Goal: Task Accomplishment & Management: Complete application form

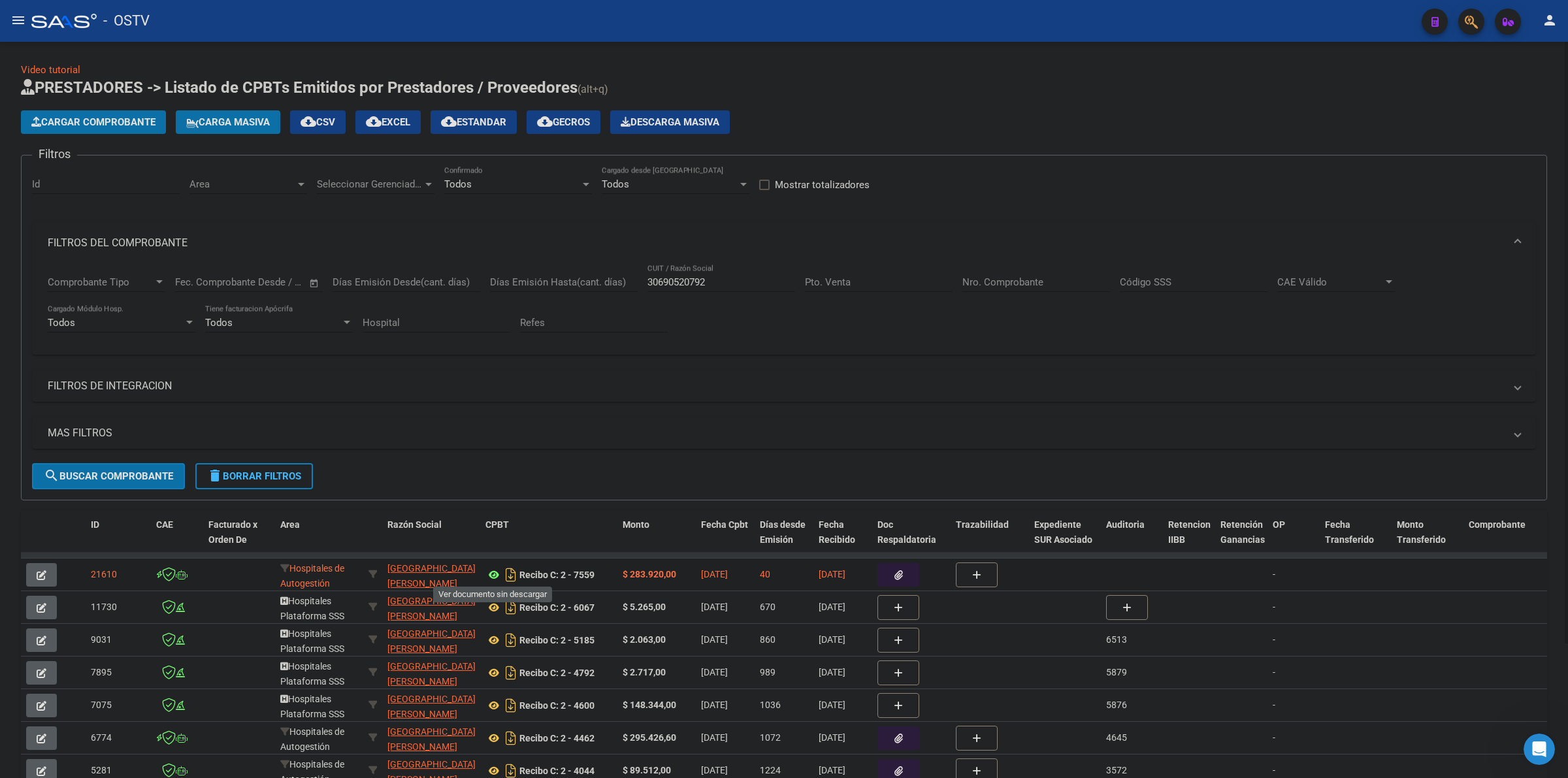
click at [493, 572] on icon at bounding box center [494, 575] width 17 height 15
click at [686, 285] on input "30690520792" at bounding box center [721, 282] width 148 height 12
click at [685, 284] on input "30690520792" at bounding box center [721, 282] width 148 height 12
click at [681, 281] on input "30690520792" at bounding box center [721, 282] width 148 height 12
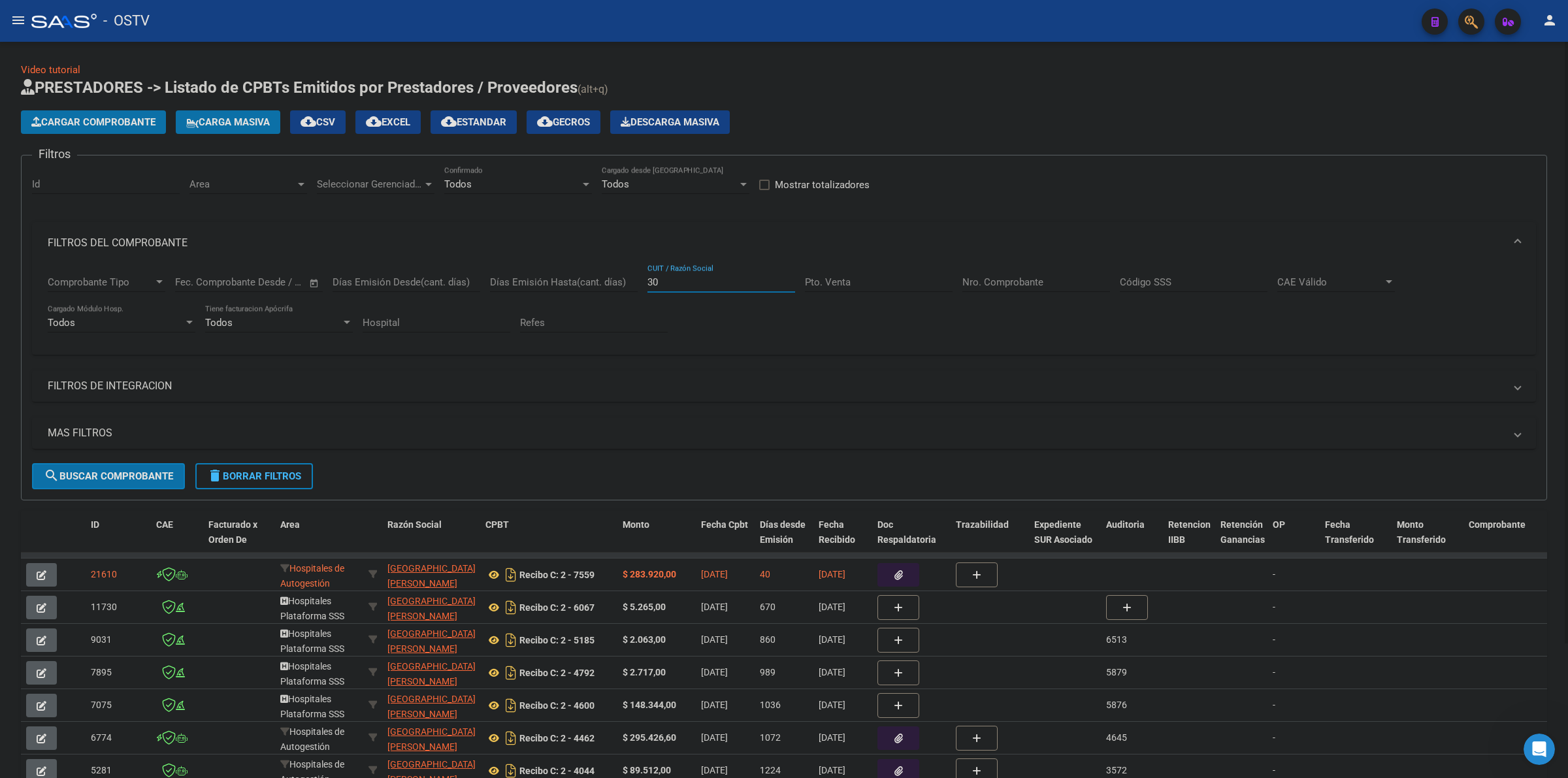
type input "3"
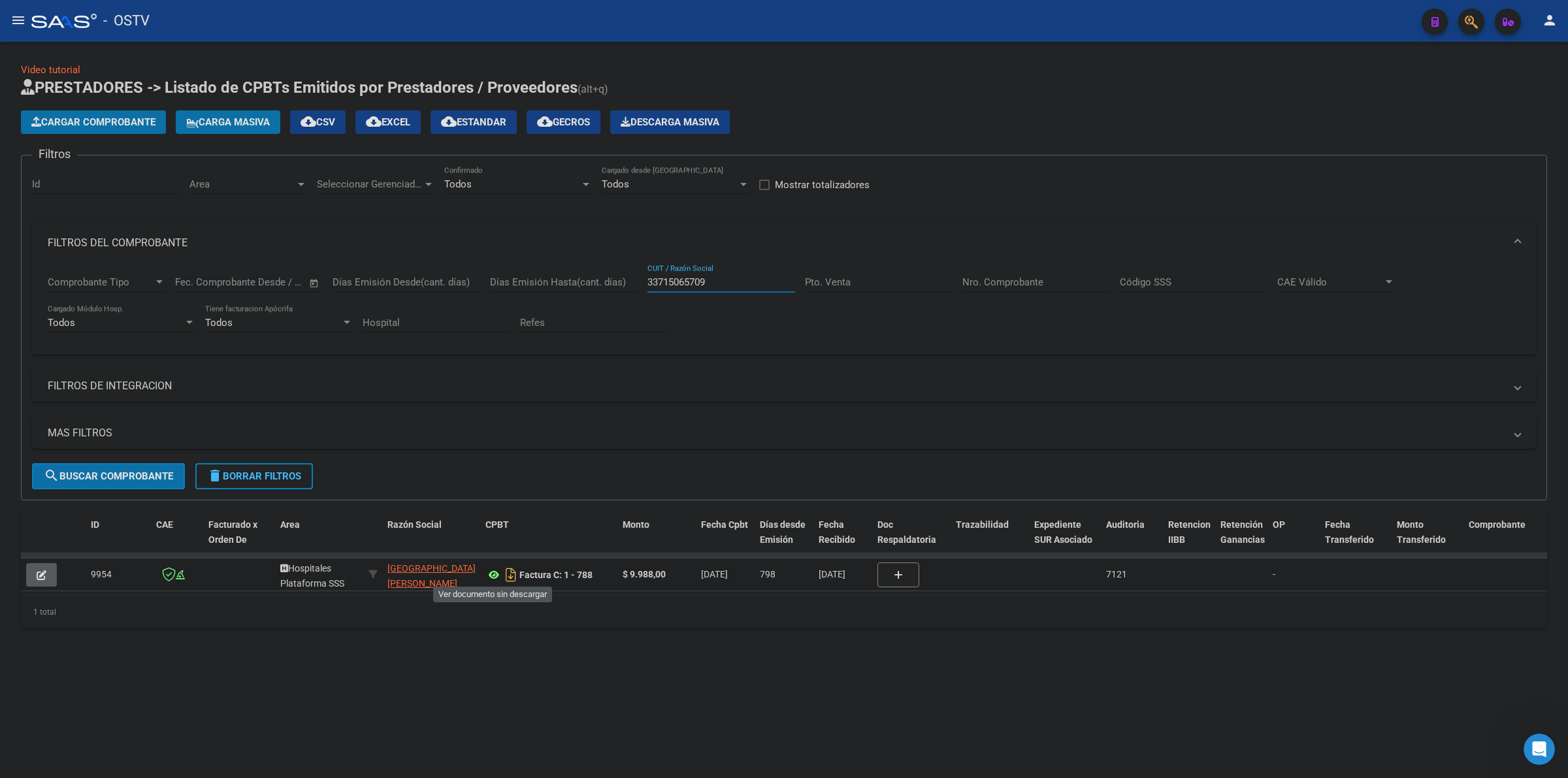
type input "33715065709"
click at [494, 573] on icon at bounding box center [494, 575] width 17 height 15
click at [1106, 87] on h1 "PRESTADORES -> Listado de CPBTs Emitidos por Prestadores / Proveedores (alt+q)" at bounding box center [784, 88] width 1526 height 23
click at [1096, 92] on h1 "PRESTADORES -> Listado de CPBTs Emitidos por Prestadores / Proveedores (alt+q)" at bounding box center [784, 88] width 1526 height 23
click at [1096, 86] on h1 "PRESTADORES -> Listado de CPBTs Emitidos por Prestadores / Proveedores (alt+q)" at bounding box center [784, 88] width 1526 height 23
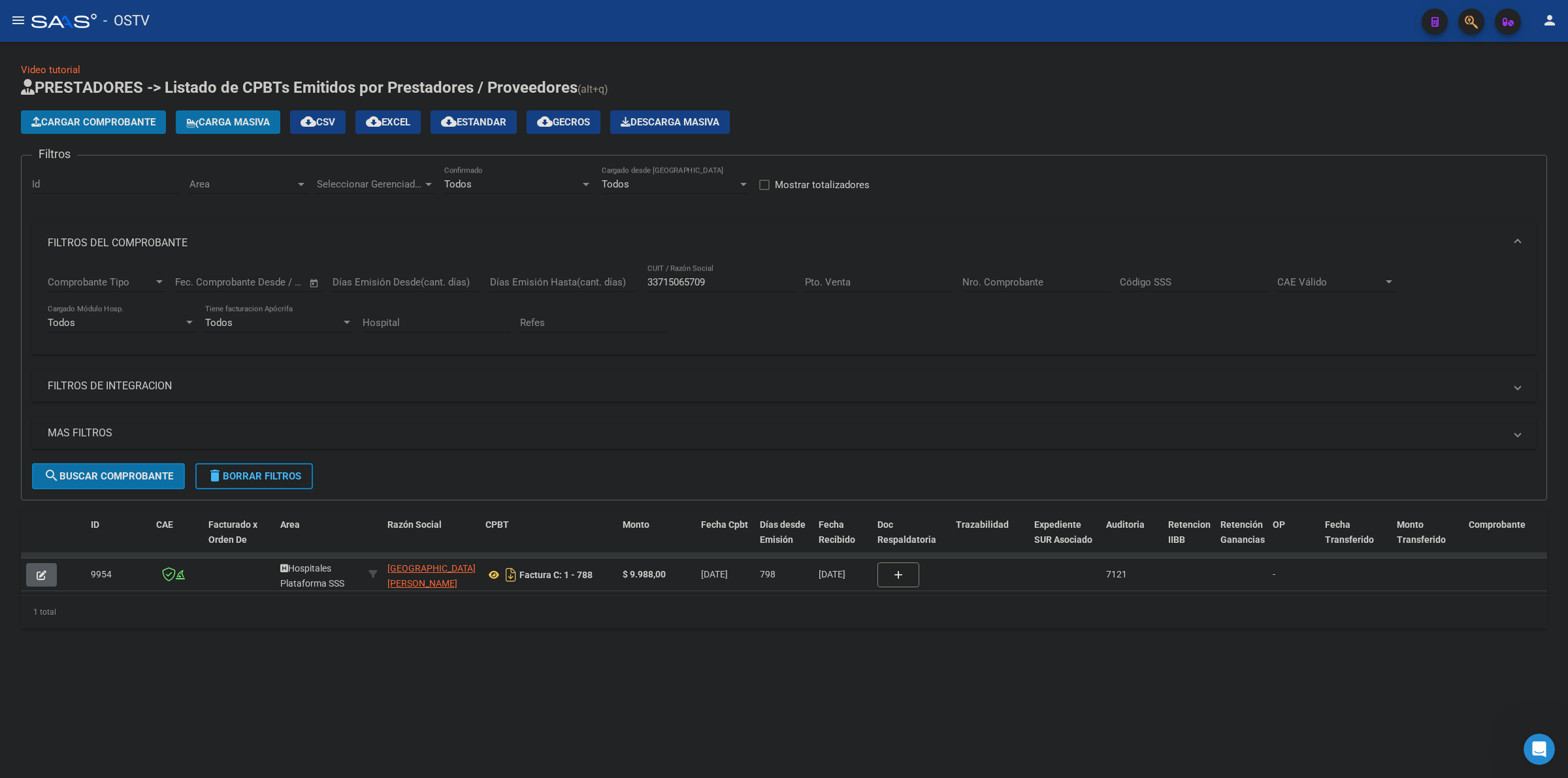
click at [1059, 90] on h1 "PRESTADORES -> Listado de CPBTs Emitidos por Prestadores / Proveedores (alt+q)" at bounding box center [784, 88] width 1526 height 23
click at [279, 477] on span "delete Borrar Filtros" at bounding box center [254, 476] width 94 height 12
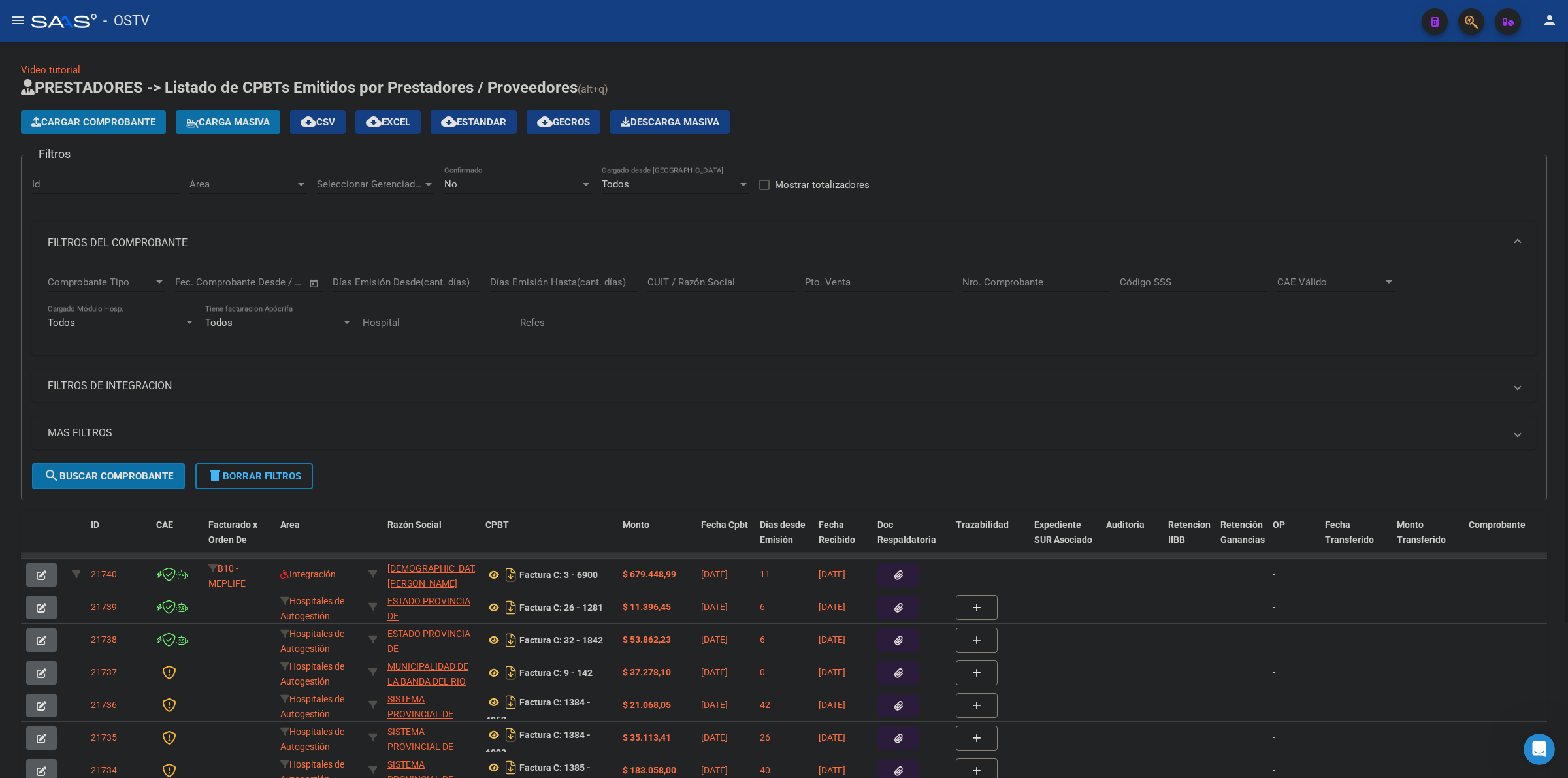
click at [997, 131] on div "Cargar Comprobante Carga Masiva cloud_download CSV cloud_download EXCEL cloud_d…" at bounding box center [784, 122] width 1526 height 23
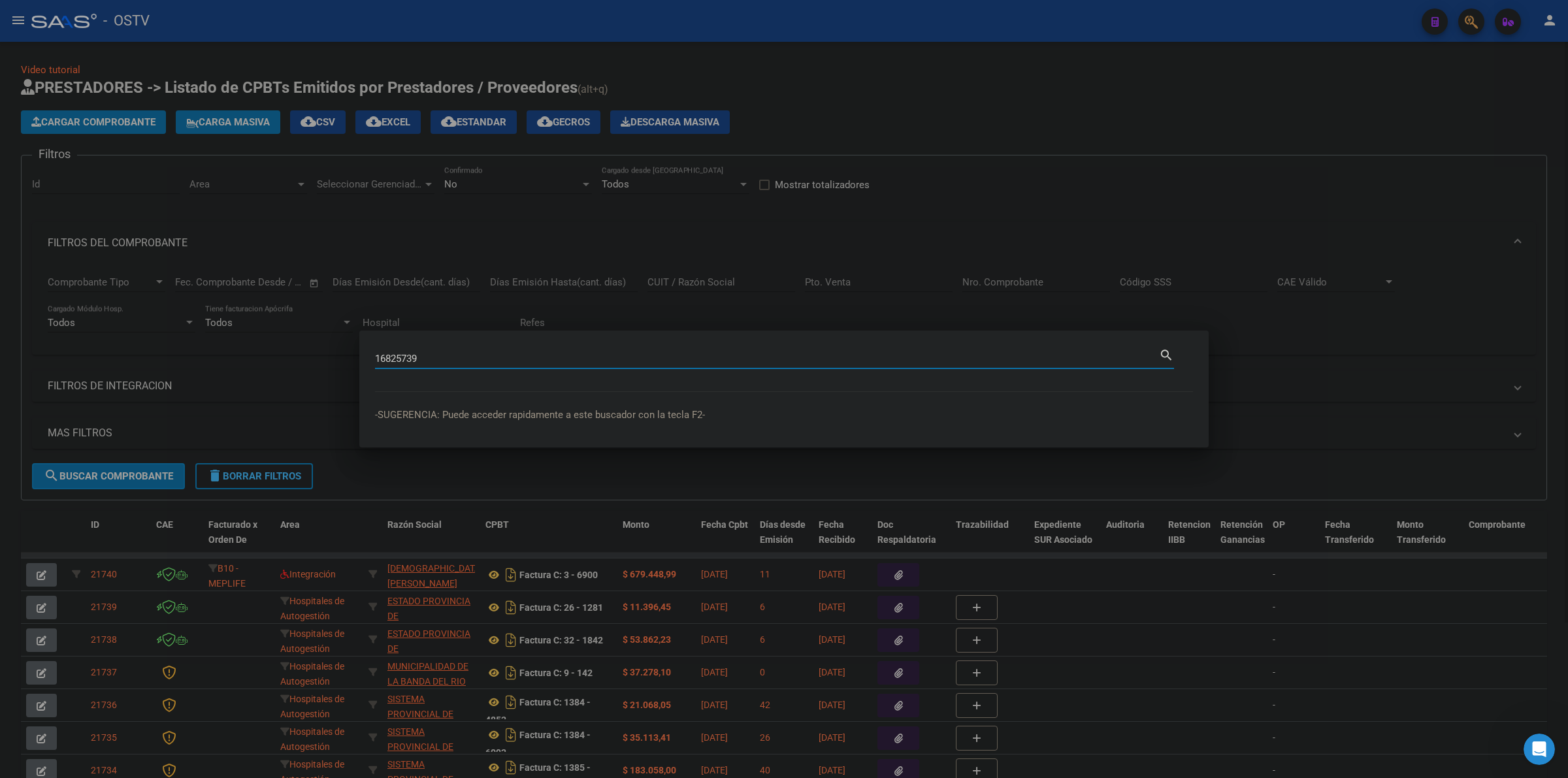
type input "16825739"
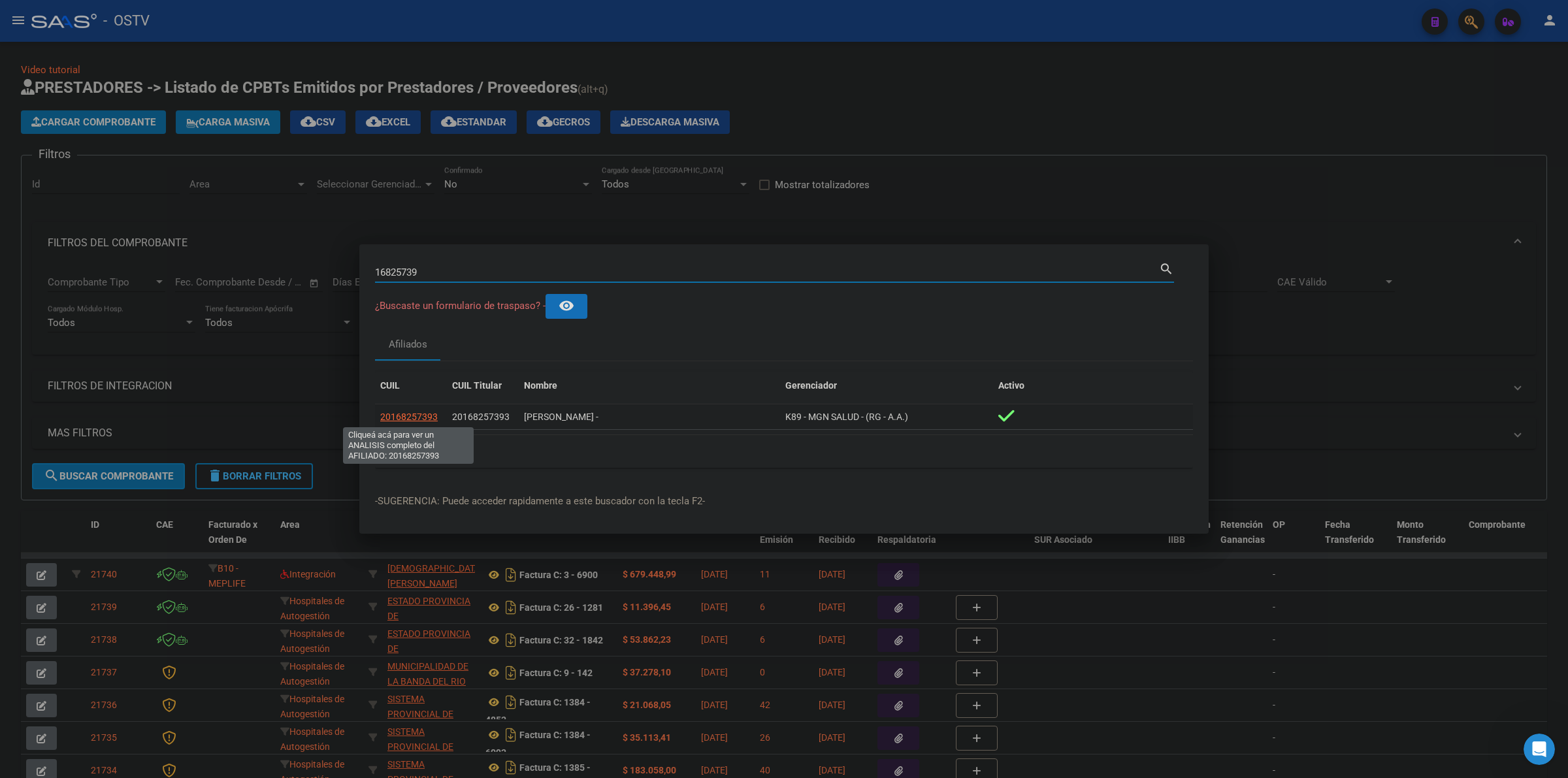
click at [402, 418] on span "20168257393" at bounding box center [409, 416] width 58 height 11
type textarea "20168257393"
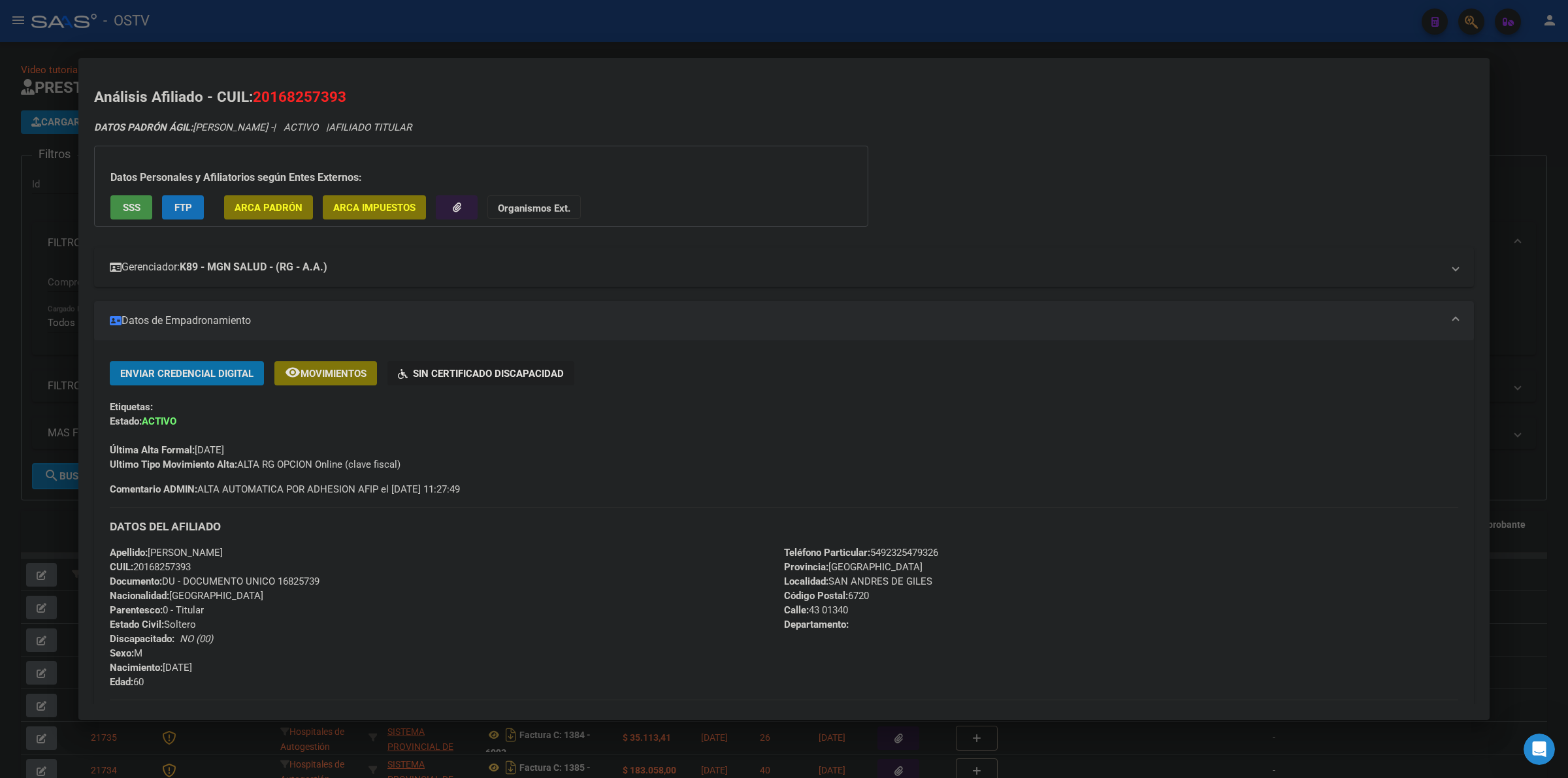
click at [392, 270] on mat-panel-title "Gerenciador: K89 - MGN SALUD - (RG - A.A.)" at bounding box center [776, 267] width 1333 height 15
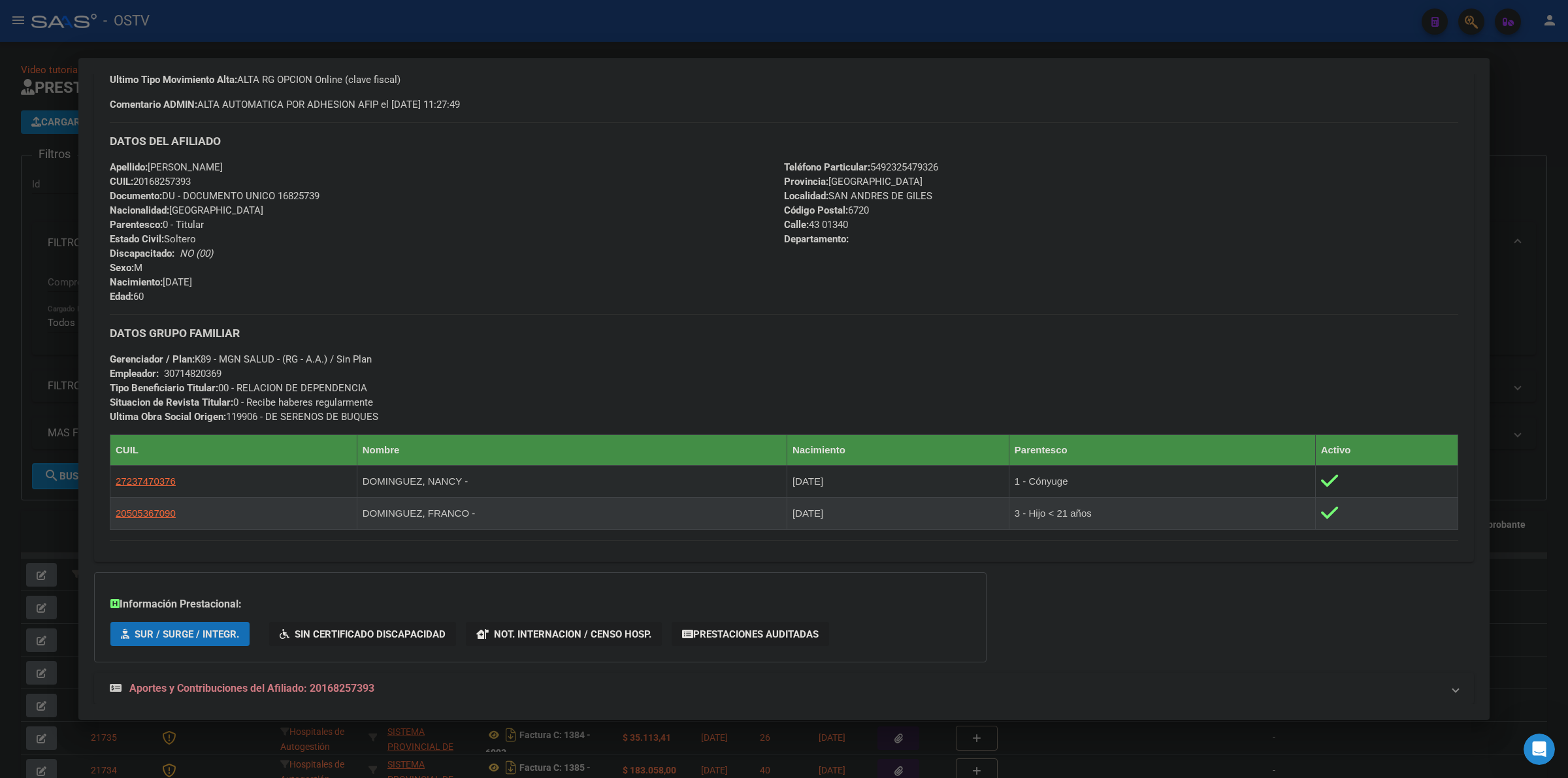
scroll to position [707, 0]
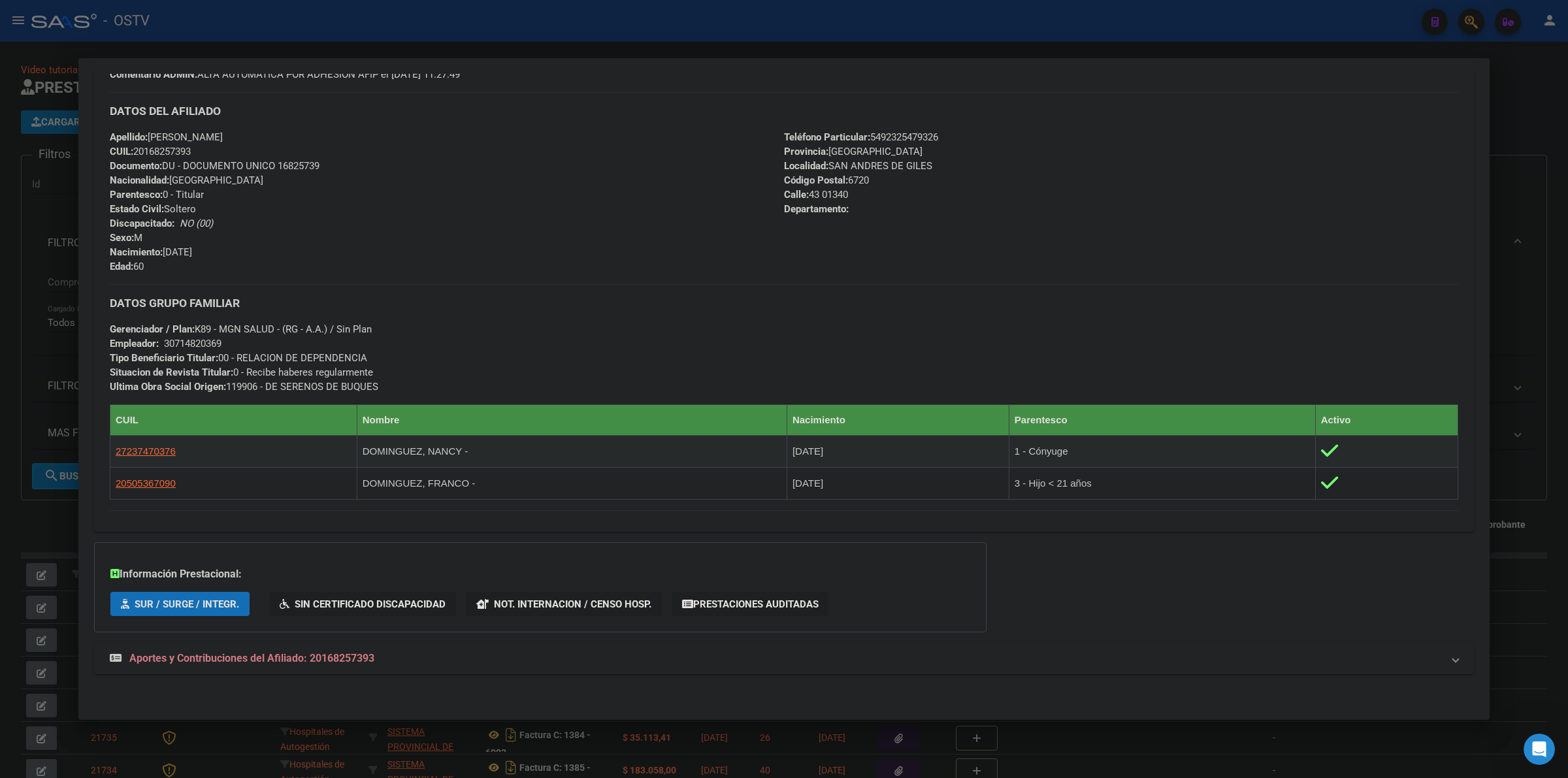
drag, startPoint x: 263, startPoint y: 654, endPoint x: 273, endPoint y: 604, distance: 51.0
click at [263, 653] on span "Aportes y Contribuciones del Afiliado: 20168257393" at bounding box center [252, 658] width 245 height 13
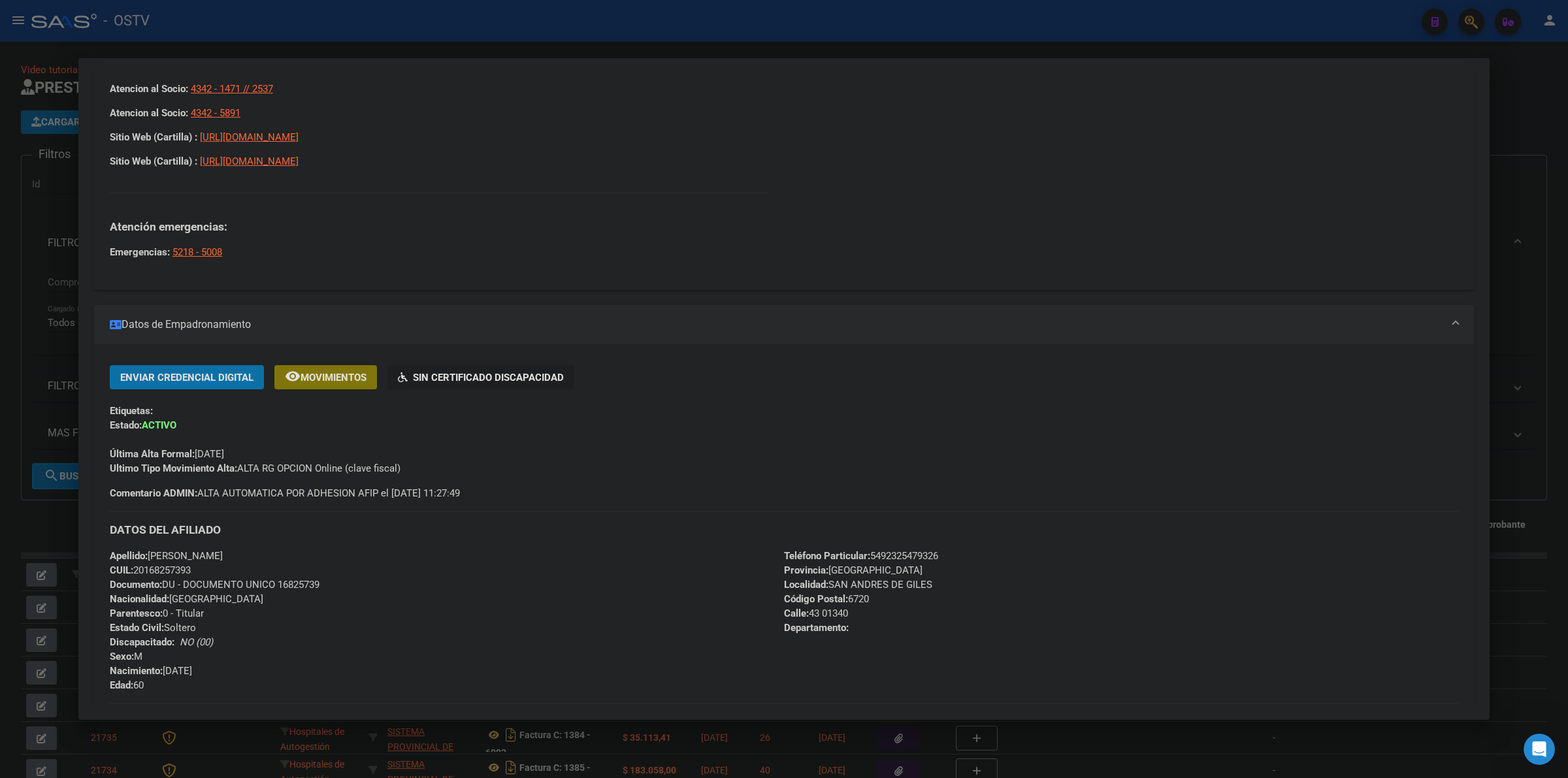
scroll to position [324, 0]
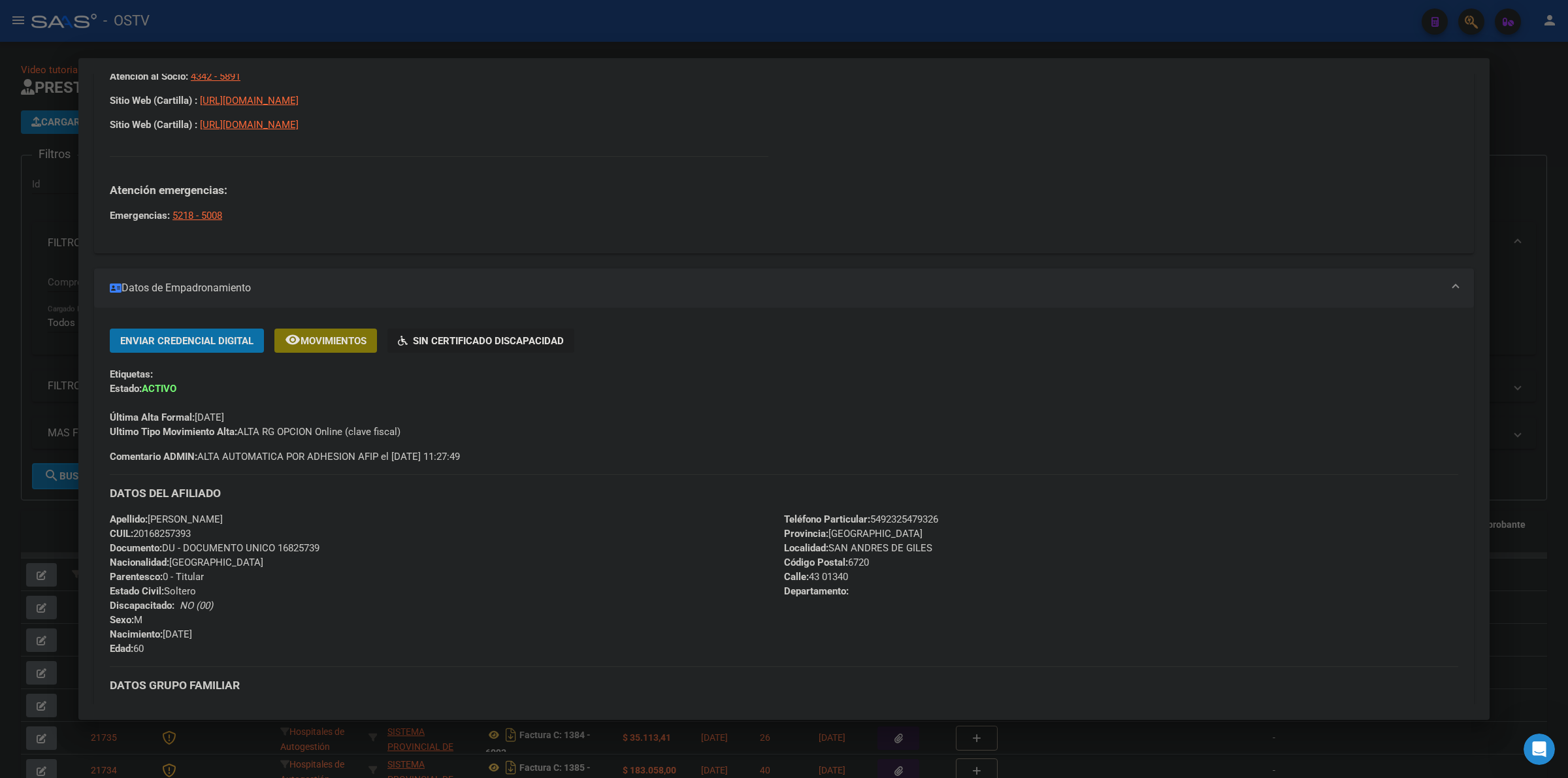
drag, startPoint x: 106, startPoint y: 511, endPoint x: 366, endPoint y: 546, distance: 262.3
click at [366, 546] on div "Enviar Credencial Digital remove_red_eye Movimientos Sin Certificado Discapacid…" at bounding box center [784, 616] width 1380 height 575
copy div "Apellido: [PERSON_NAME]: 20168257393 Documento: DU - DOCUMENTO UNICO 16825739"
click at [66, 370] on div at bounding box center [784, 389] width 1568 height 778
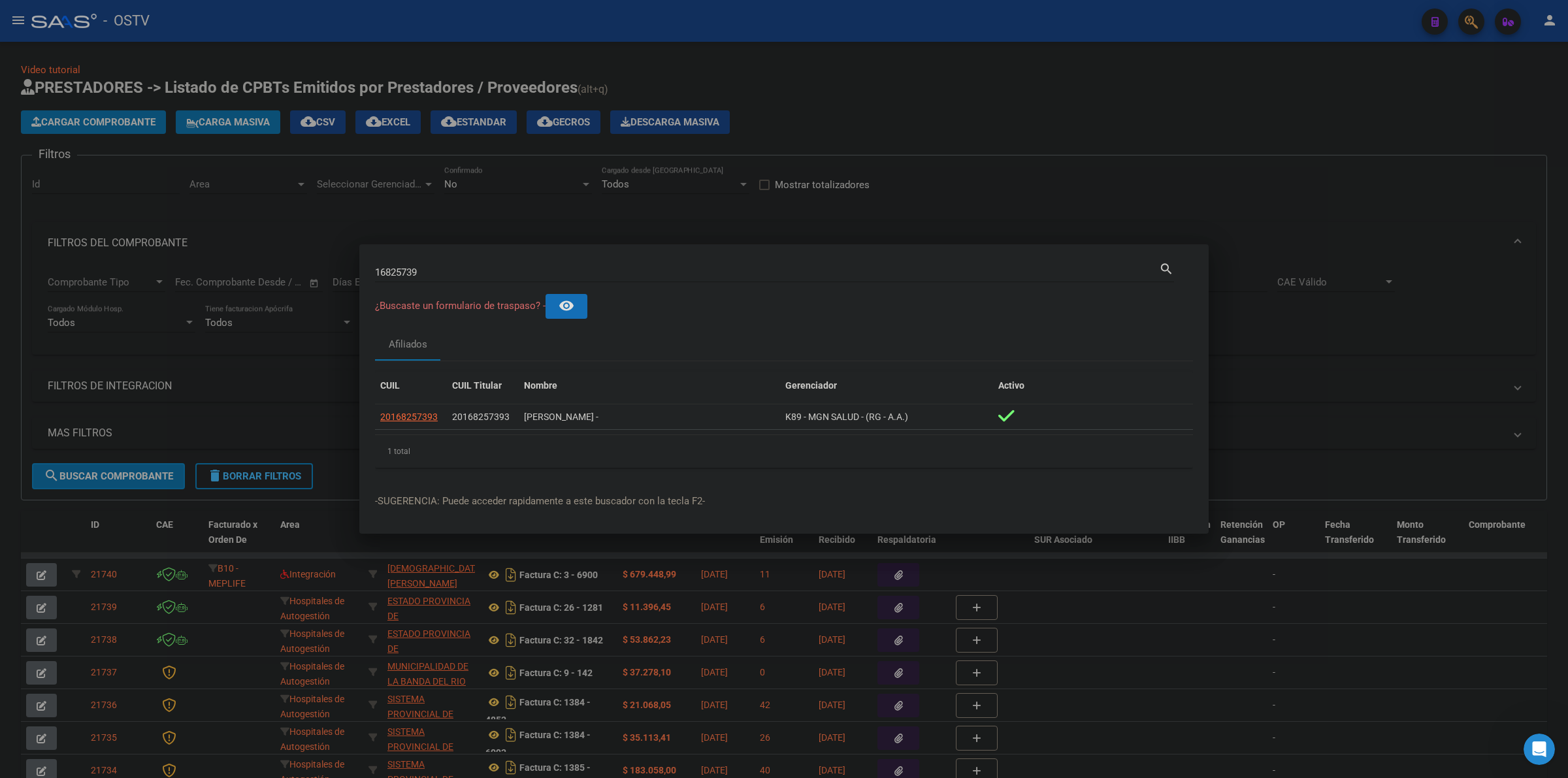
click at [857, 115] on div at bounding box center [784, 389] width 1568 height 778
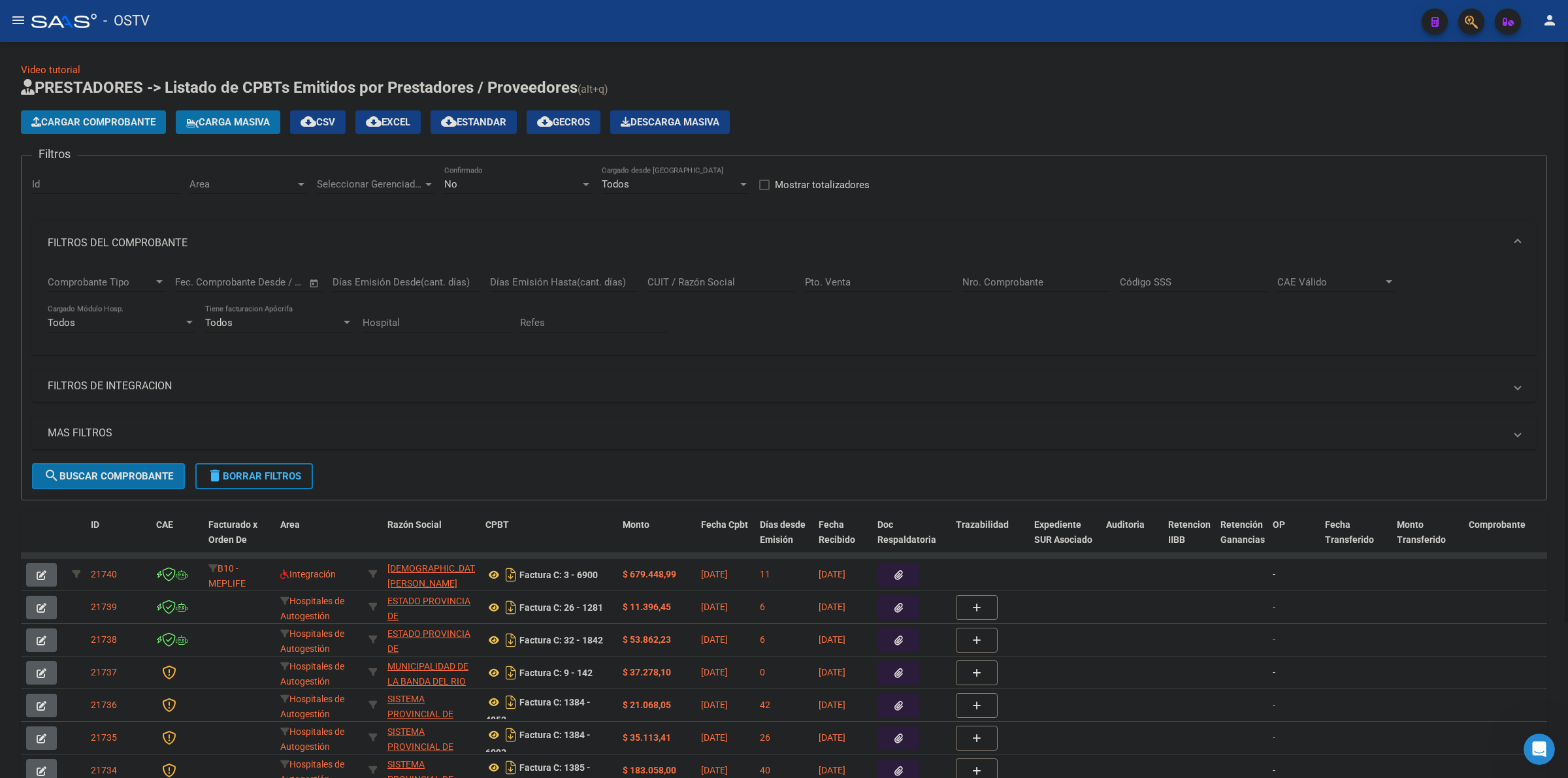
click at [951, 115] on div "Cargar Comprobante Carga Masiva cloud_download CSV cloud_download EXCEL cloud_d…" at bounding box center [784, 122] width 1526 height 23
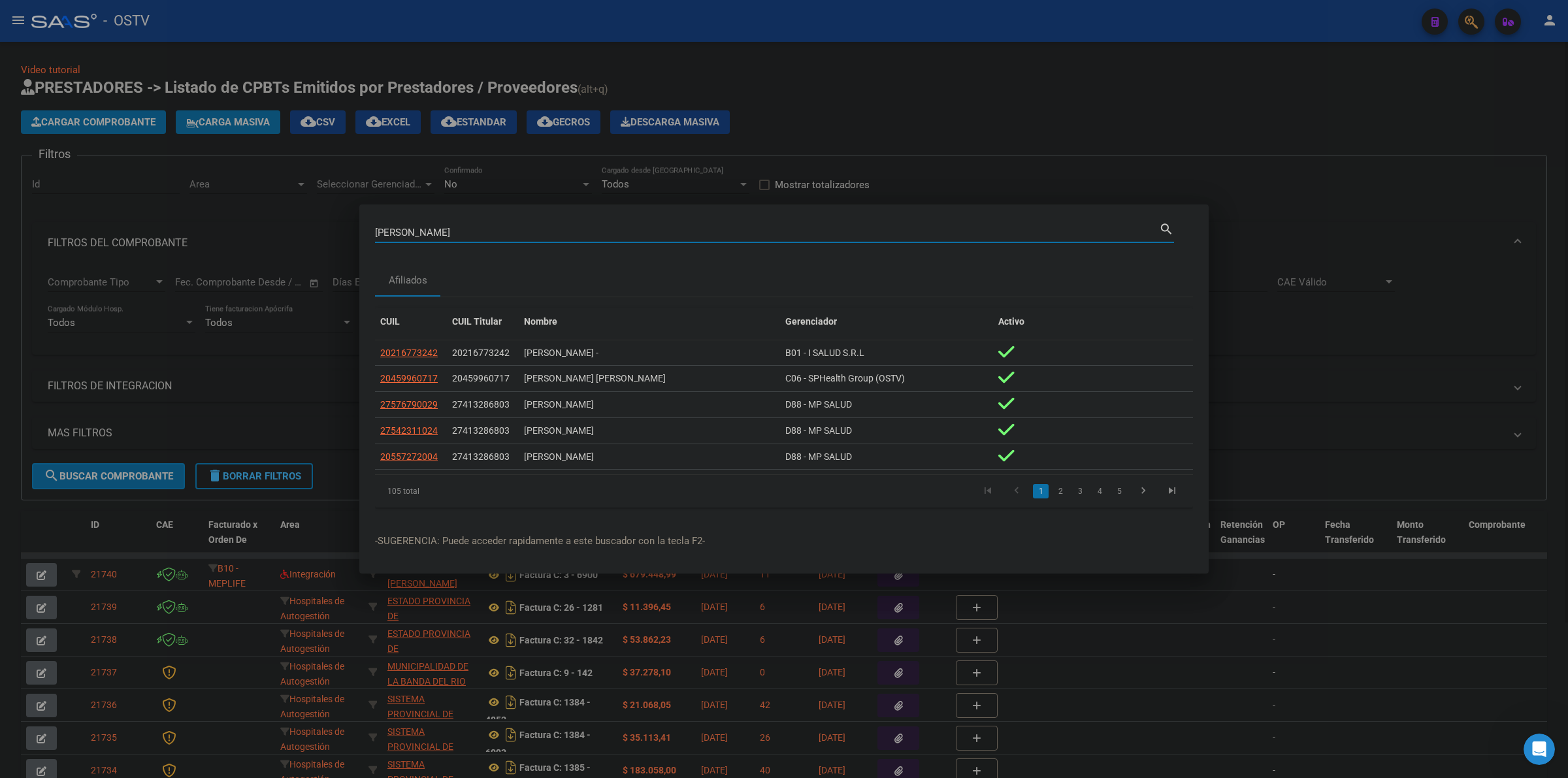
type input "[PERSON_NAME]"
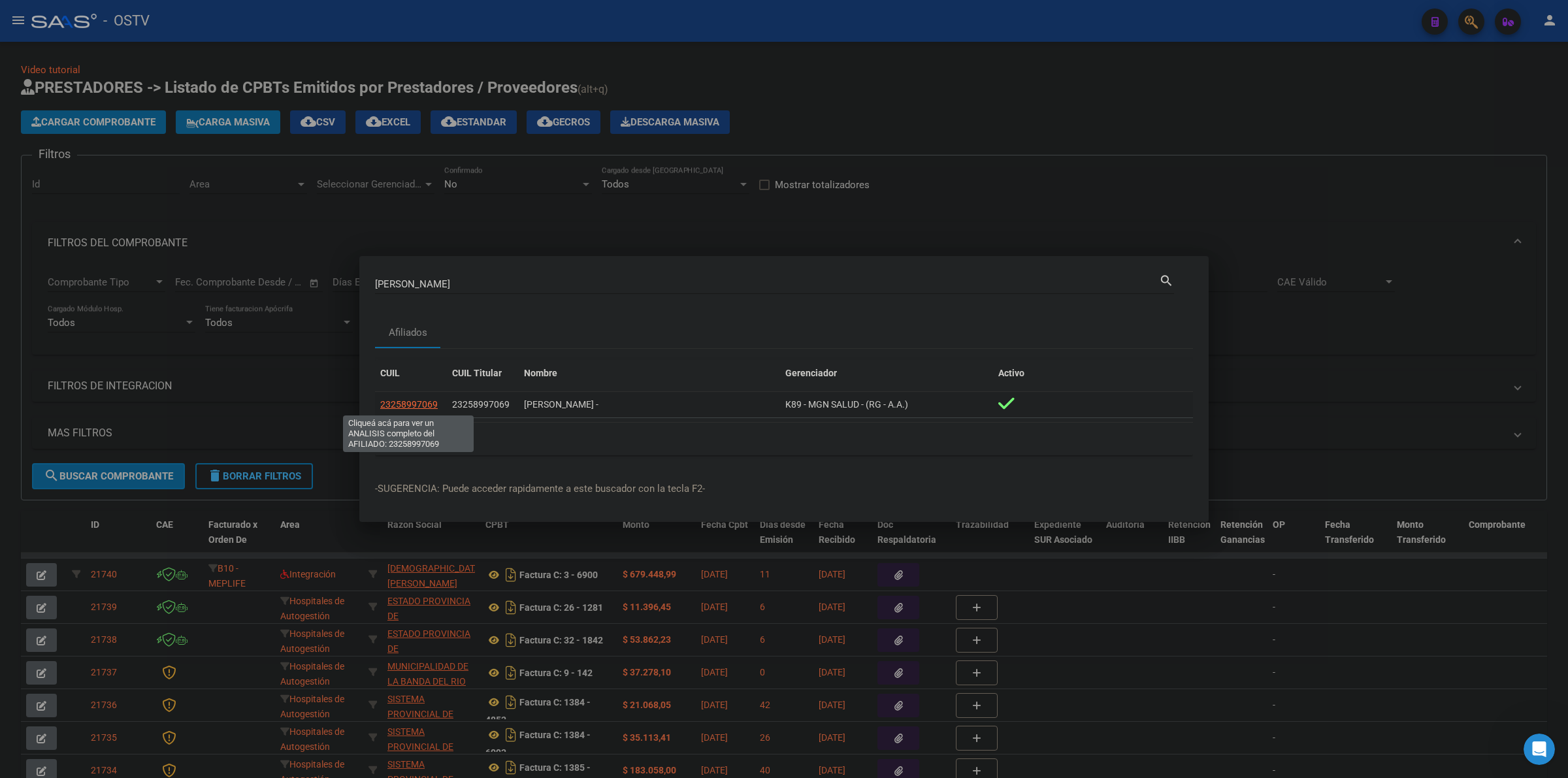
click at [407, 407] on span "23258997069" at bounding box center [409, 404] width 58 height 11
type textarea "23258997069"
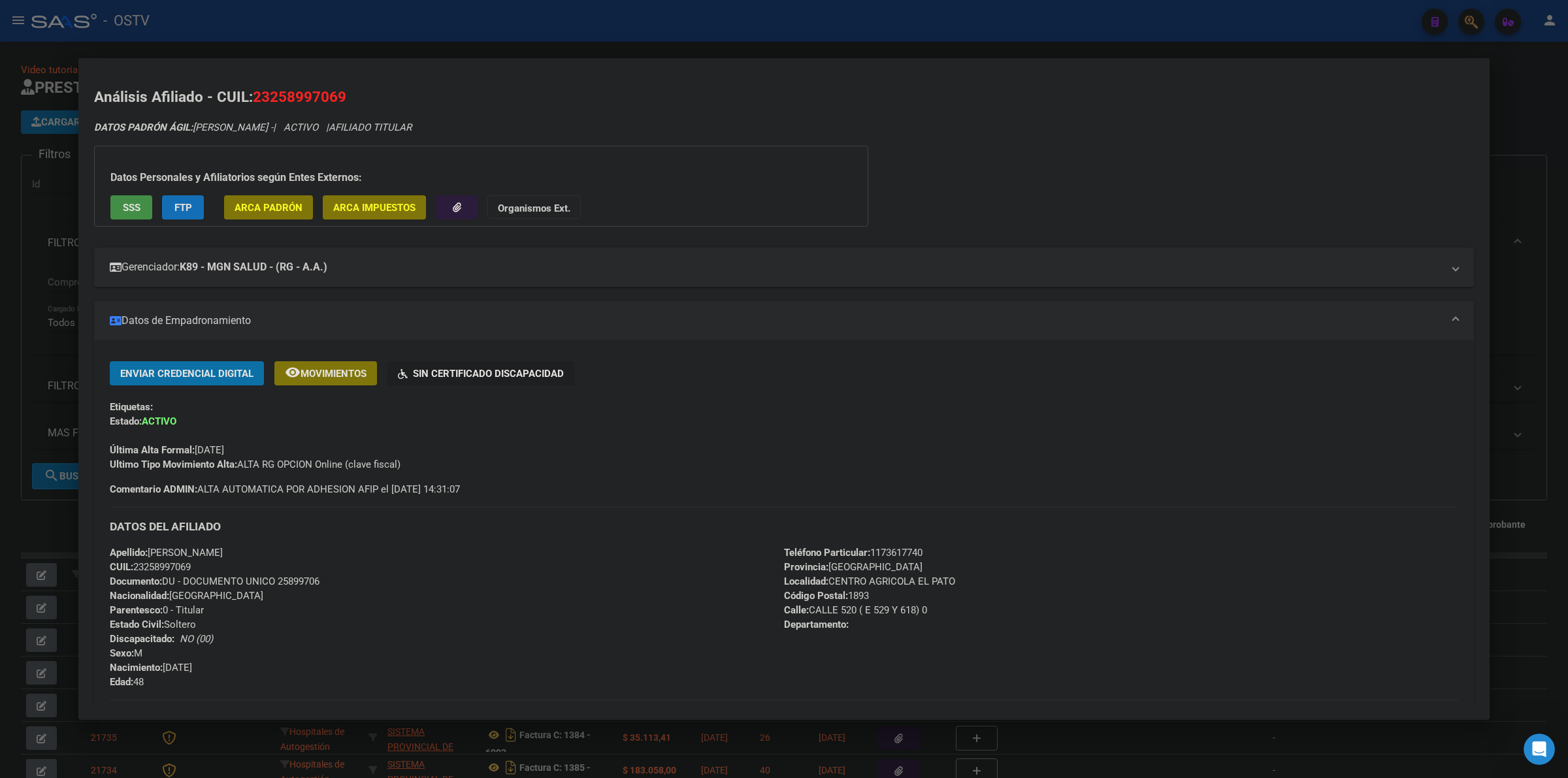
drag, startPoint x: 275, startPoint y: 579, endPoint x: 313, endPoint y: 583, distance: 38.2
click at [313, 583] on span "Documento: DU - DOCUMENTO UNICO 25899706" at bounding box center [215, 581] width 210 height 12
click at [321, 273] on strong "K89 - MGN SALUD - (RG - A.A.)" at bounding box center [254, 267] width 148 height 15
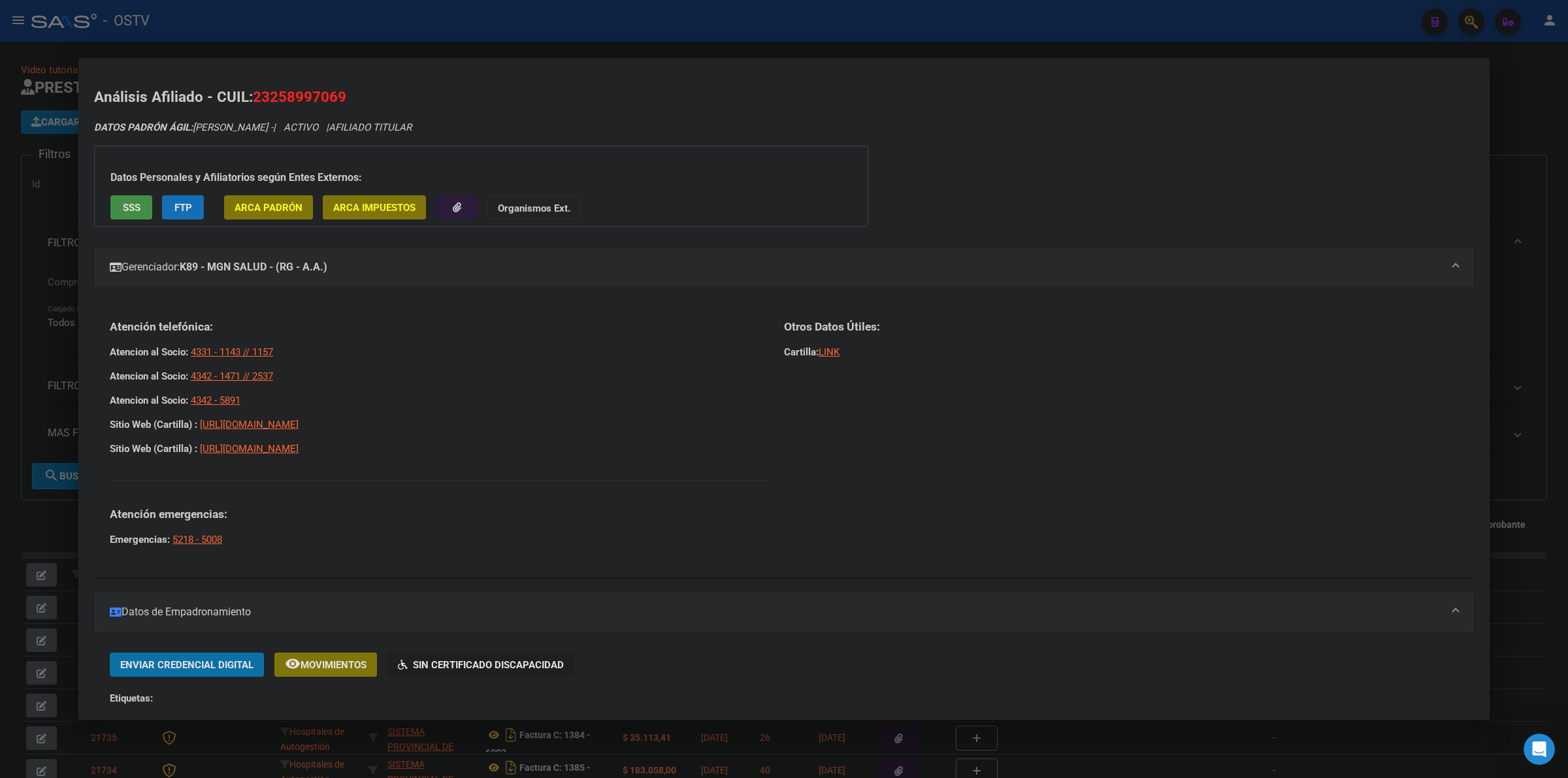
click at [328, 273] on strong "K89 - MGN SALUD - (RG - A.A.)" at bounding box center [254, 267] width 148 height 15
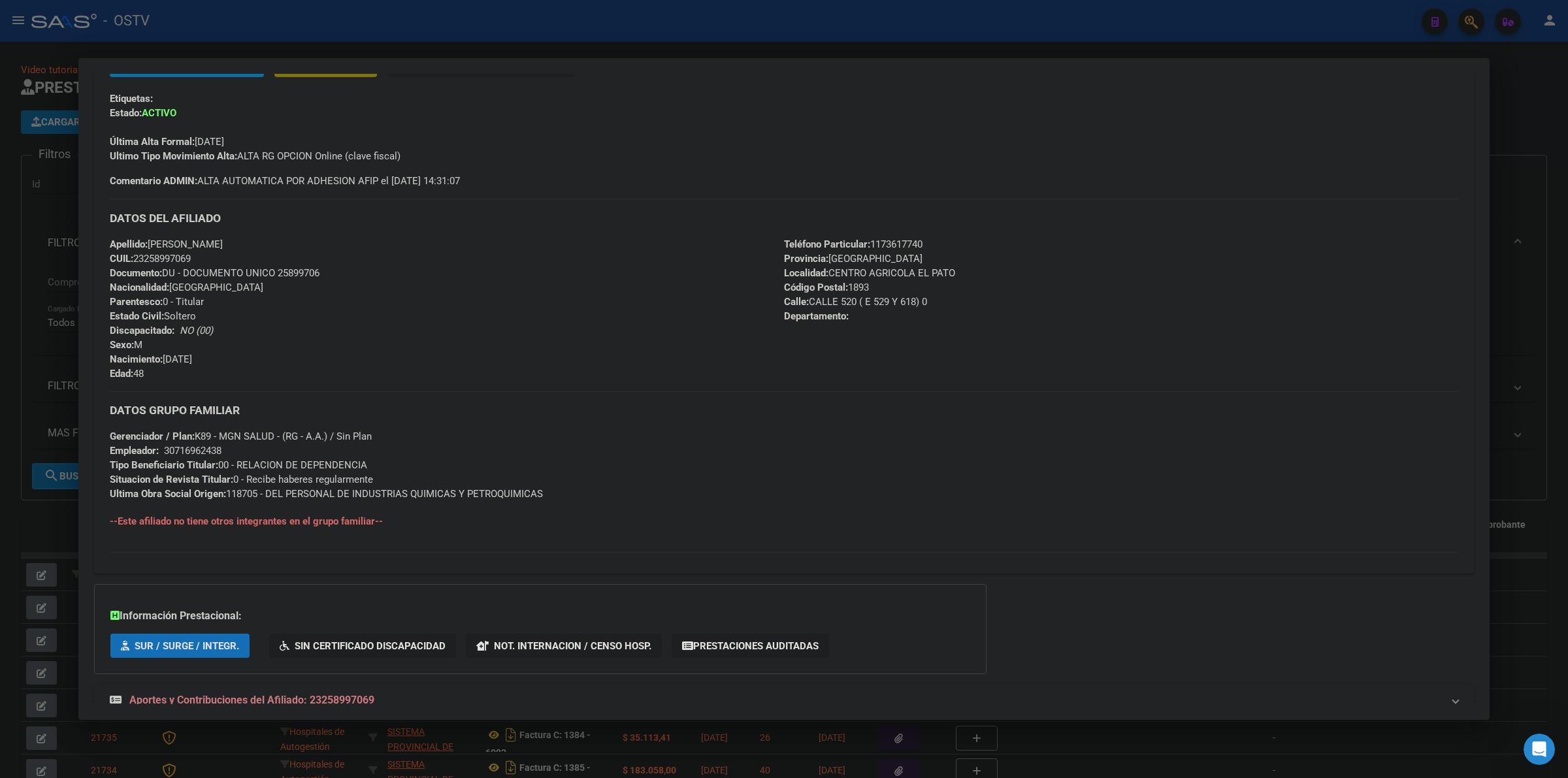
scroll to position [348, 0]
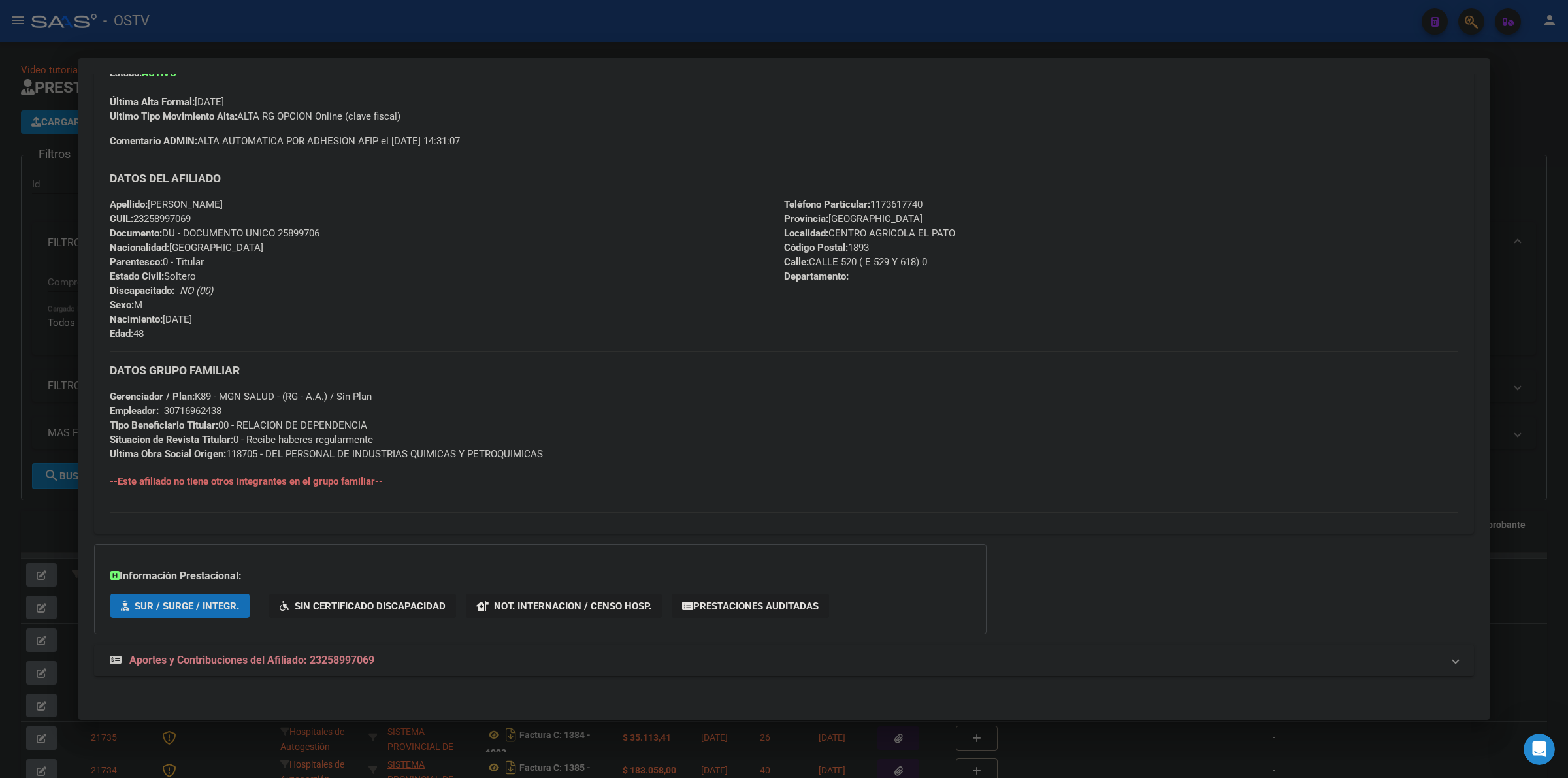
click at [308, 654] on span "Aportes y Contribuciones del Afiliado: 23258997069" at bounding box center [252, 660] width 245 height 13
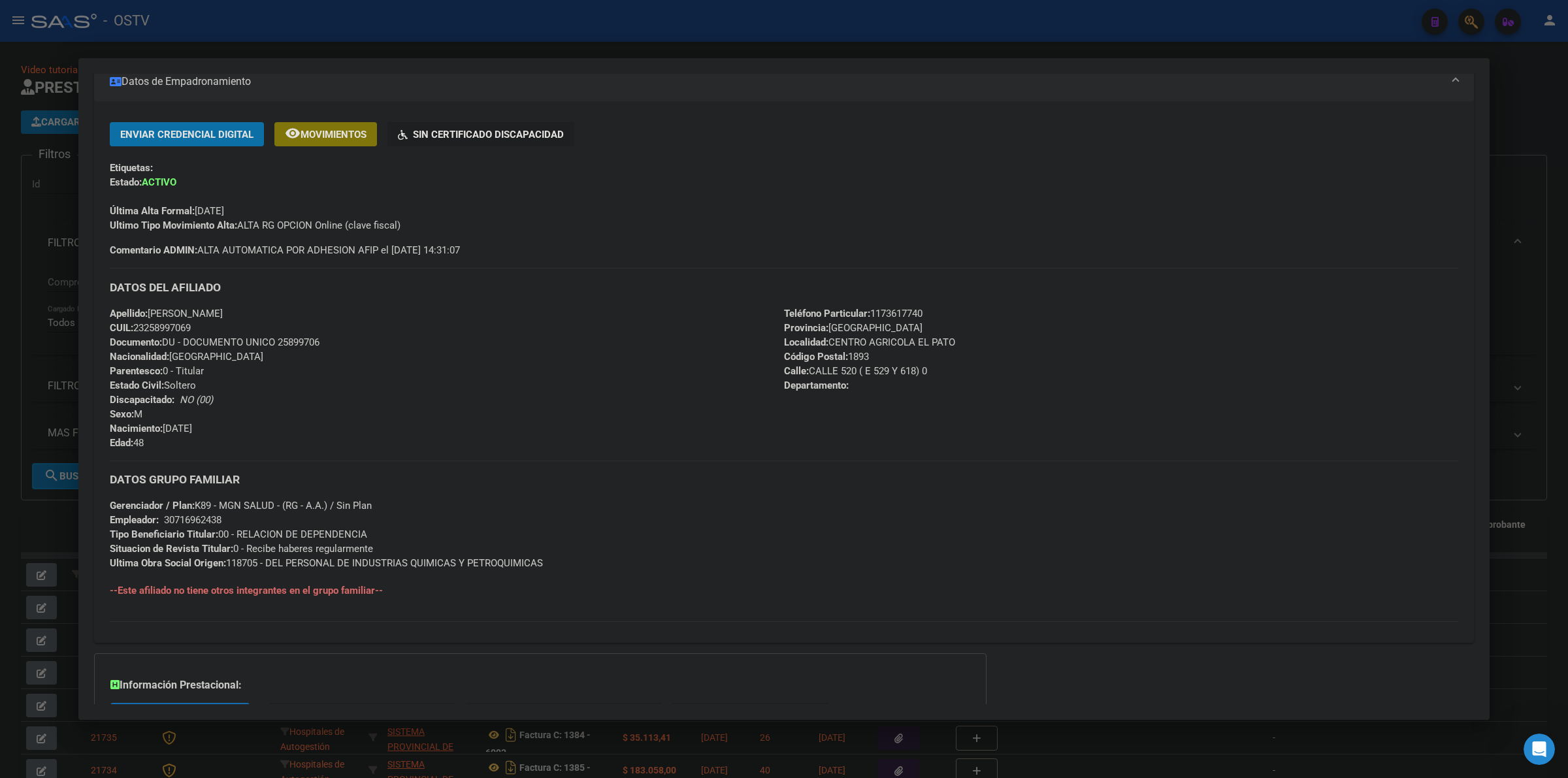
scroll to position [208, 0]
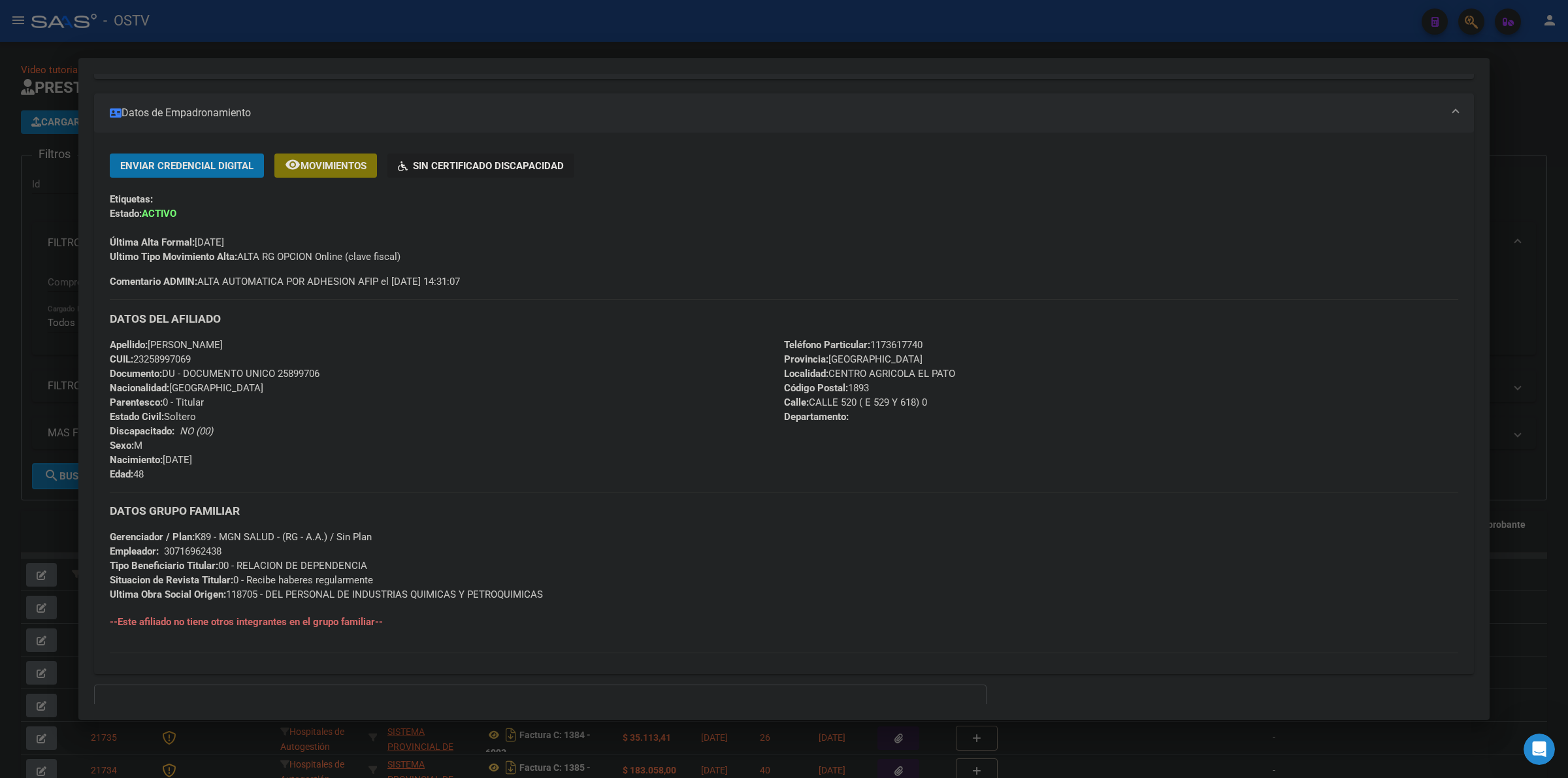
click at [508, 39] on div at bounding box center [784, 389] width 1568 height 778
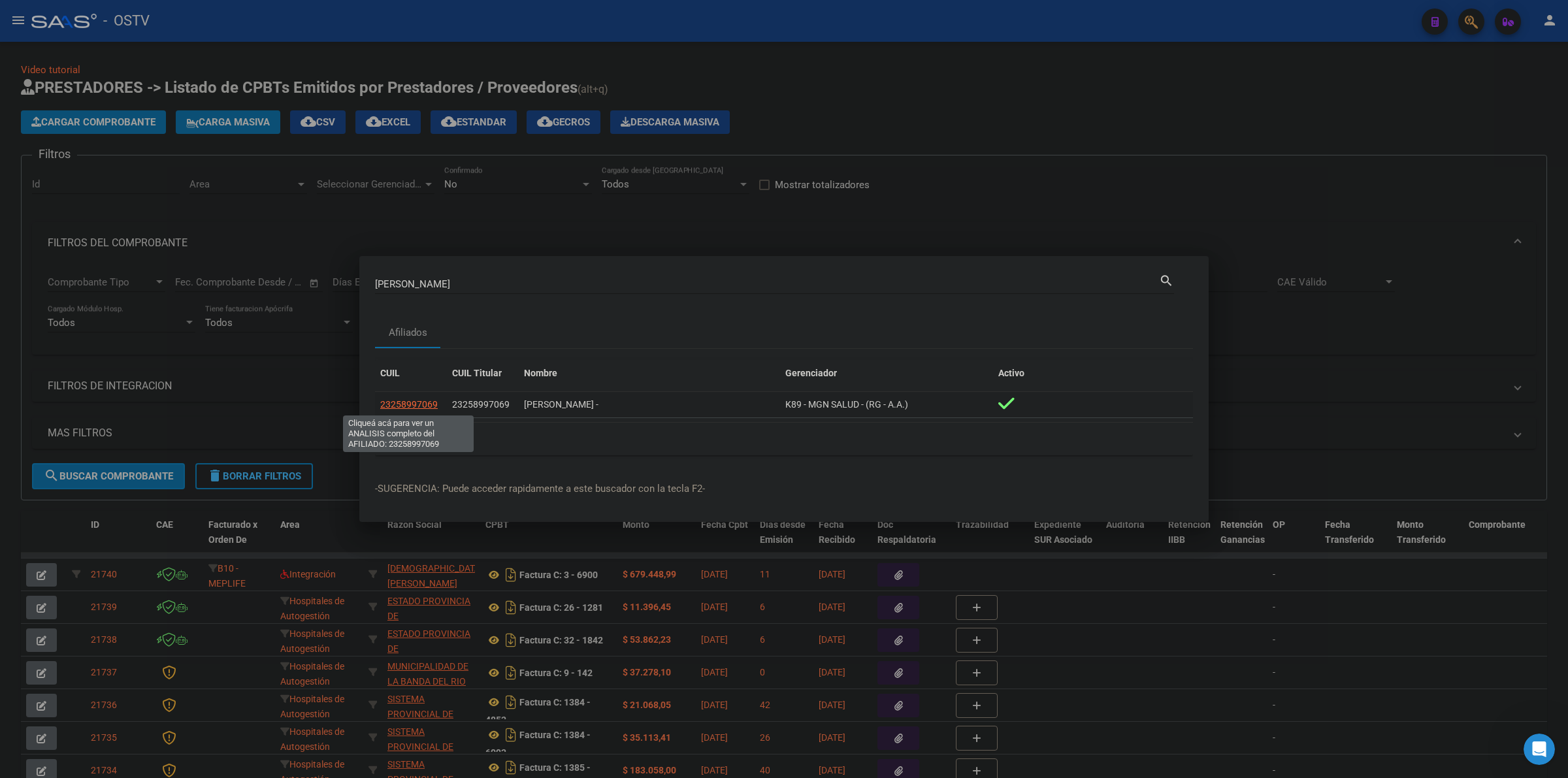
click at [425, 409] on span "23258997069" at bounding box center [409, 404] width 58 height 11
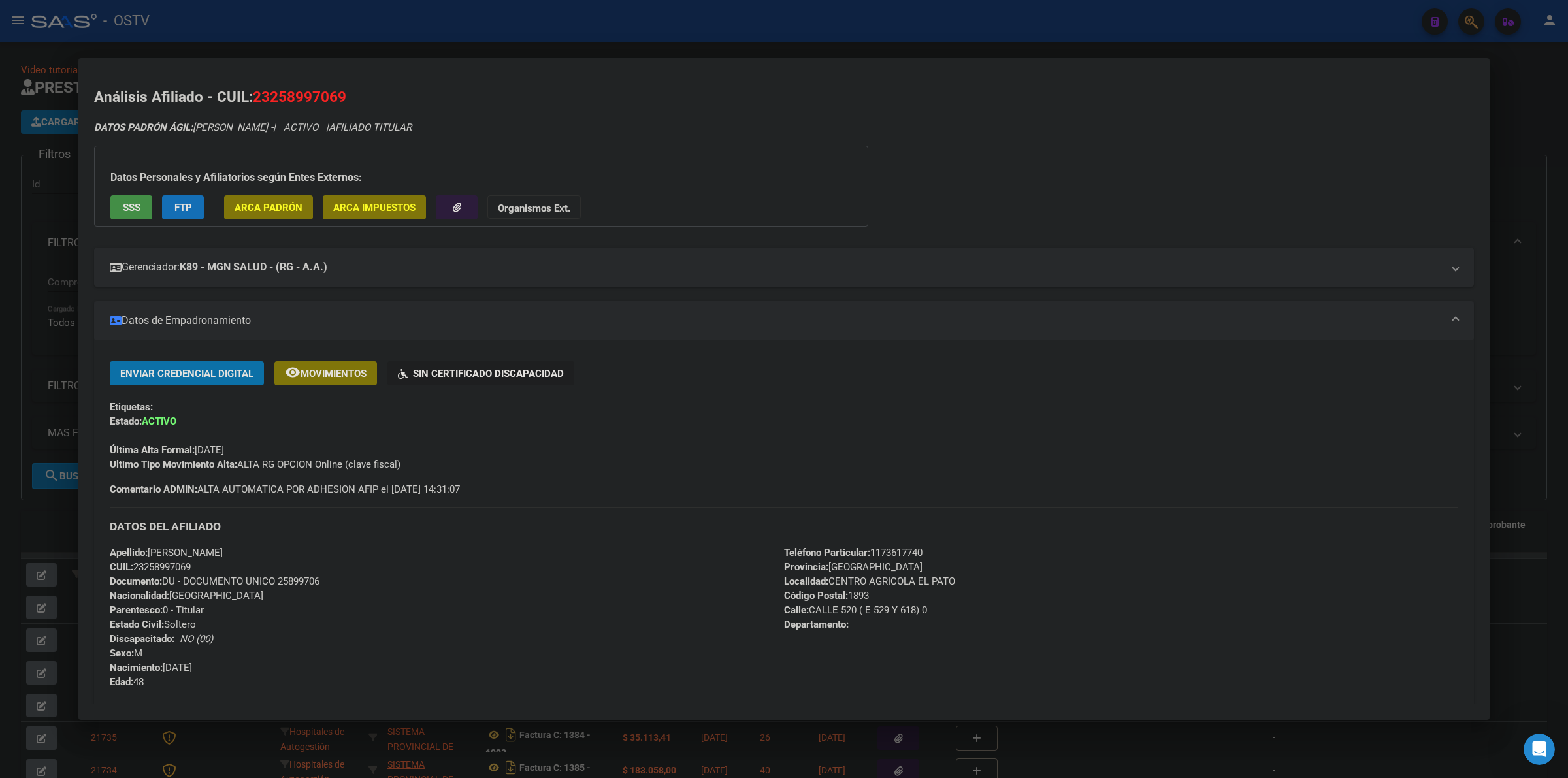
click at [506, 487] on div "Enviar Credencial Digital remove_red_eye Movimientos Sin Certificado Discapacid…" at bounding box center [784, 429] width 1348 height 135
click at [547, 275] on mat-expansion-panel-header "Gerenciador: K89 - MGN SALUD - (RG - A.A.)" at bounding box center [784, 268] width 1380 height 39
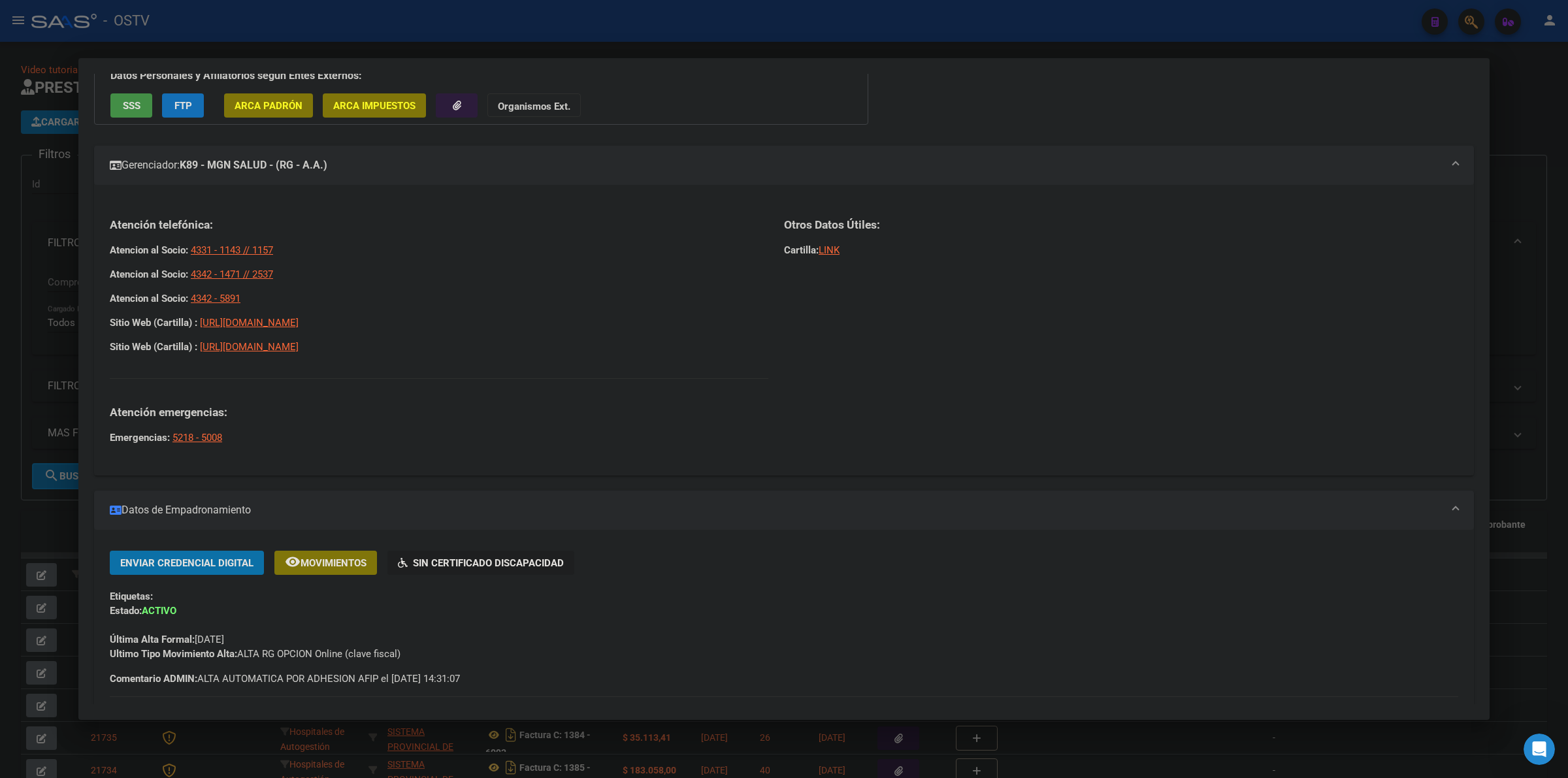
scroll to position [0, 0]
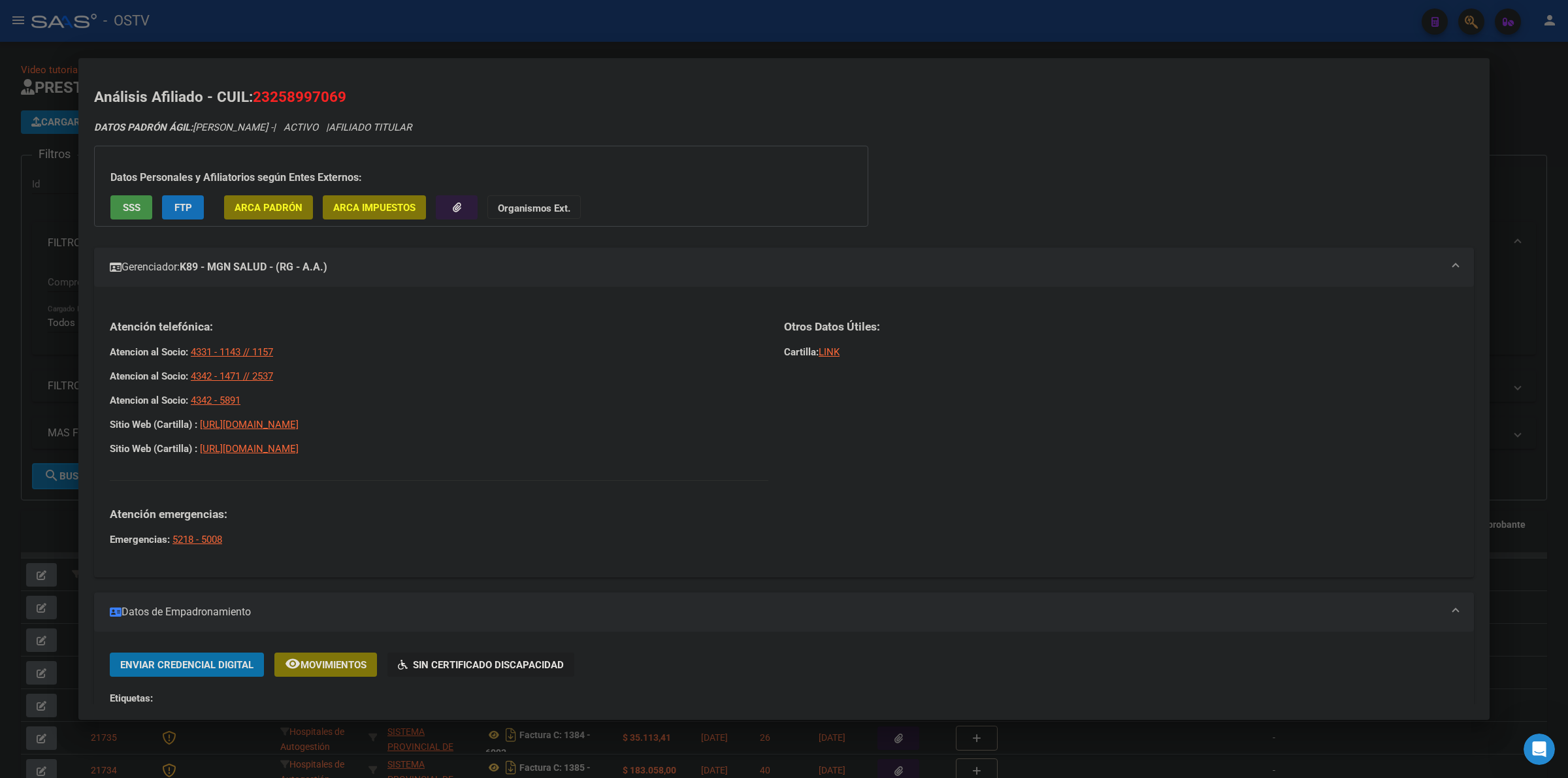
click at [681, 51] on div at bounding box center [784, 389] width 1568 height 778
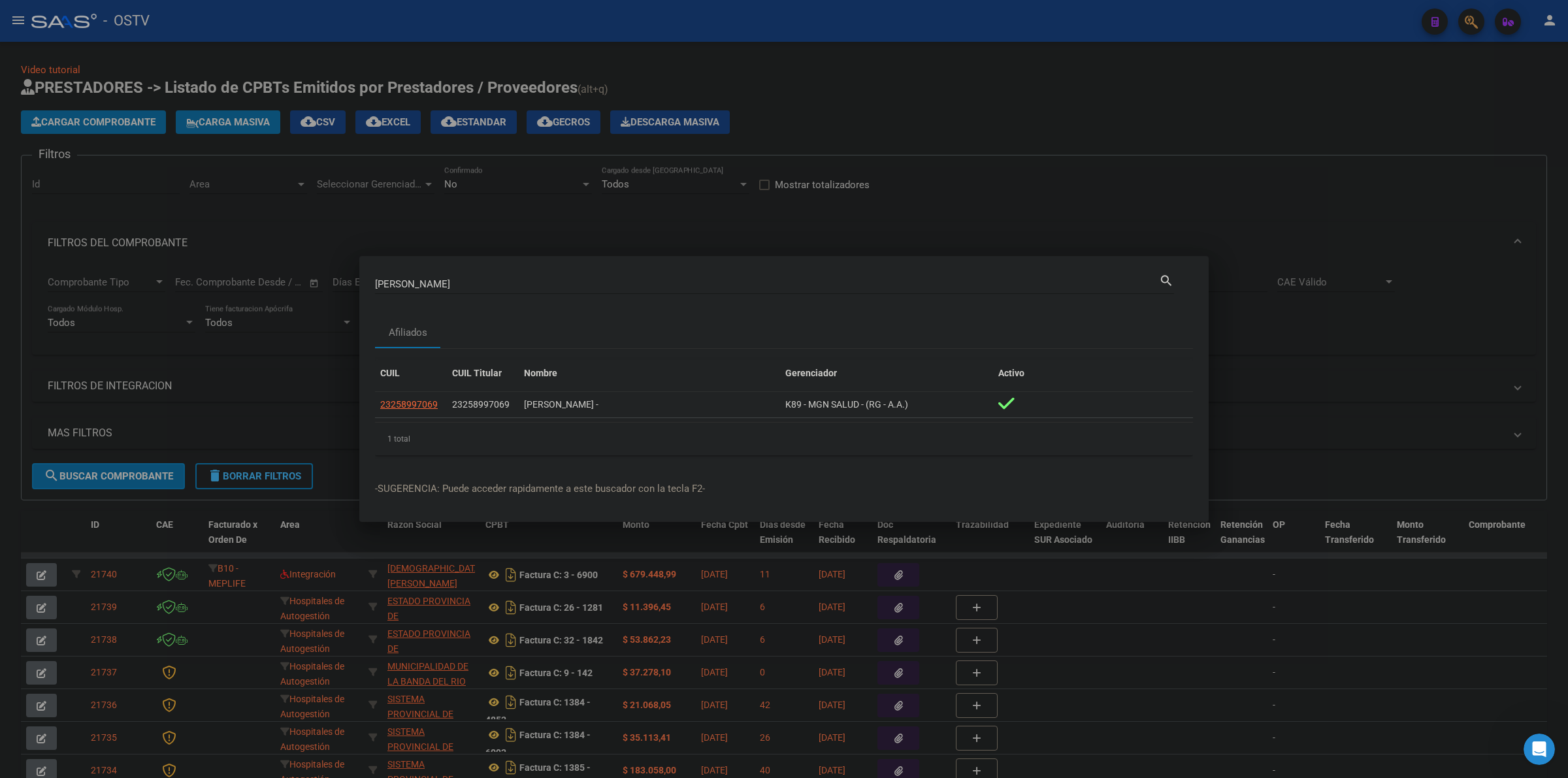
drag, startPoint x: 537, startPoint y: 277, endPoint x: 351, endPoint y: 291, distance: 186.5
click at [351, 291] on div "[PERSON_NAME] (apellido, dni, cuil, nro traspaso, cuit, obra social) search Afi…" at bounding box center [784, 389] width 1568 height 778
click at [498, 279] on input "[PERSON_NAME]" at bounding box center [766, 284] width 784 height 12
click at [505, 284] on input "[PERSON_NAME]" at bounding box center [766, 284] width 784 height 12
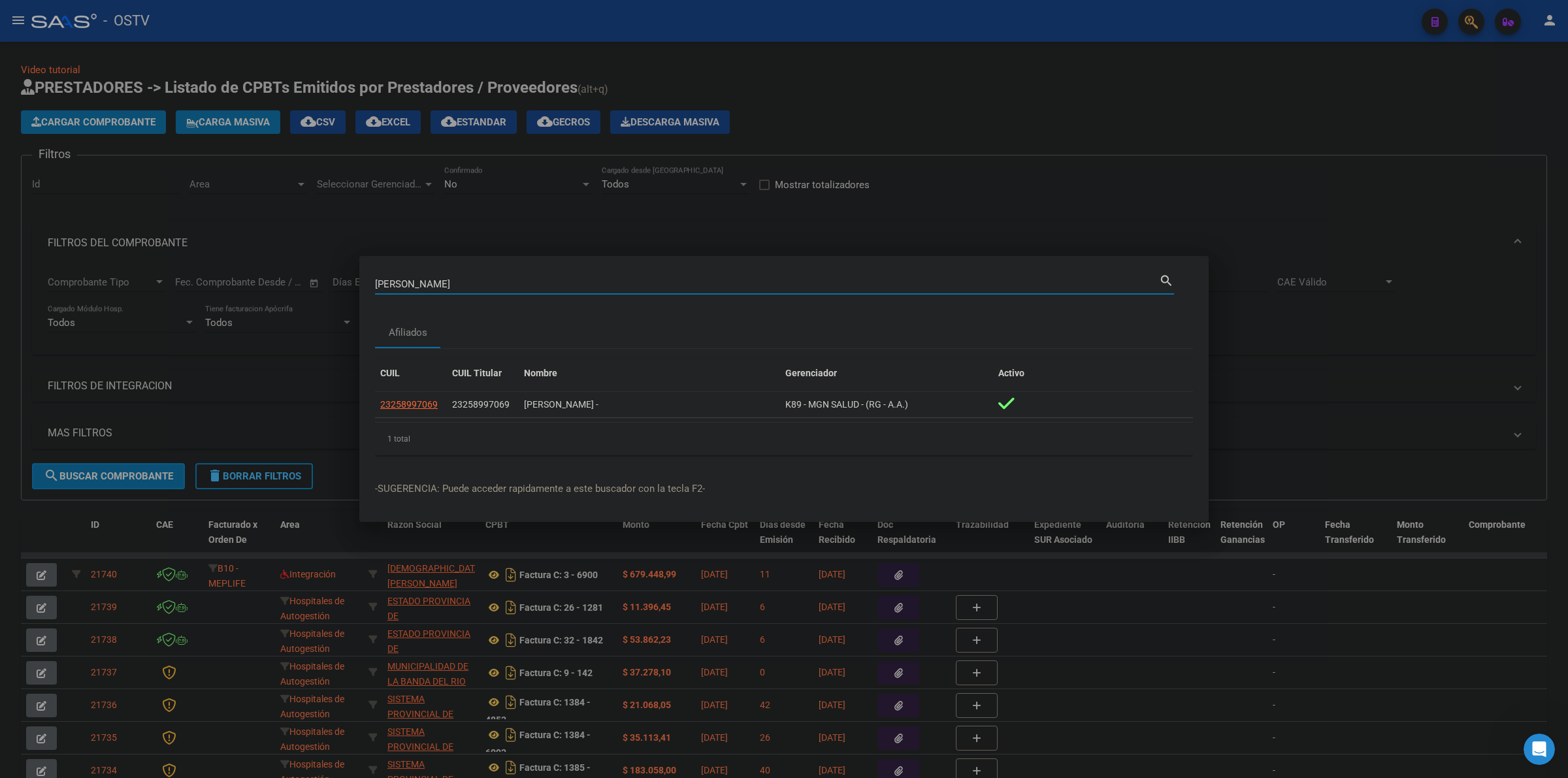
drag, startPoint x: 515, startPoint y: 284, endPoint x: 323, endPoint y: 293, distance: 192.2
click at [323, 293] on div "[PERSON_NAME] (apellido, dni, cuil, nro traspaso, cuit, obra social) search Afi…" at bounding box center [784, 389] width 1568 height 778
click at [394, 291] on div "Buscar (apellido, dni, [PERSON_NAME], [PERSON_NAME], cuit, obra social)" at bounding box center [766, 284] width 784 height 20
click at [397, 288] on input "Buscar (apellido, dni, [PERSON_NAME], [PERSON_NAME], cuit, obra social)" at bounding box center [766, 284] width 784 height 12
click at [495, 284] on input "Buscar (apellido, dni, [PERSON_NAME], [PERSON_NAME], cuit, obra social)" at bounding box center [766, 284] width 784 height 12
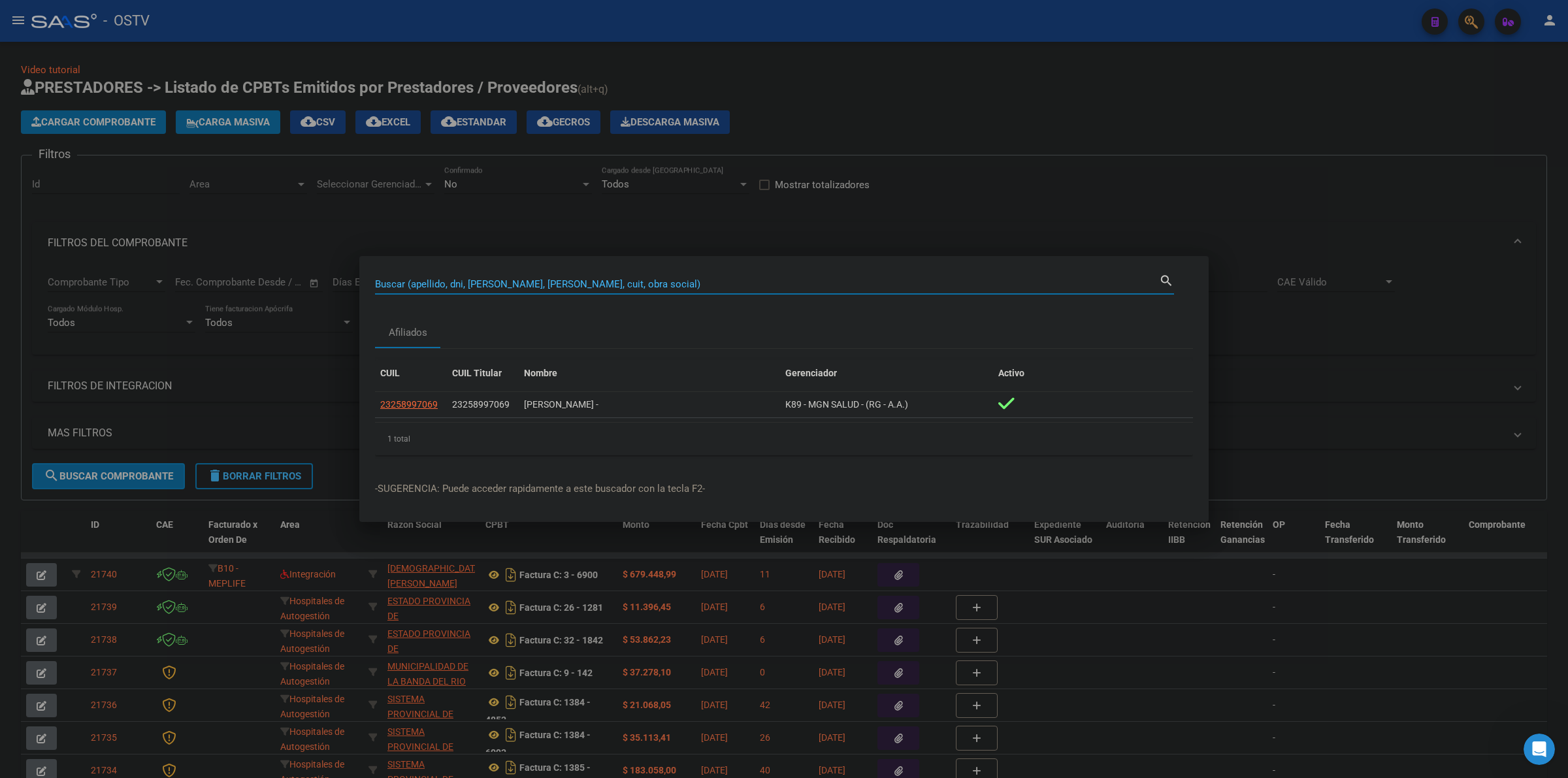
click at [495, 284] on input "Buscar (apellido, dni, [PERSON_NAME], [PERSON_NAME], cuit, obra social)" at bounding box center [766, 284] width 784 height 12
type input "32155597"
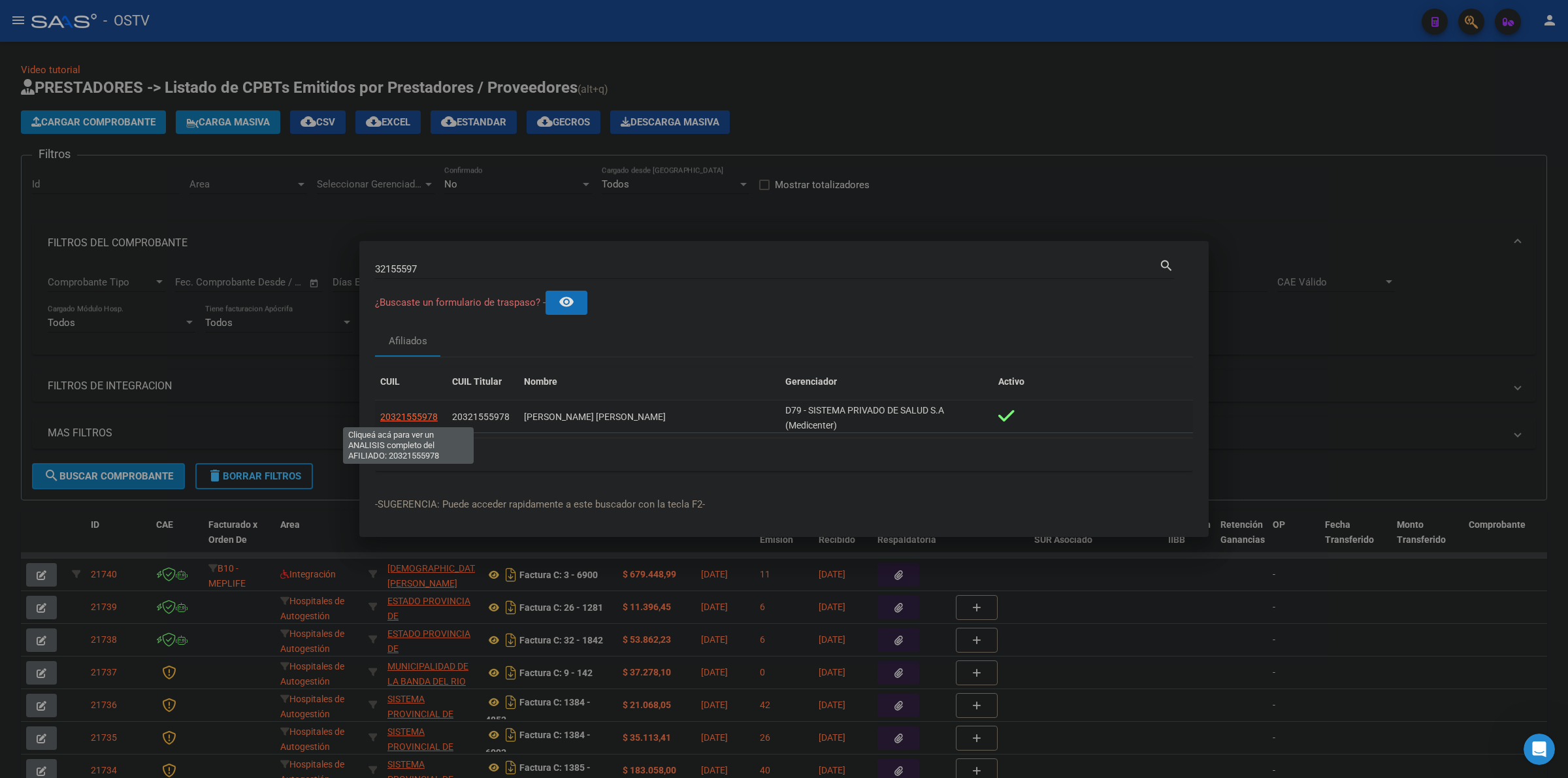
click at [419, 417] on span "20321555978" at bounding box center [409, 416] width 58 height 11
type textarea "20321555978"
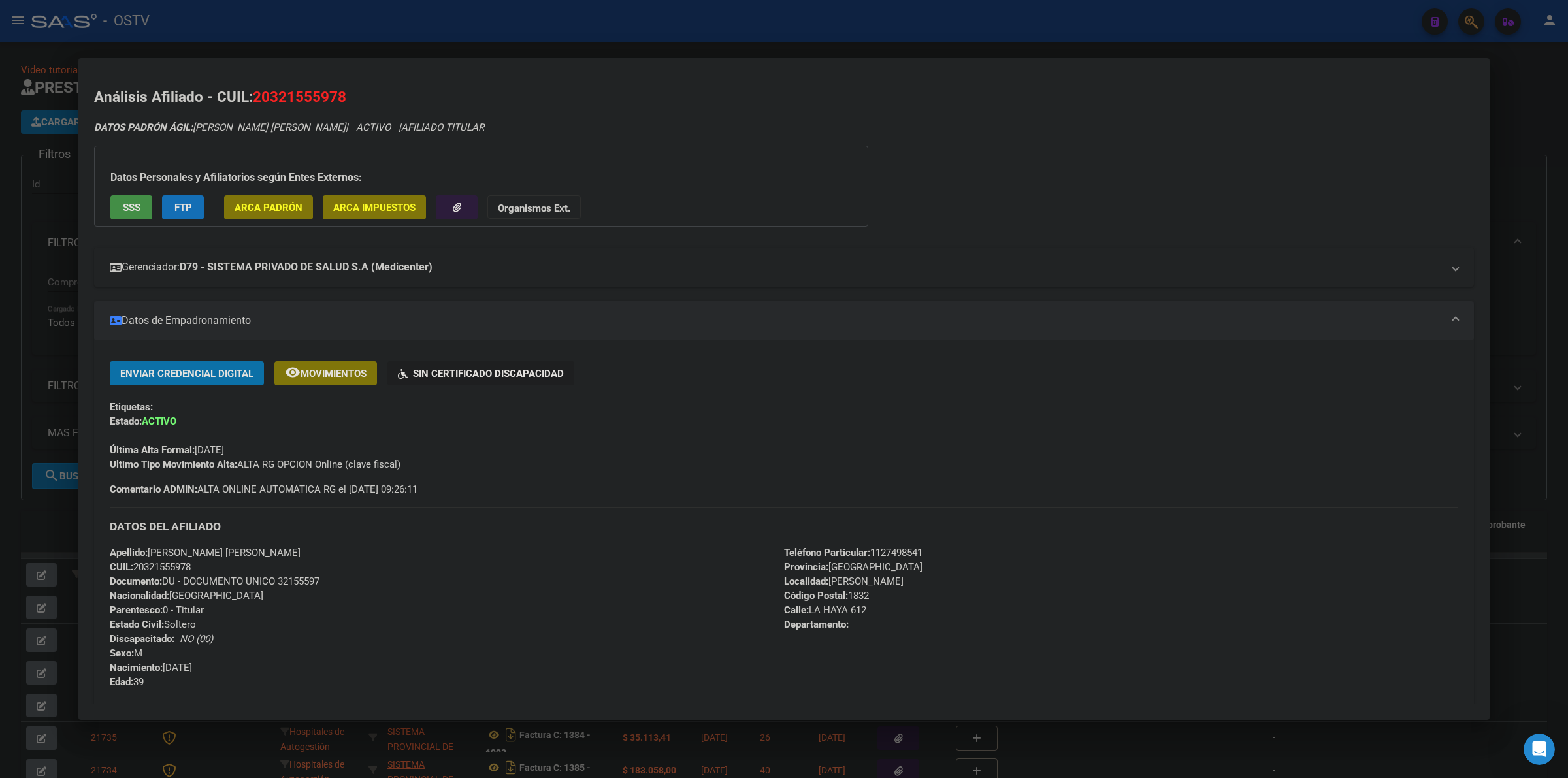
click at [618, 265] on mat-panel-title "Gerenciador: D79 - SISTEMA PRIVADO DE SALUD S.A (Medicenter)" at bounding box center [776, 267] width 1333 height 15
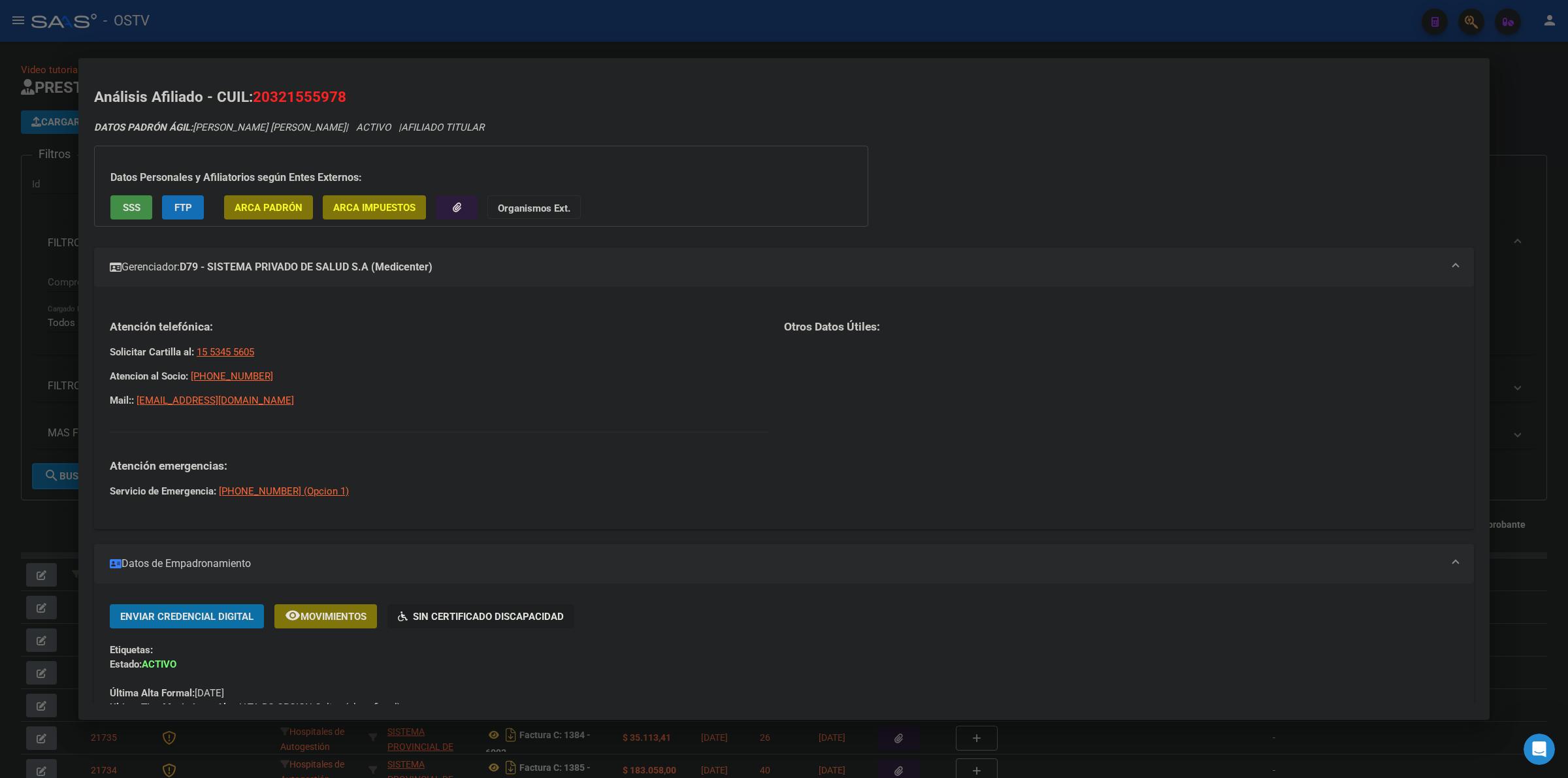
click at [18, 325] on div at bounding box center [784, 389] width 1568 height 778
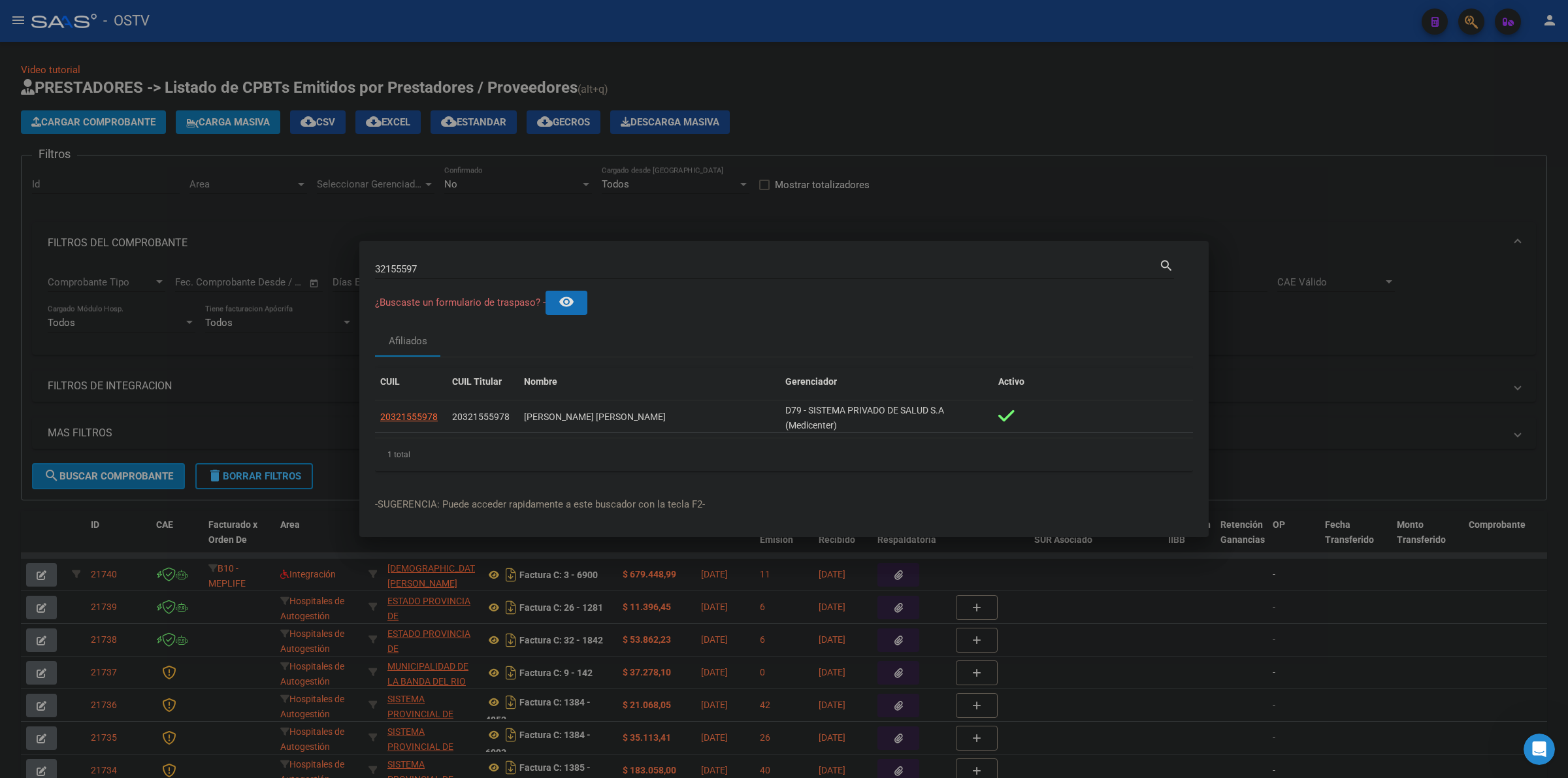
click at [757, 66] on div at bounding box center [784, 389] width 1568 height 778
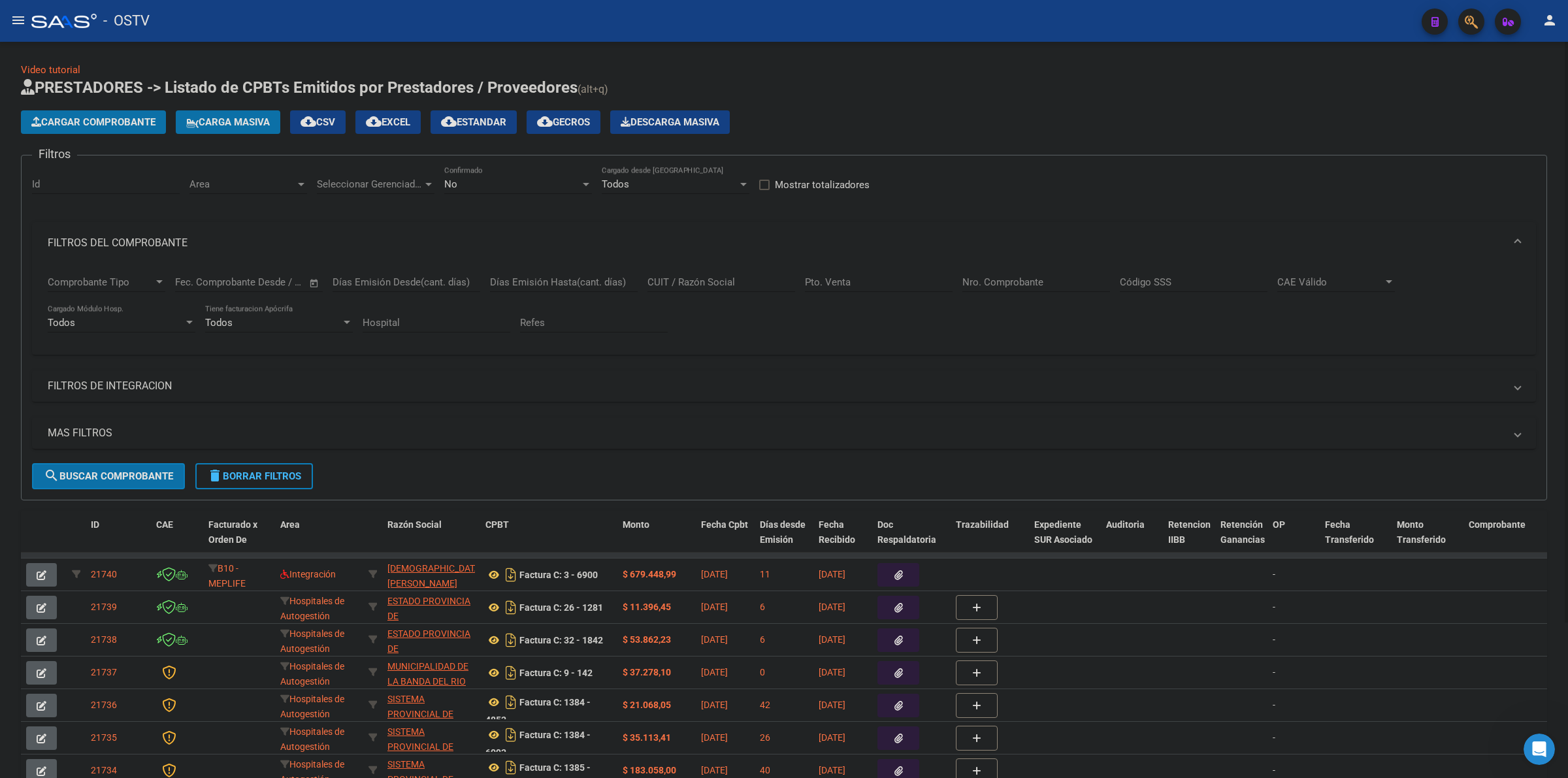
click at [497, 186] on div "No" at bounding box center [512, 184] width 136 height 12
click at [465, 121] on span "Todos" at bounding box center [518, 125] width 148 height 30
click at [149, 481] on button "search Buscar Comprobante" at bounding box center [108, 476] width 153 height 26
click at [149, 116] on span "Cargar Comprobante" at bounding box center [94, 122] width 124 height 12
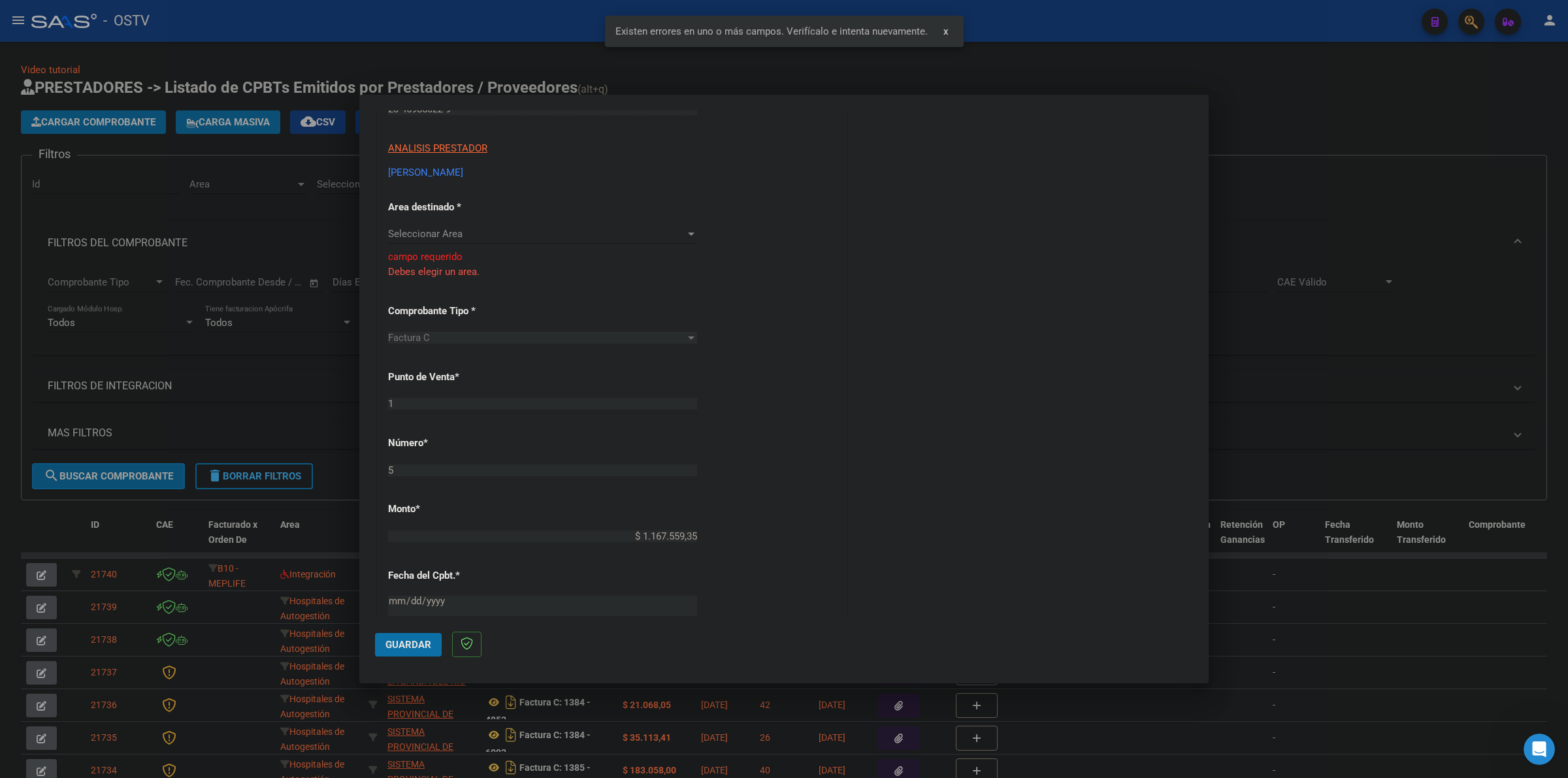
scroll to position [178, 0]
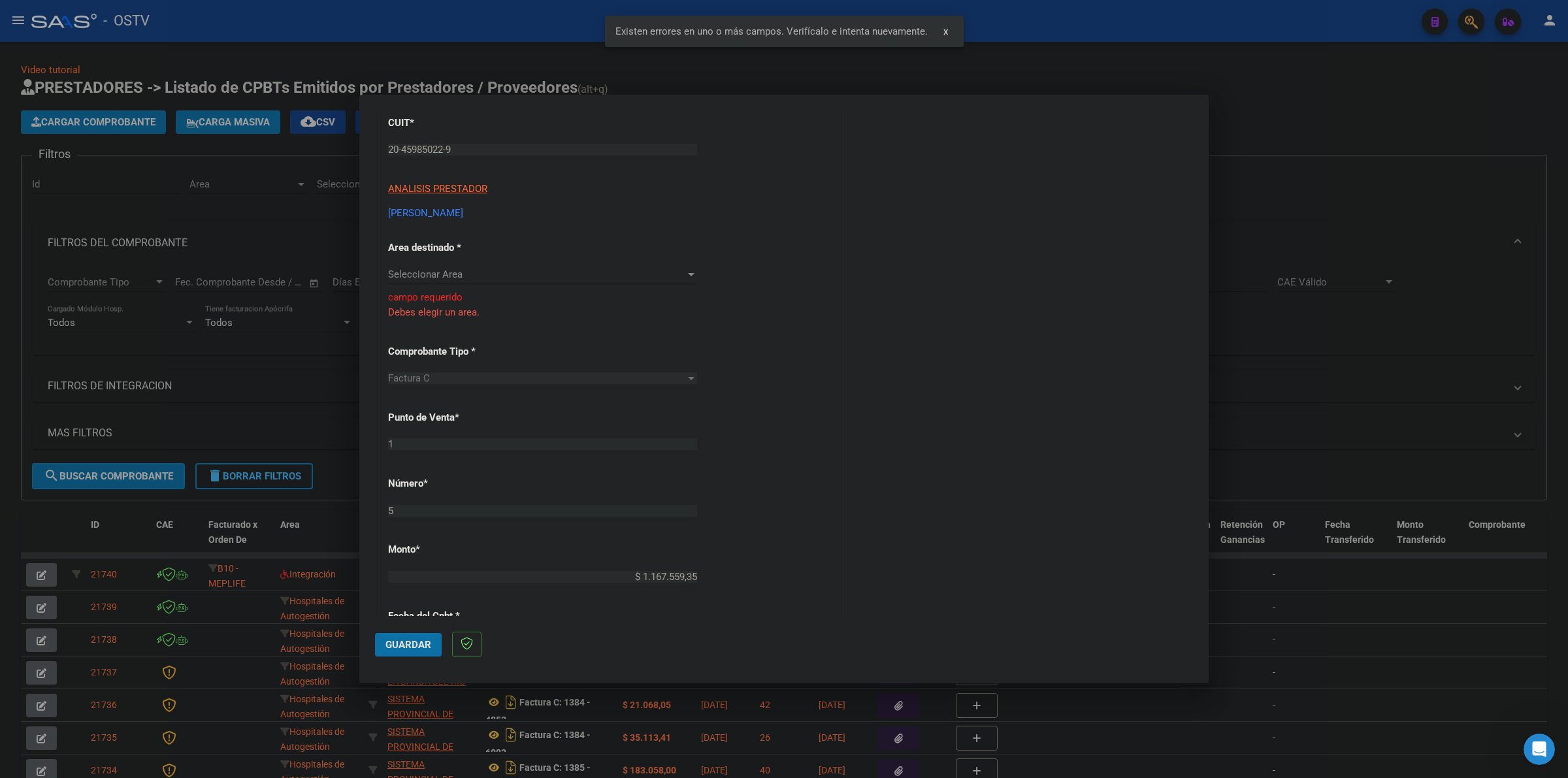
click at [464, 268] on div "Seleccionar Area Seleccionar Area" at bounding box center [542, 275] width 309 height 20
click at [514, 335] on span "Gestiones Administrativas y Otros" at bounding box center [463, 333] width 149 height 12
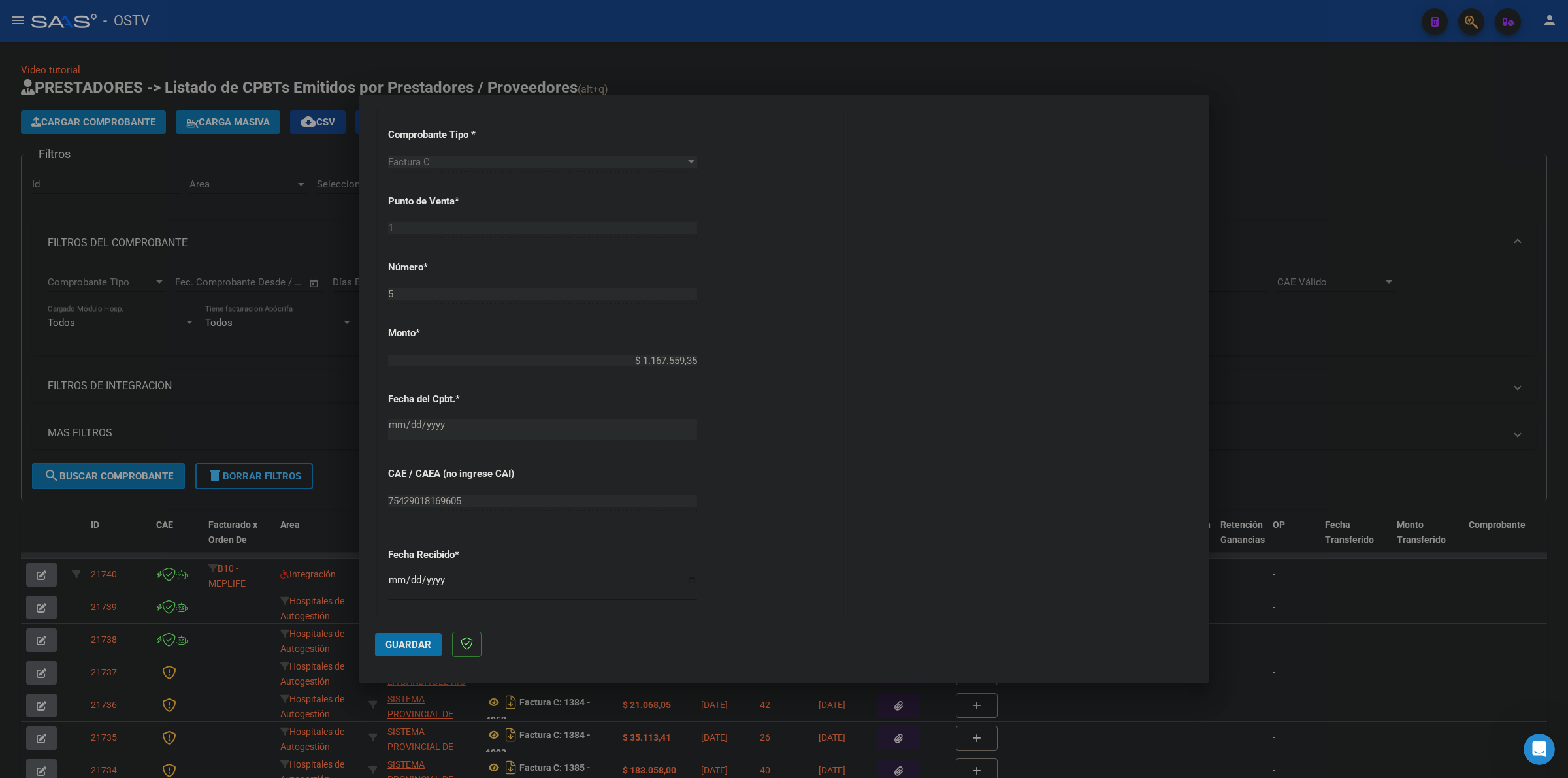
scroll to position [586, 0]
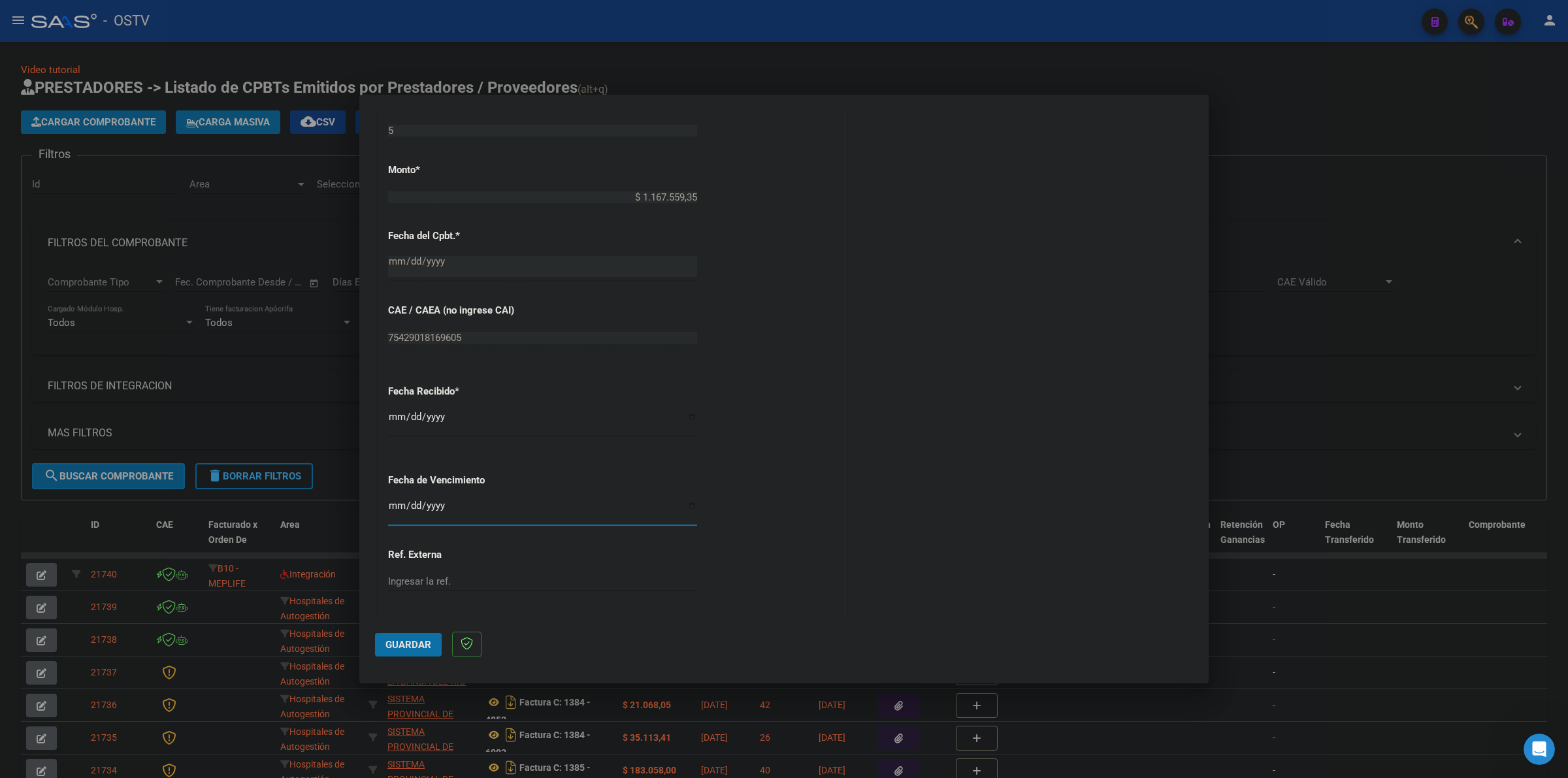
click at [397, 503] on input "Ingresar la fecha" at bounding box center [542, 511] width 309 height 21
type input "[DATE]"
click at [404, 644] on span "Guardar" at bounding box center [408, 644] width 46 height 12
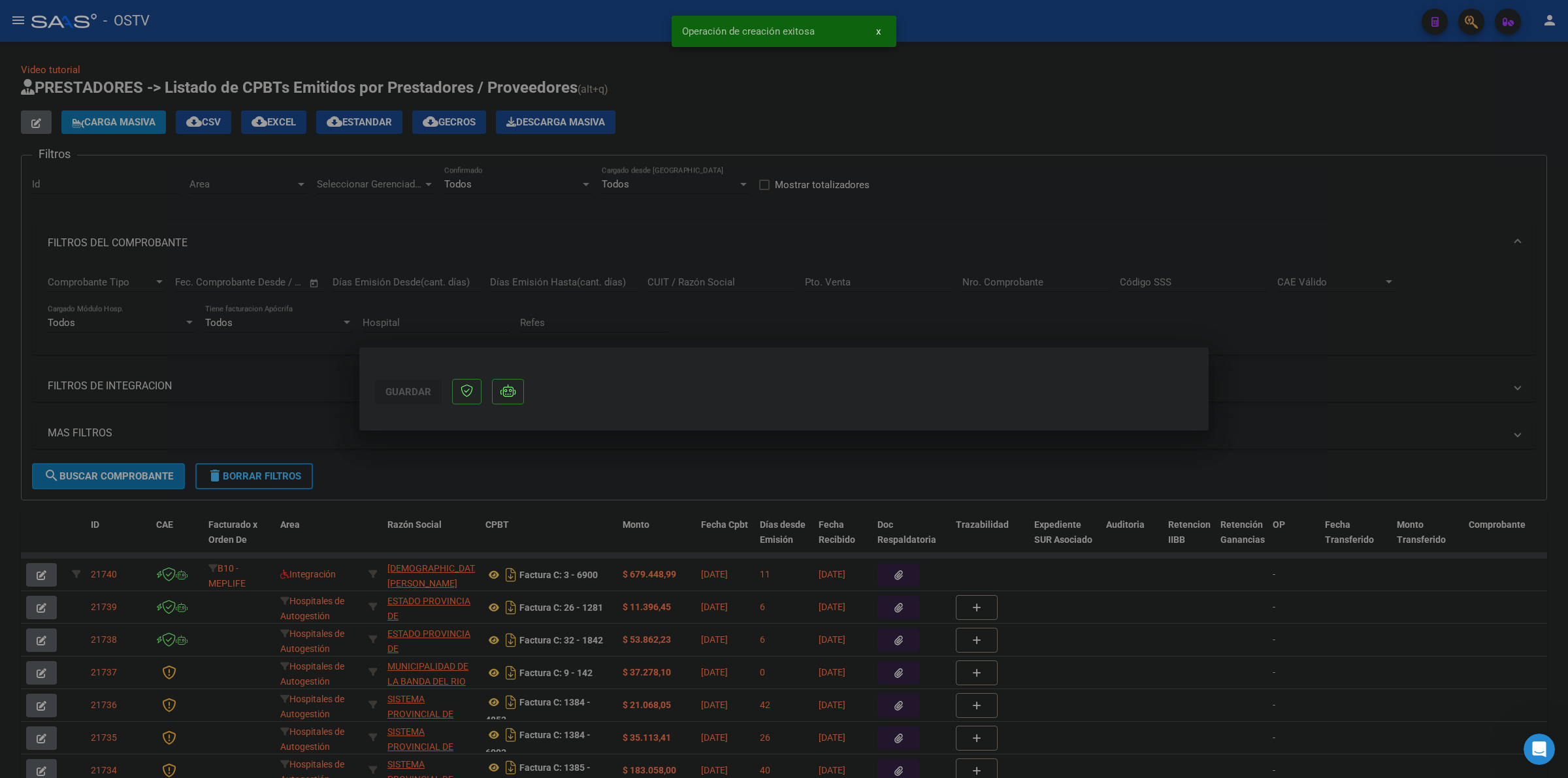
scroll to position [0, 0]
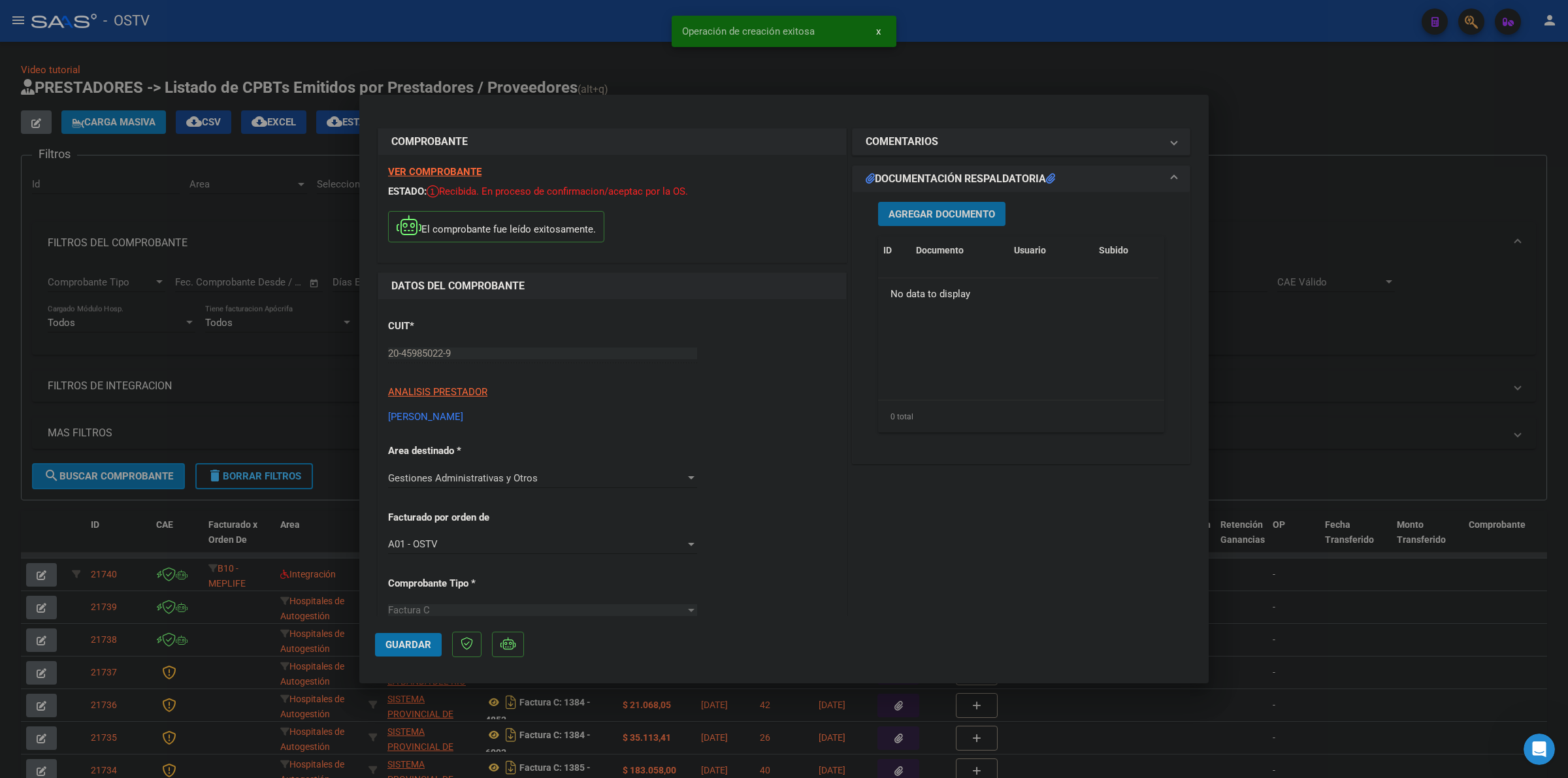
click at [952, 211] on span "Agregar Documento" at bounding box center [941, 214] width 106 height 12
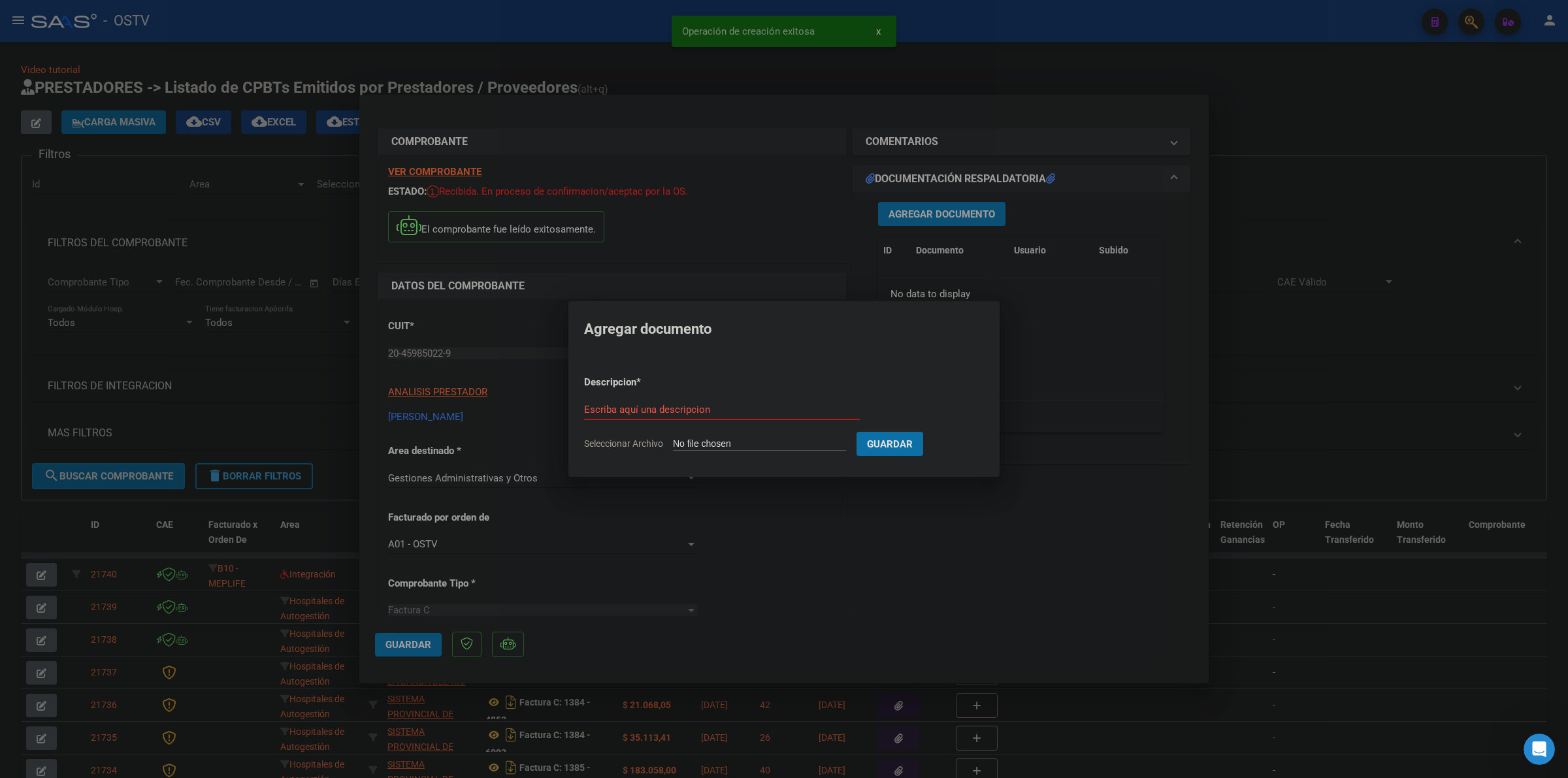
type input "C:\fakepath\FACTURA - 1 5 - [PERSON_NAME].pdf"
type input "FACTURA"
click at [925, 432] on button "Guardar" at bounding box center [958, 444] width 67 height 24
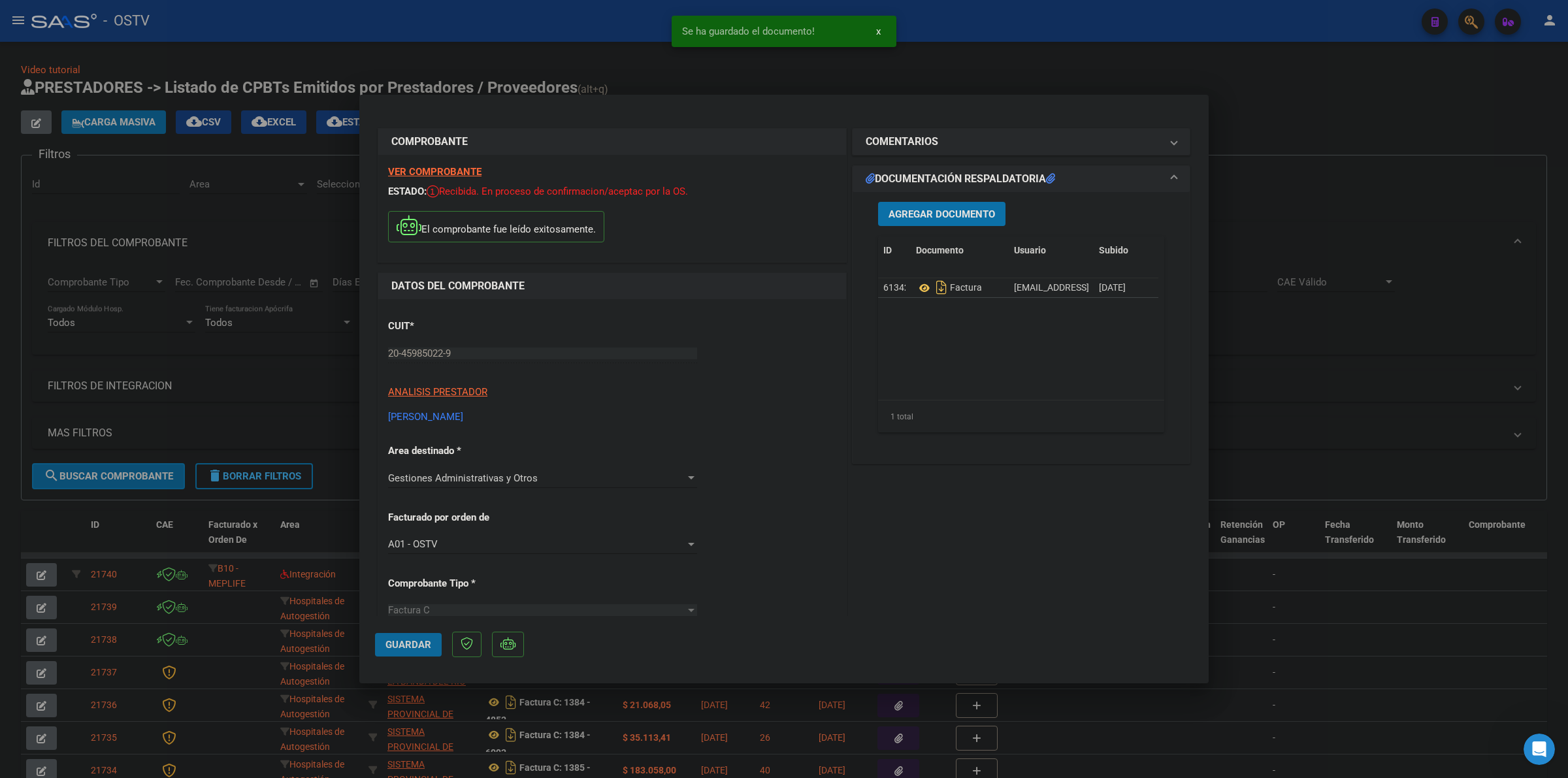
click at [419, 639] on span "Guardar" at bounding box center [408, 644] width 46 height 12
click at [397, 658] on mat-dialog-actions "Guardar" at bounding box center [783, 641] width 818 height 51
click at [397, 653] on button "Guardar" at bounding box center [408, 644] width 67 height 23
click at [678, 77] on div at bounding box center [784, 389] width 1568 height 778
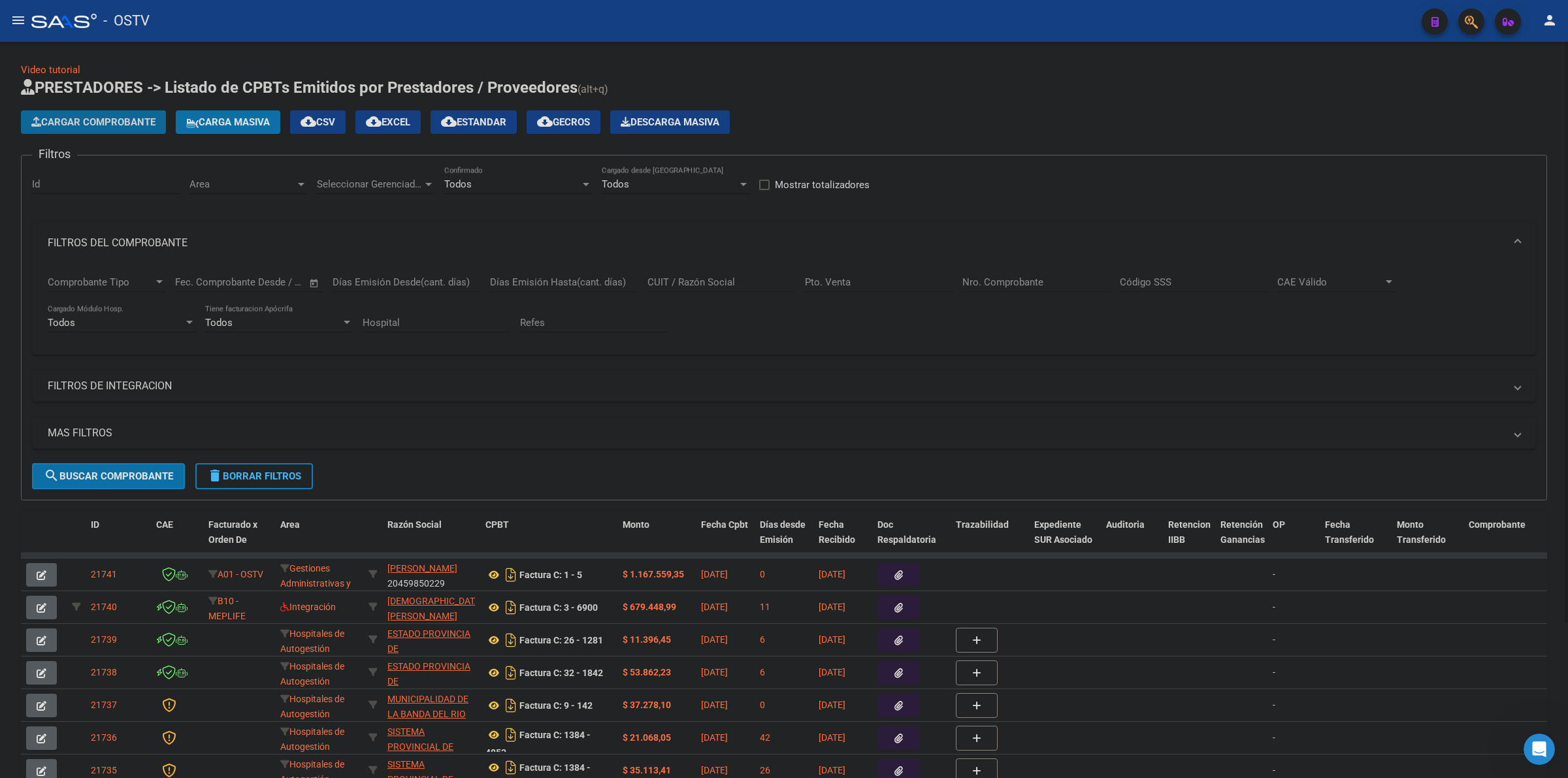
click at [100, 118] on span "Cargar Comprobante" at bounding box center [94, 122] width 124 height 12
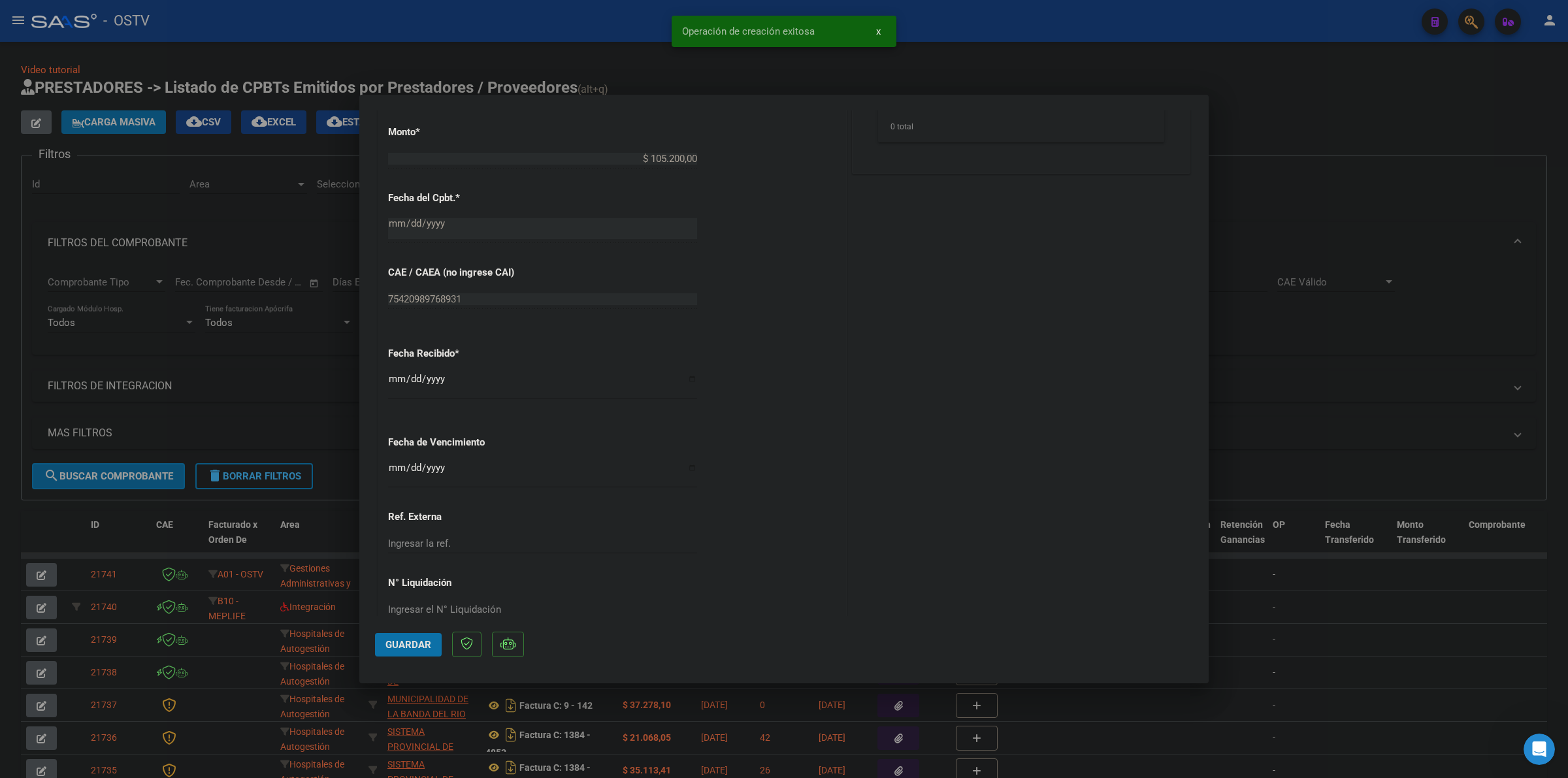
scroll to position [627, 0]
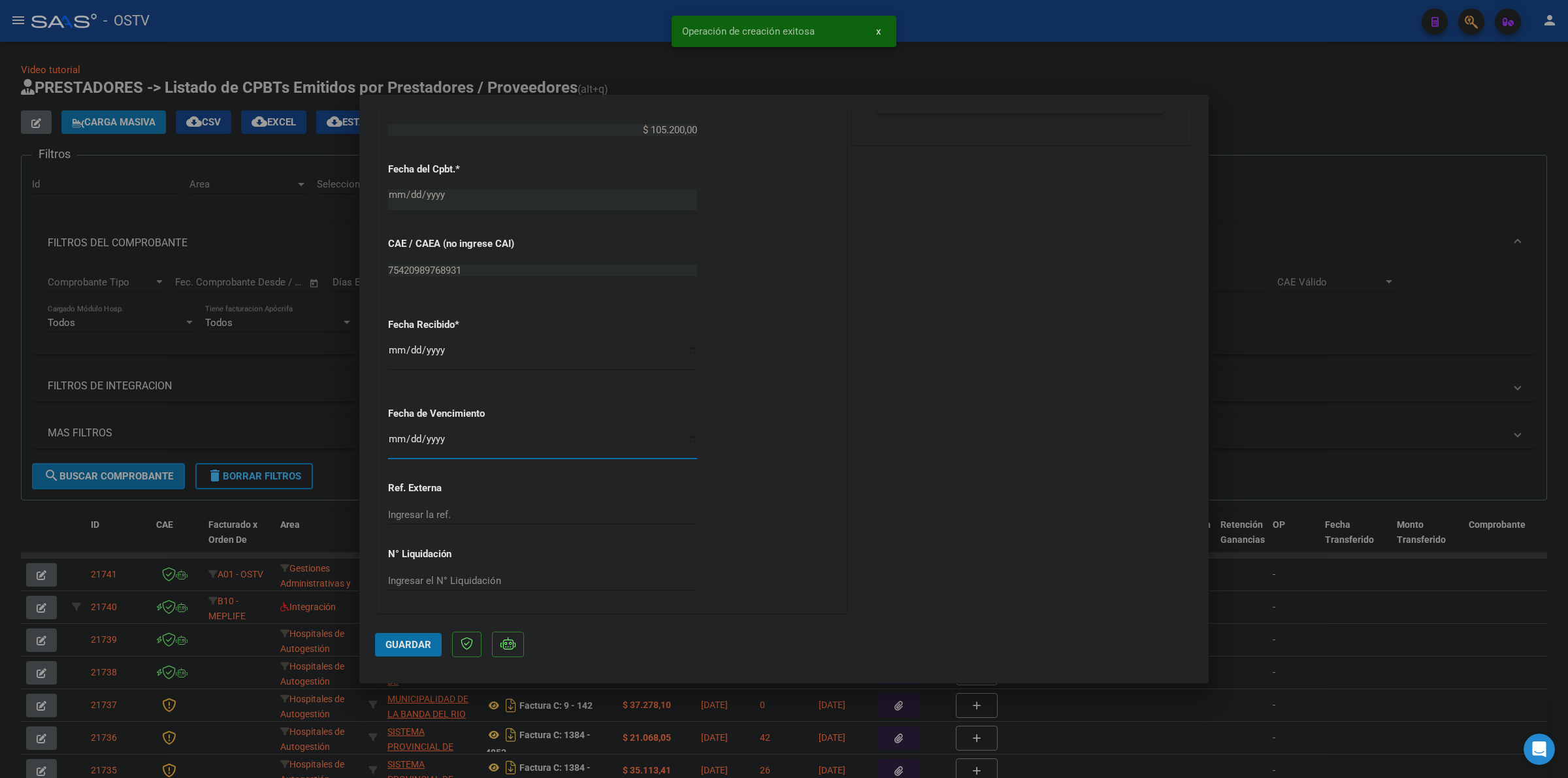
click at [399, 439] on input "Ingresar la fecha" at bounding box center [542, 444] width 309 height 21
type input "[DATE]"
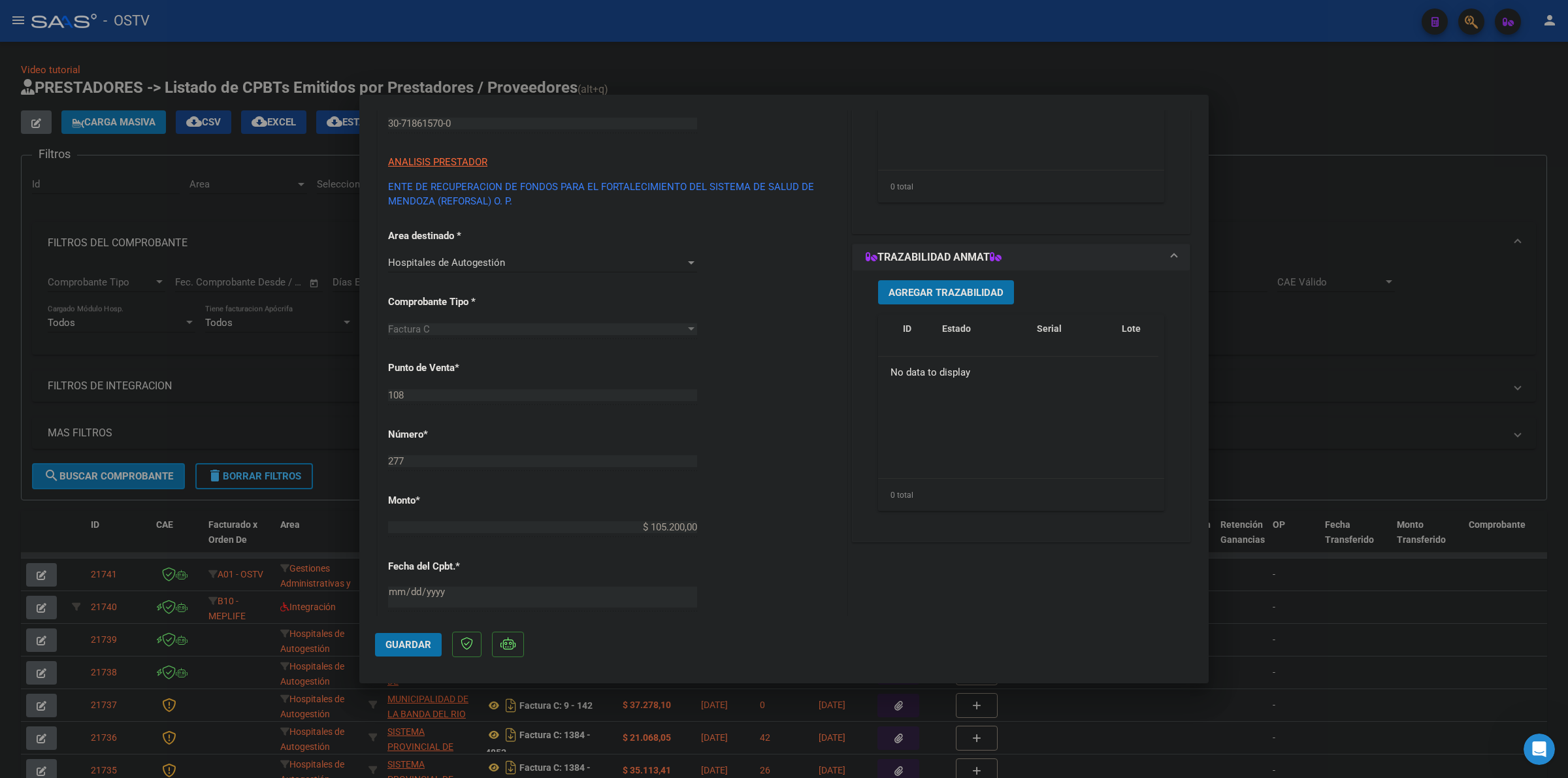
scroll to position [1, 0]
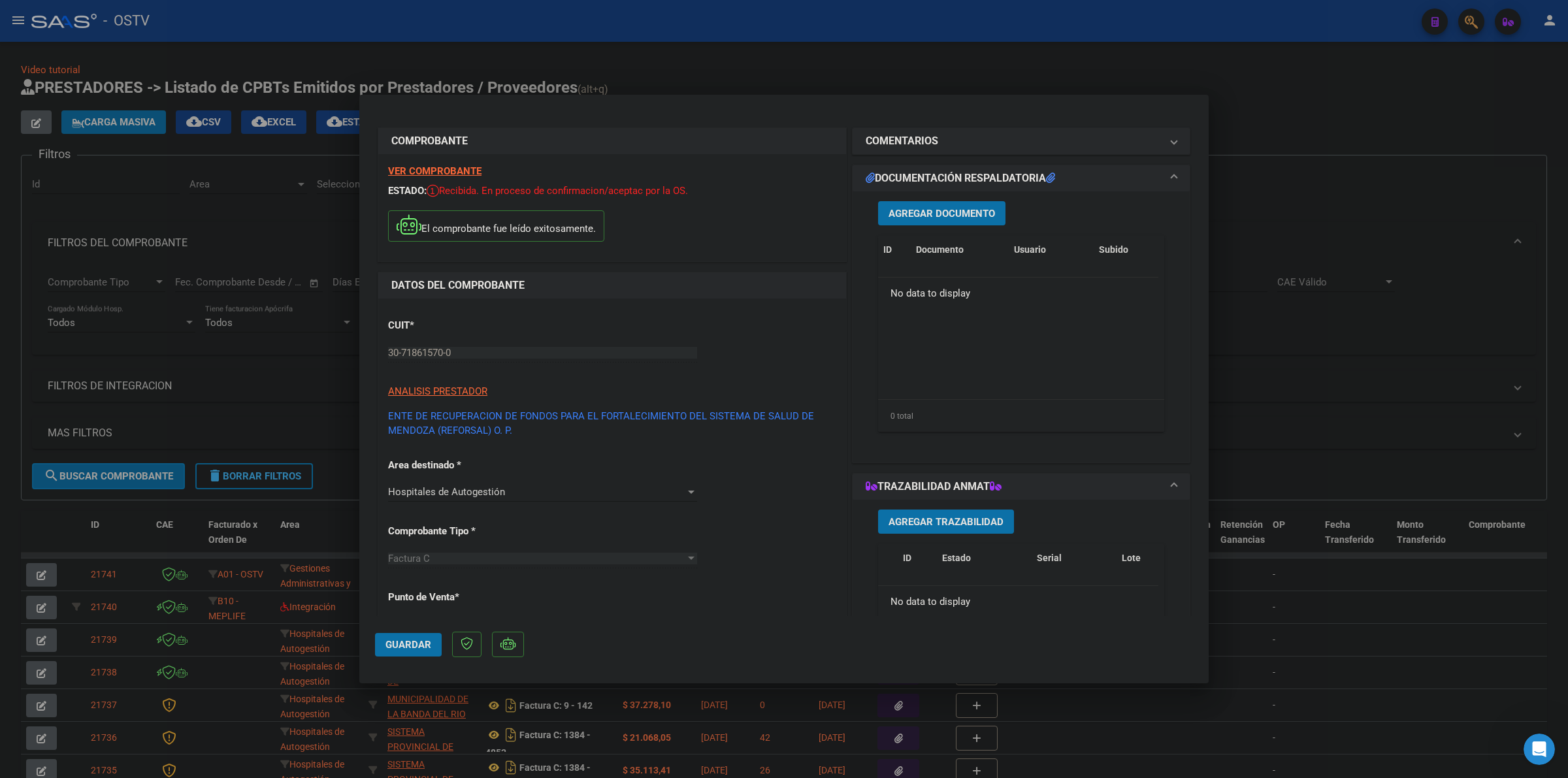
click at [954, 206] on button "Agregar Documento" at bounding box center [942, 213] width 127 height 24
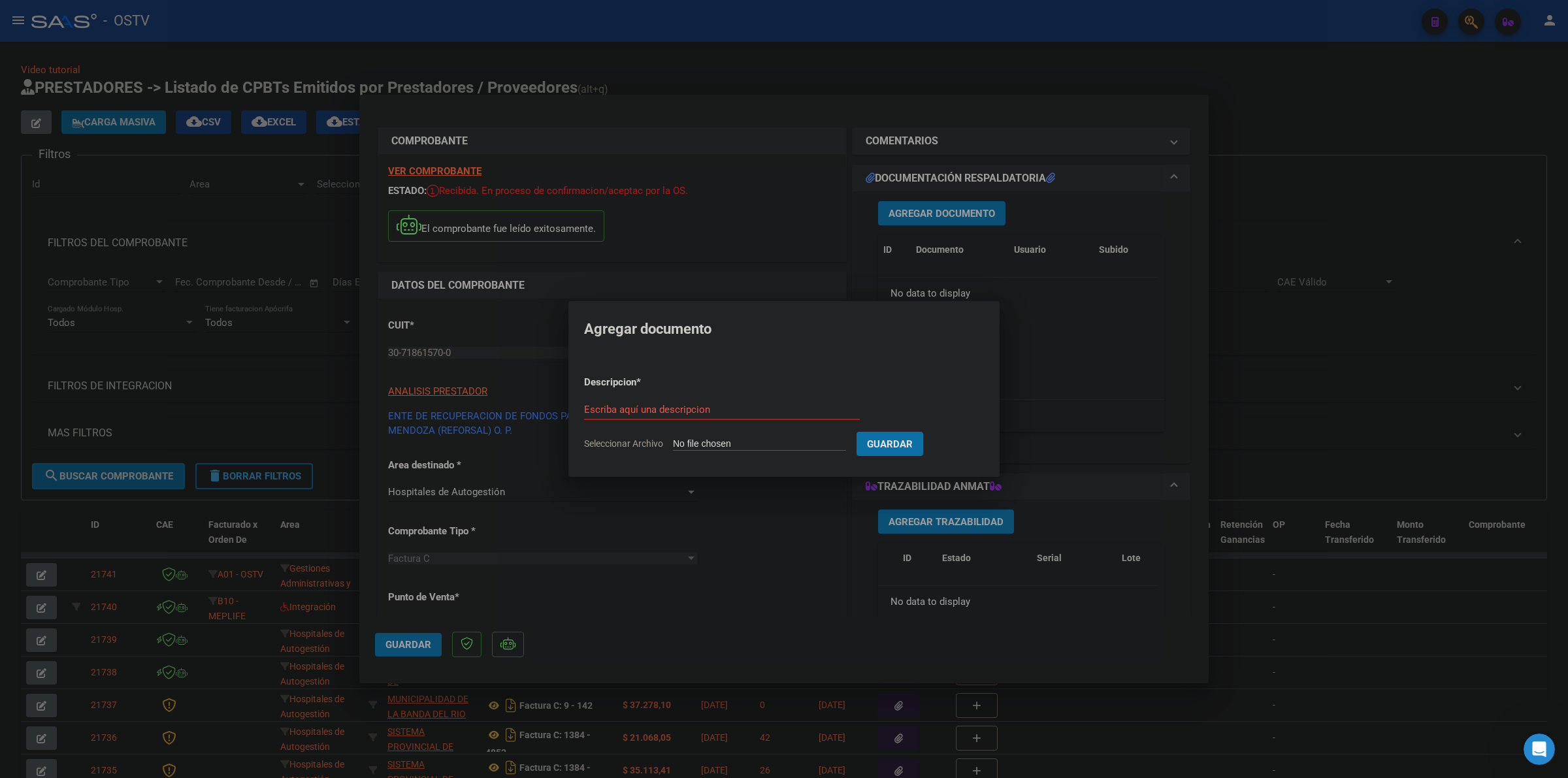
type input "C:\fakepath\FACTURA - 108 277 - REFORSAL.pdf"
type input "FACTURA"
click at [925, 432] on button "Guardar" at bounding box center [958, 444] width 67 height 24
click at [962, 208] on span "Agregar Documento" at bounding box center [941, 213] width 106 height 12
type input "C:\fakepath\ANEXO - 108 277 - REFORSAL.pdf"
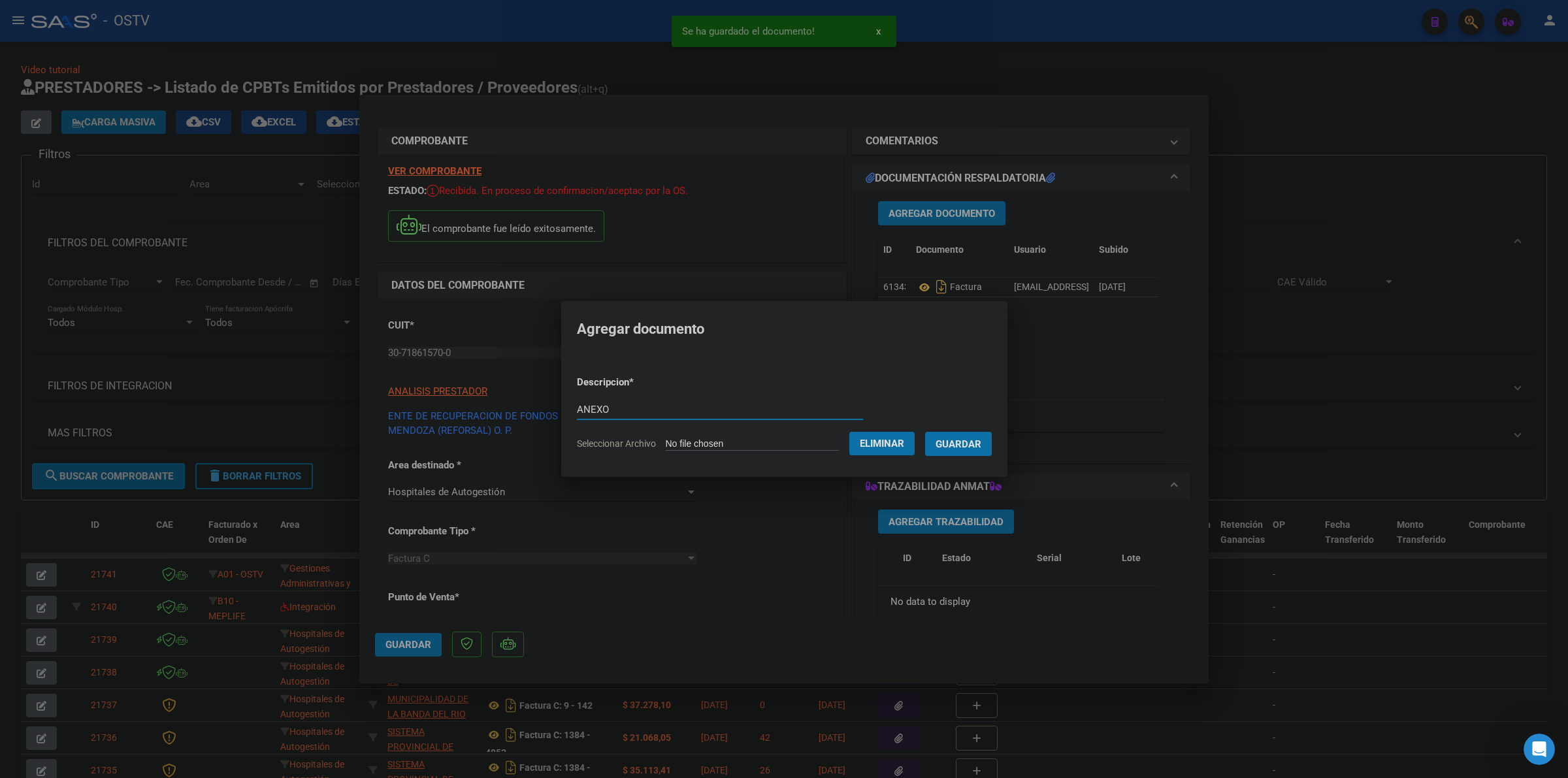
type input "ANEXO"
click at [925, 432] on button "Guardar" at bounding box center [958, 444] width 67 height 24
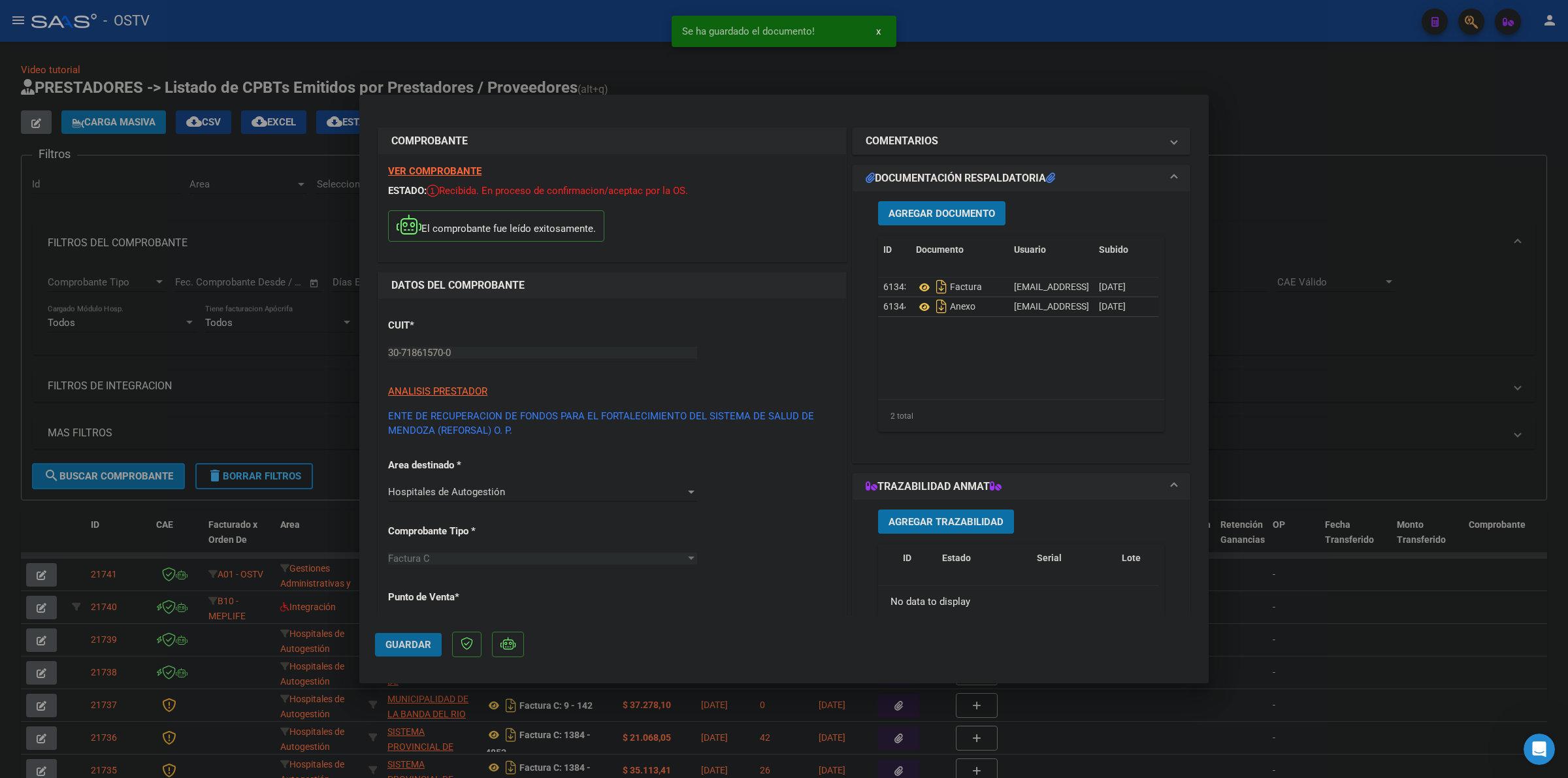
click at [386, 639] on span "Guardar" at bounding box center [408, 644] width 46 height 12
click at [995, 70] on div at bounding box center [784, 389] width 1568 height 778
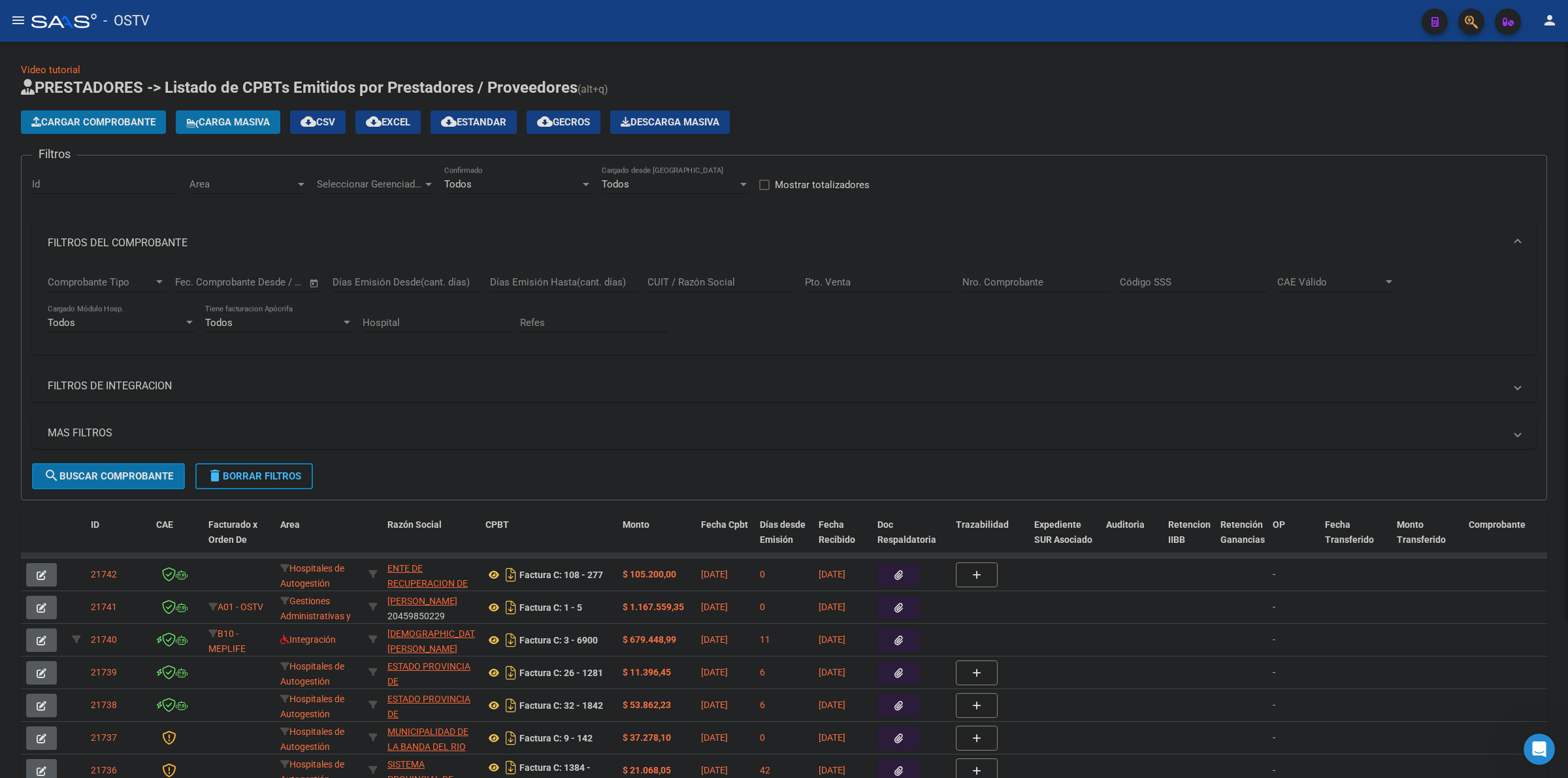
drag, startPoint x: 890, startPoint y: 68, endPoint x: 345, endPoint y: 308, distance: 595.5
click at [889, 68] on div "Video tutorial PRESTADORES -> Listado de CPBTs Emitidos por Prestadores / Prove…" at bounding box center [784, 492] width 1526 height 860
click at [268, 464] on button "delete Borrar Filtros" at bounding box center [254, 476] width 118 height 26
click at [529, 180] on div "No" at bounding box center [512, 184] width 136 height 12
click at [484, 124] on span "Todos" at bounding box center [518, 125] width 148 height 30
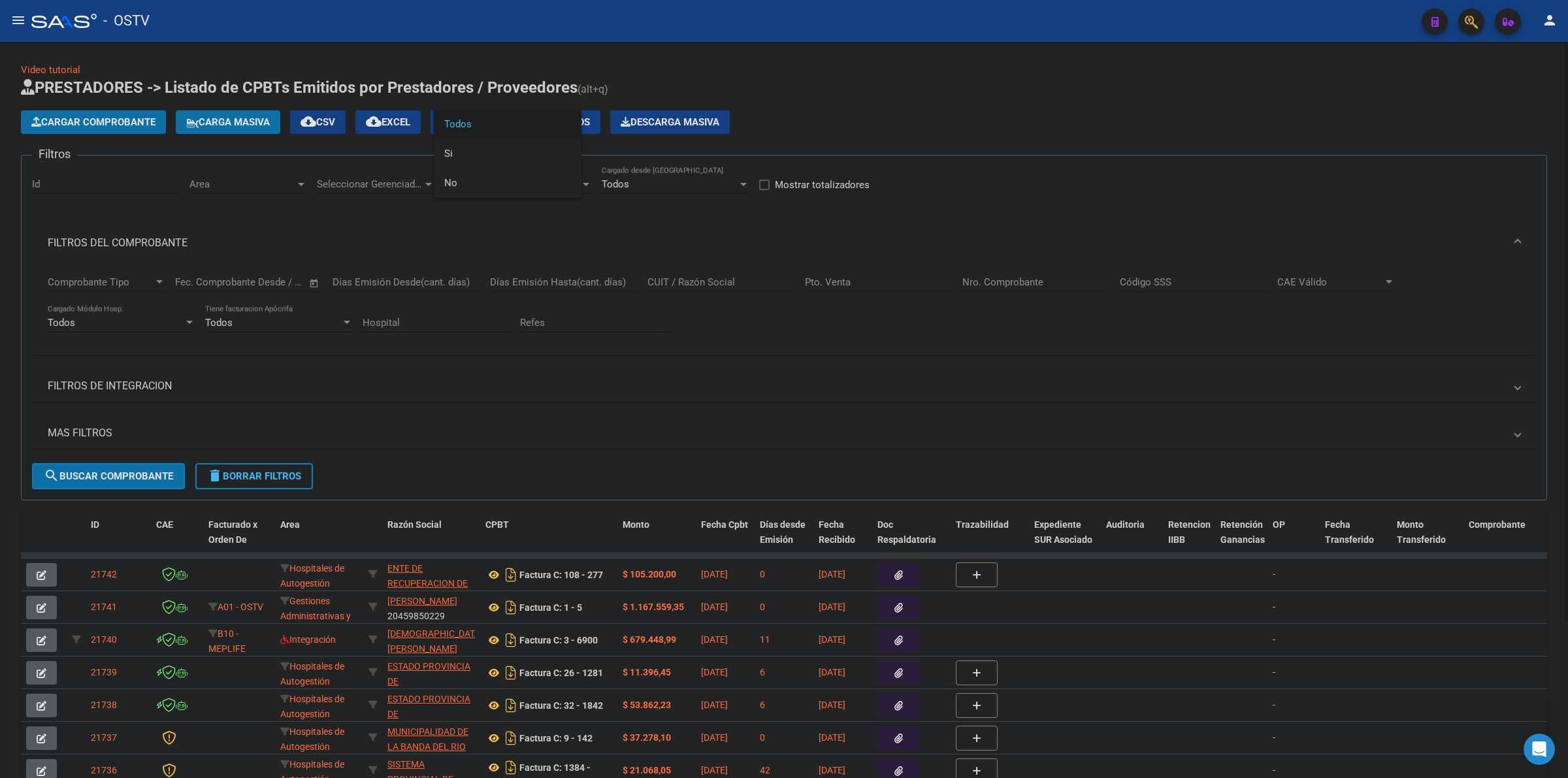
click at [971, 118] on div "Cargar Comprobante Carga Masiva cloud_download CSV cloud_download EXCEL cloud_d…" at bounding box center [784, 122] width 1526 height 23
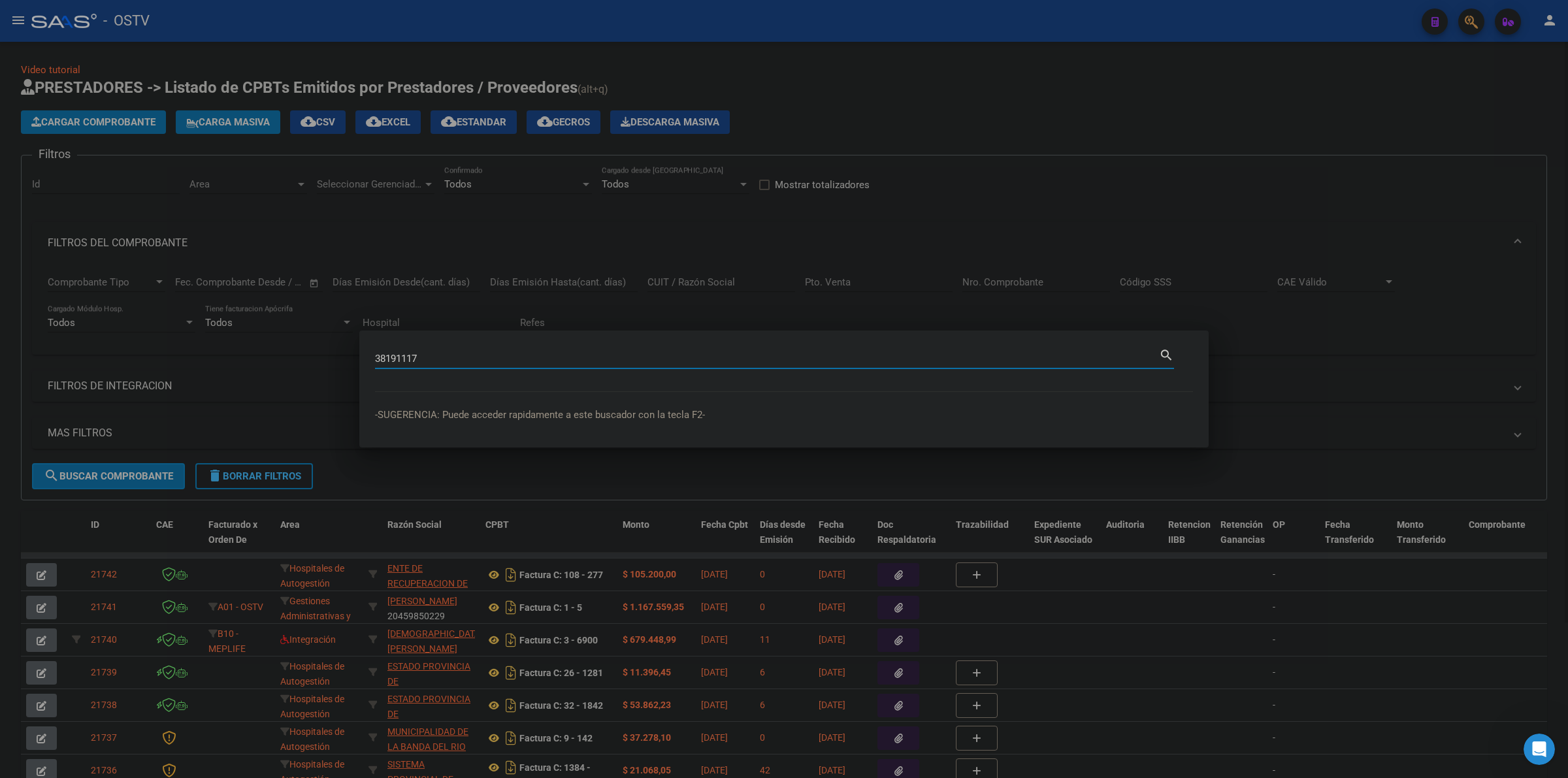
type input "38191117"
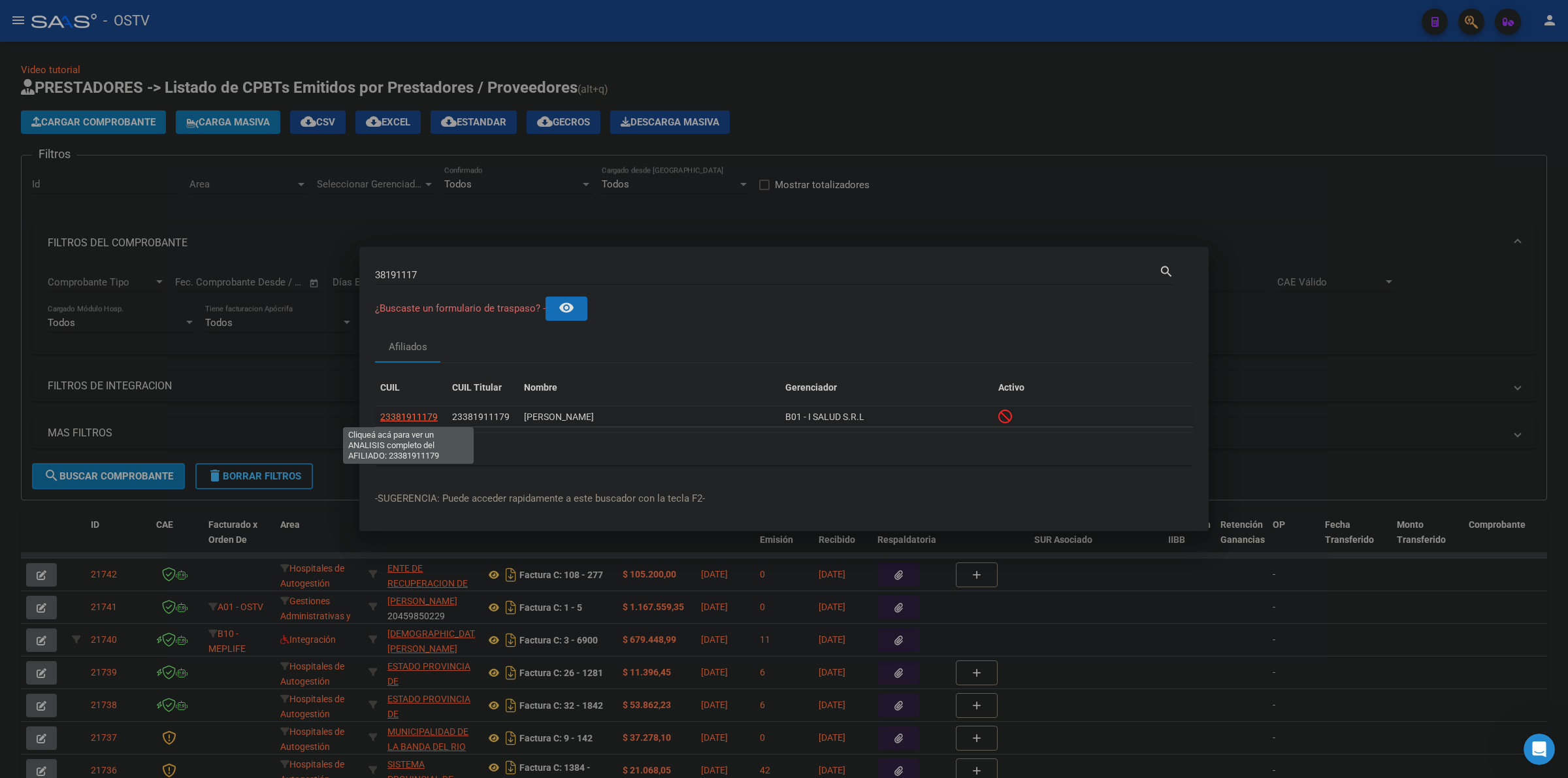
click at [409, 416] on span "23381911179" at bounding box center [409, 416] width 58 height 11
type textarea "23381911179"
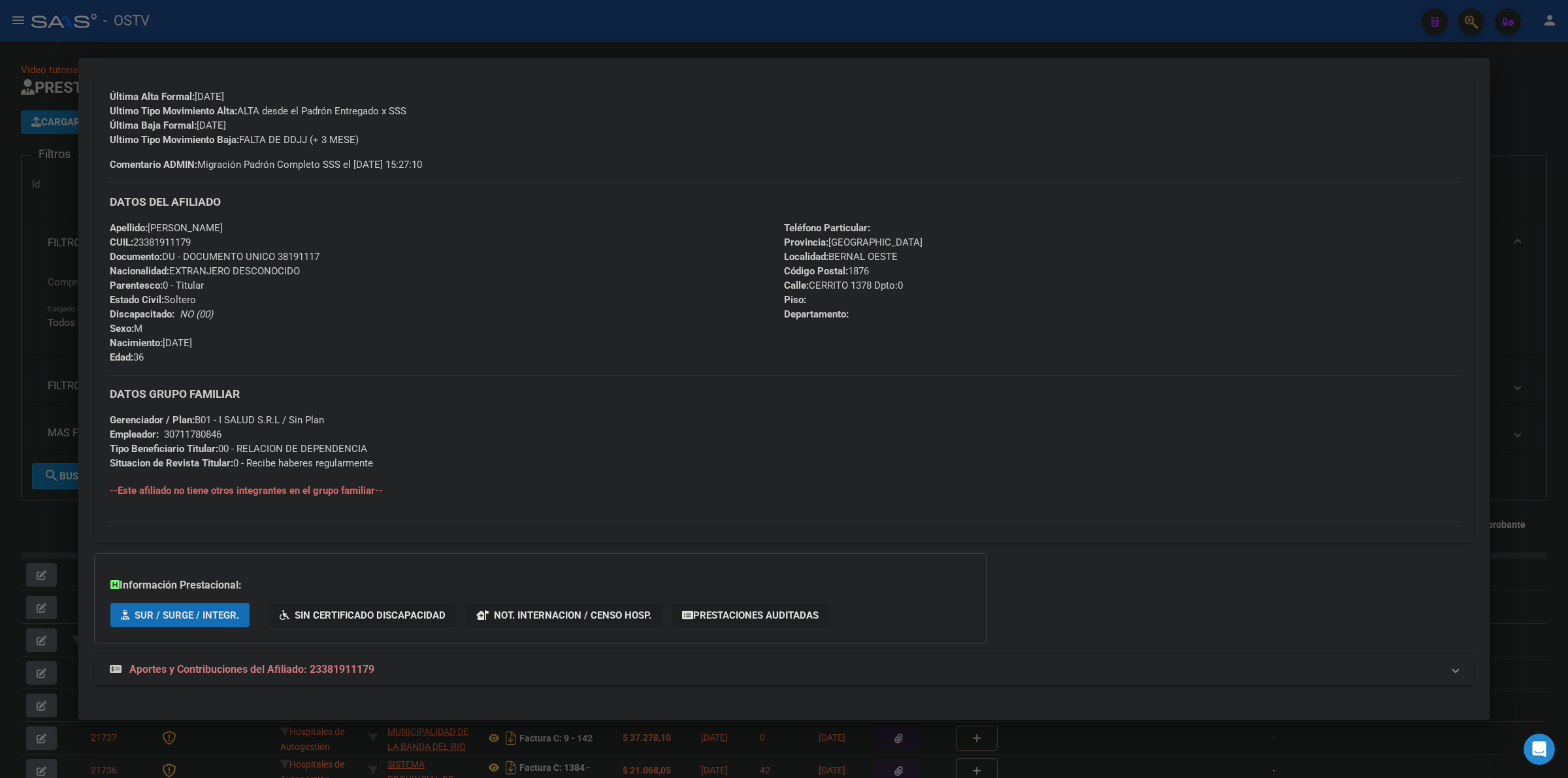
scroll to position [190, 0]
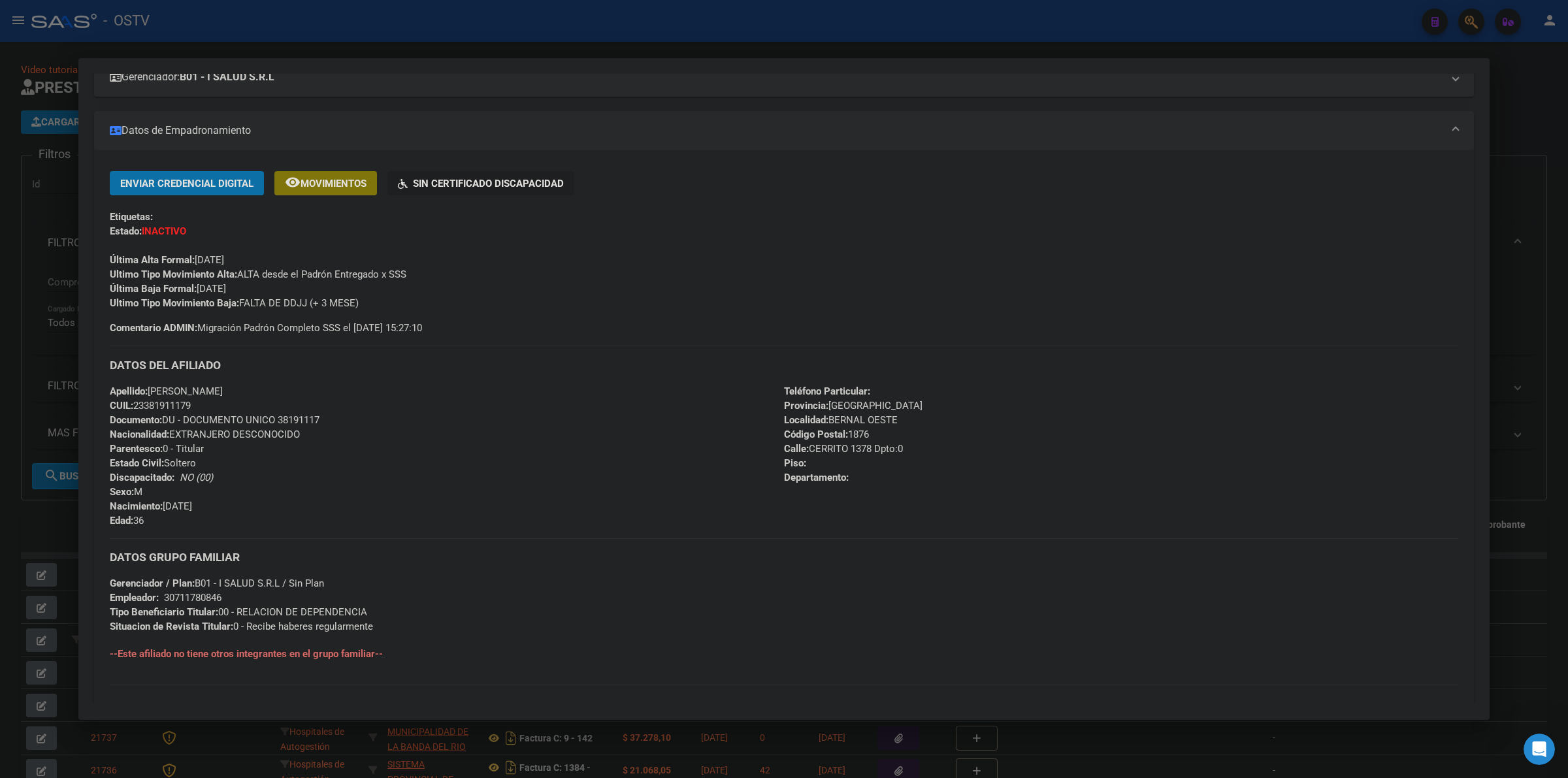
drag, startPoint x: 196, startPoint y: 389, endPoint x: 319, endPoint y: 389, distance: 123.0
click at [319, 389] on div "Apellido: [PERSON_NAME]: 23381911179 Documento: DU - DOCUMENTO UNICO 38191117 N…" at bounding box center [447, 456] width 674 height 144
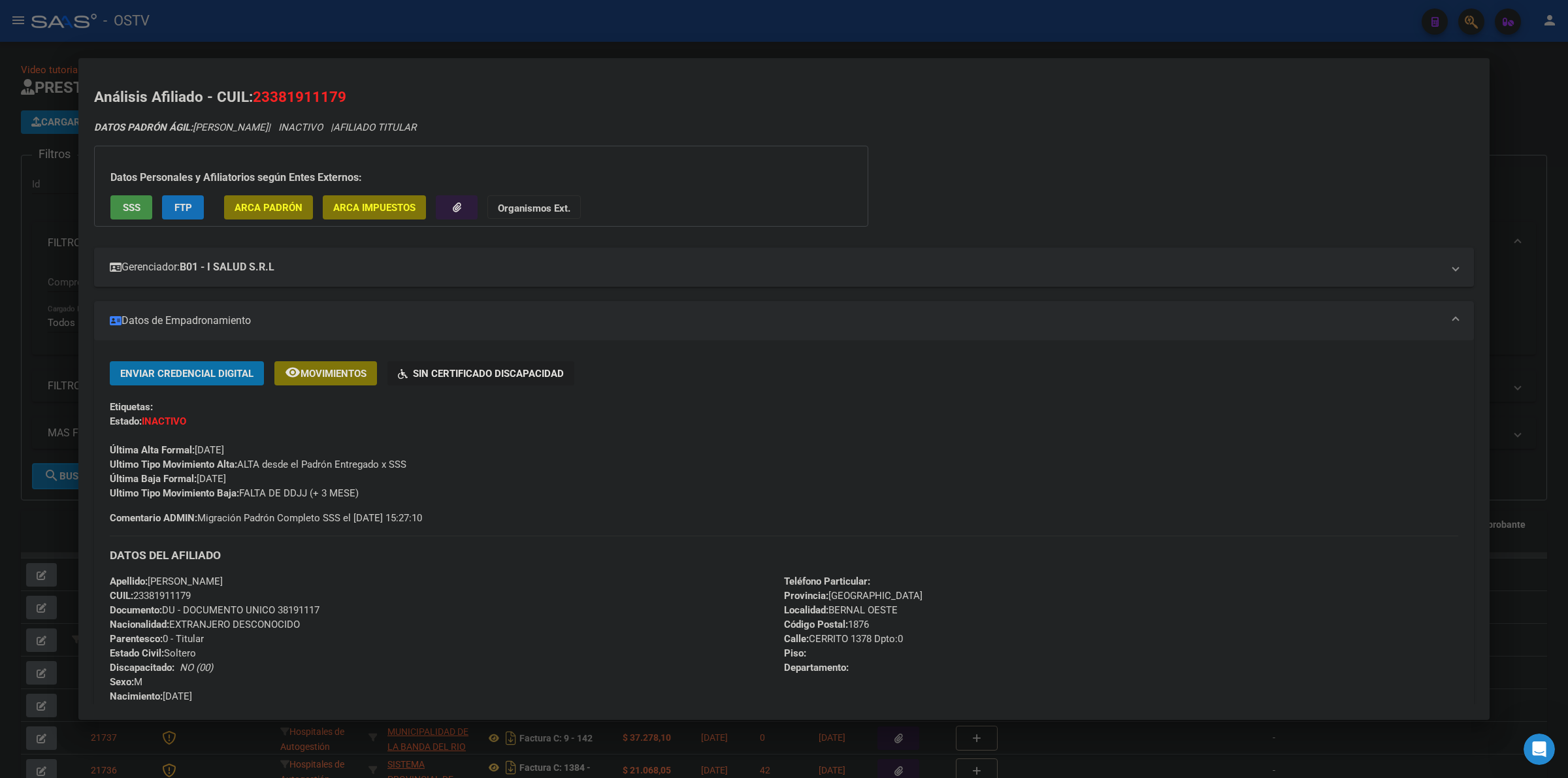
scroll to position [163, 0]
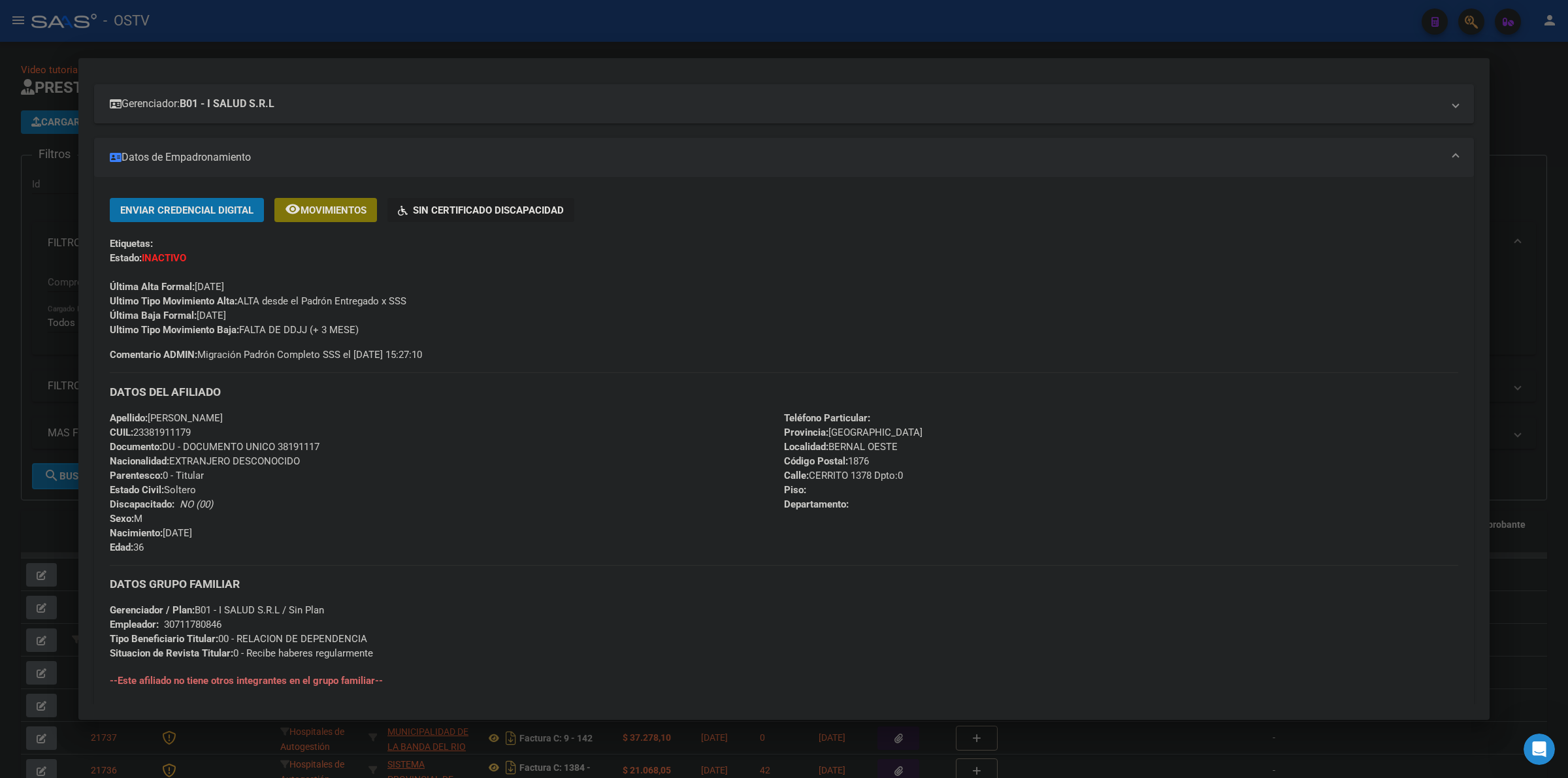
click at [435, 473] on div "Apellido: [PERSON_NAME]: 23381911179 Documento: DU - DOCUMENTO UNICO 38191117 N…" at bounding box center [447, 482] width 674 height 144
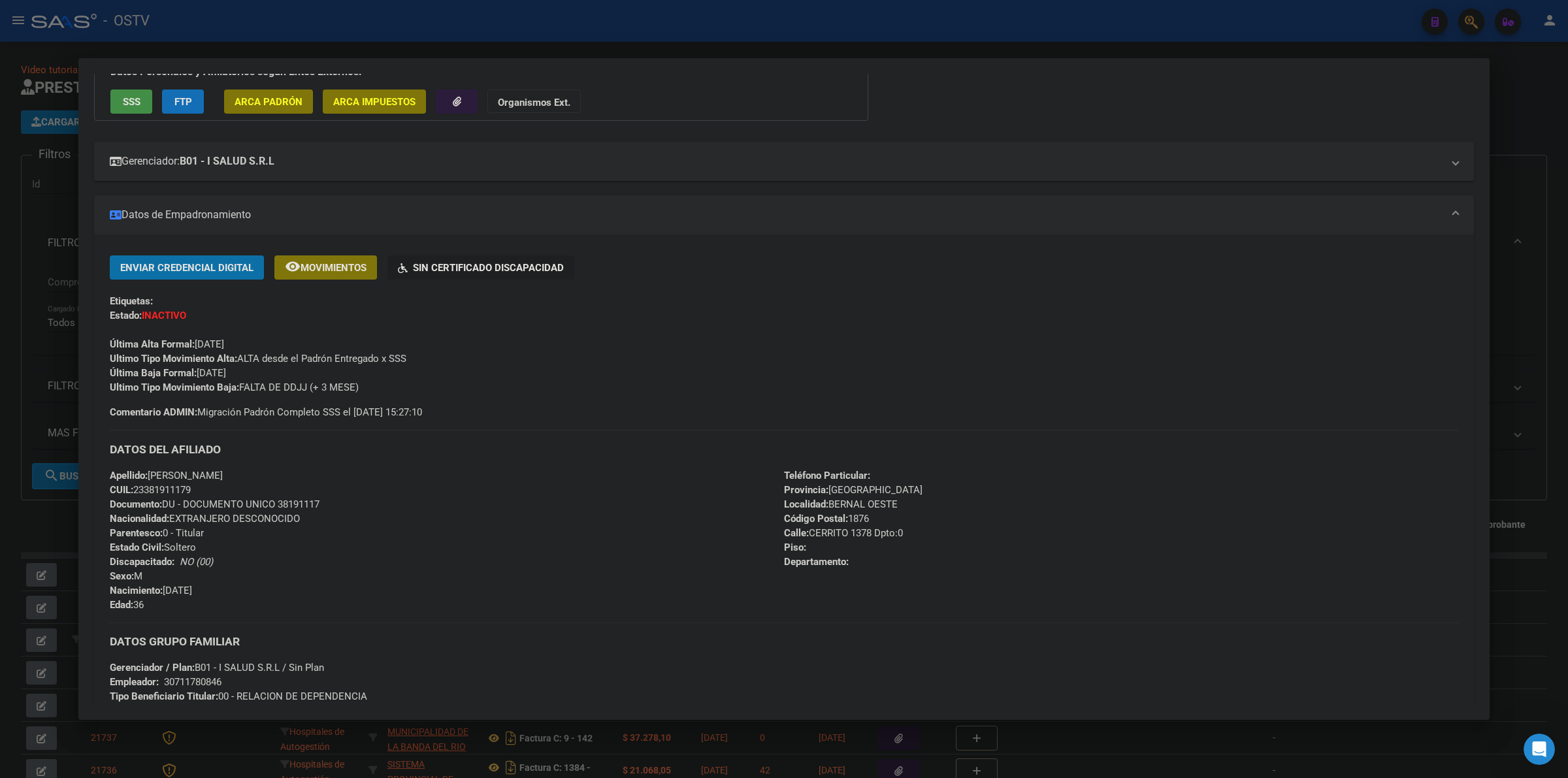
scroll to position [0, 0]
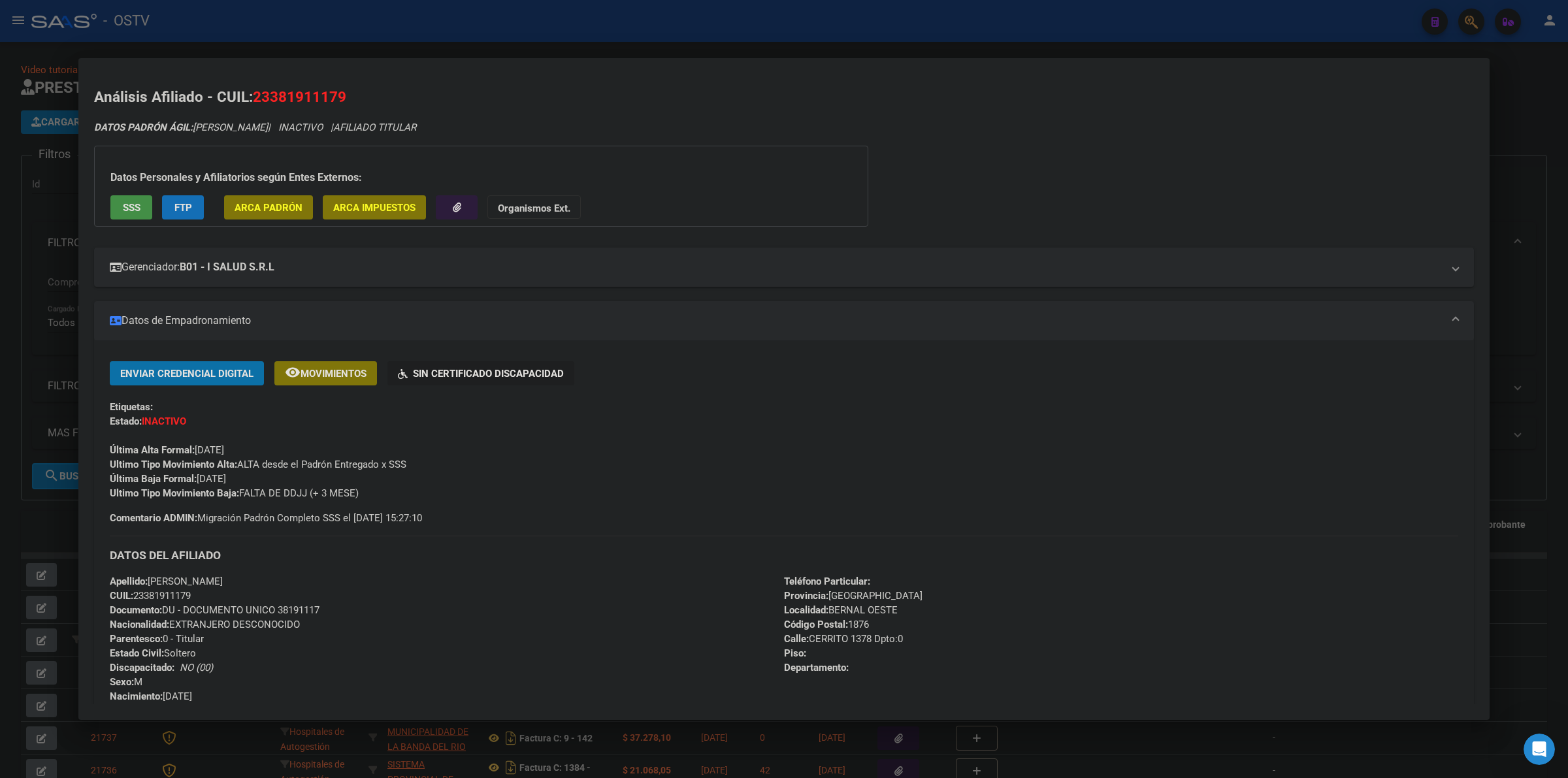
click at [478, 498] on div "Ultimo Tipo Movimiento Baja: FALTA DE DDJJ (+ 3 MESE)" at bounding box center [784, 493] width 1348 height 14
click at [478, 517] on div "Enviar Credencial Digital remove_red_eye Movimientos Sin Certificado Discapacid…" at bounding box center [784, 443] width 1348 height 164
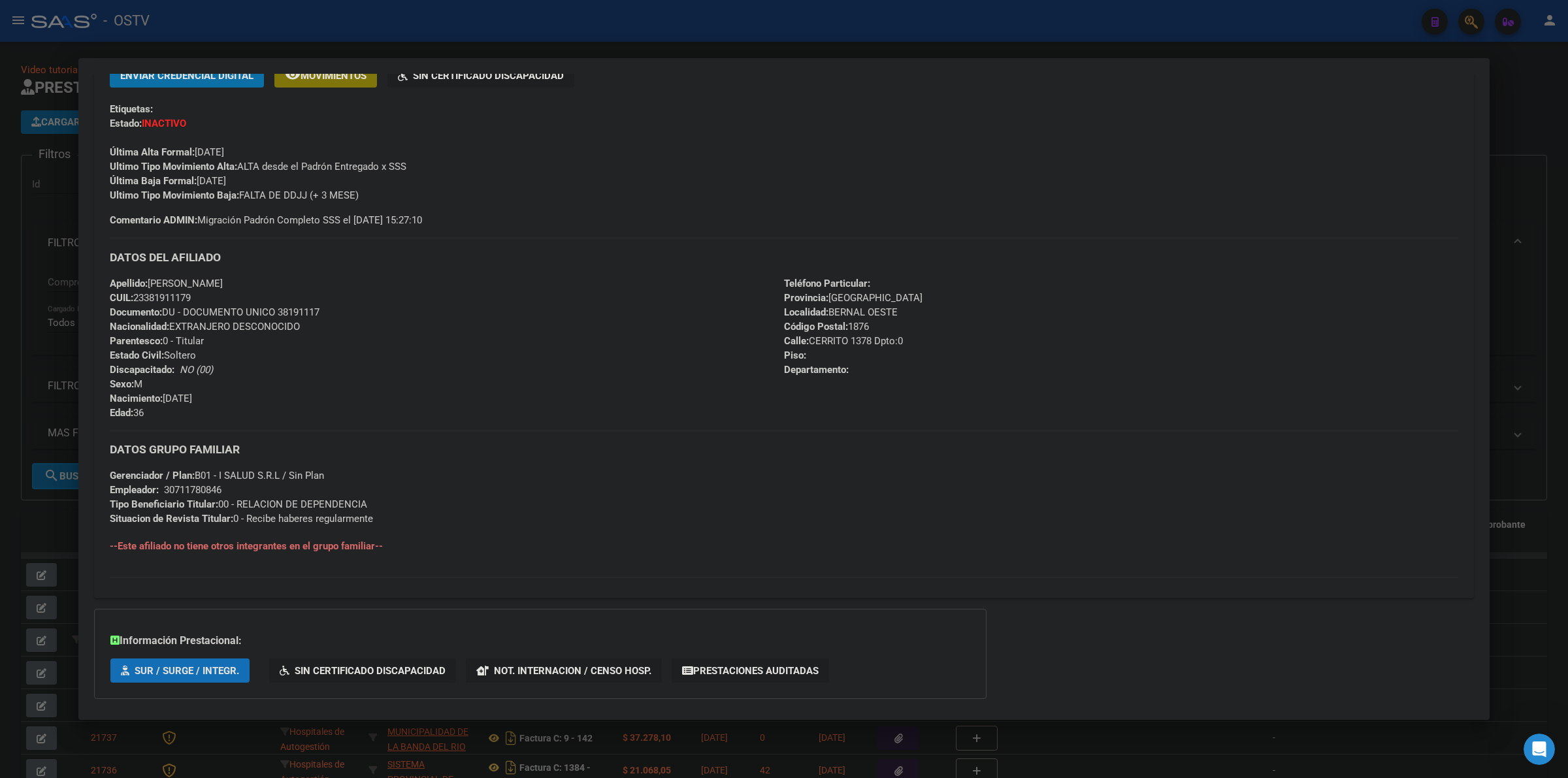
scroll to position [299, 0]
click at [475, 504] on div "DATOS GRUPO FAMILIAR Gerenciador / Plan: B01 - I SALUD S.R.L / Sin Plan Emplead…" at bounding box center [784, 476] width 1348 height 95
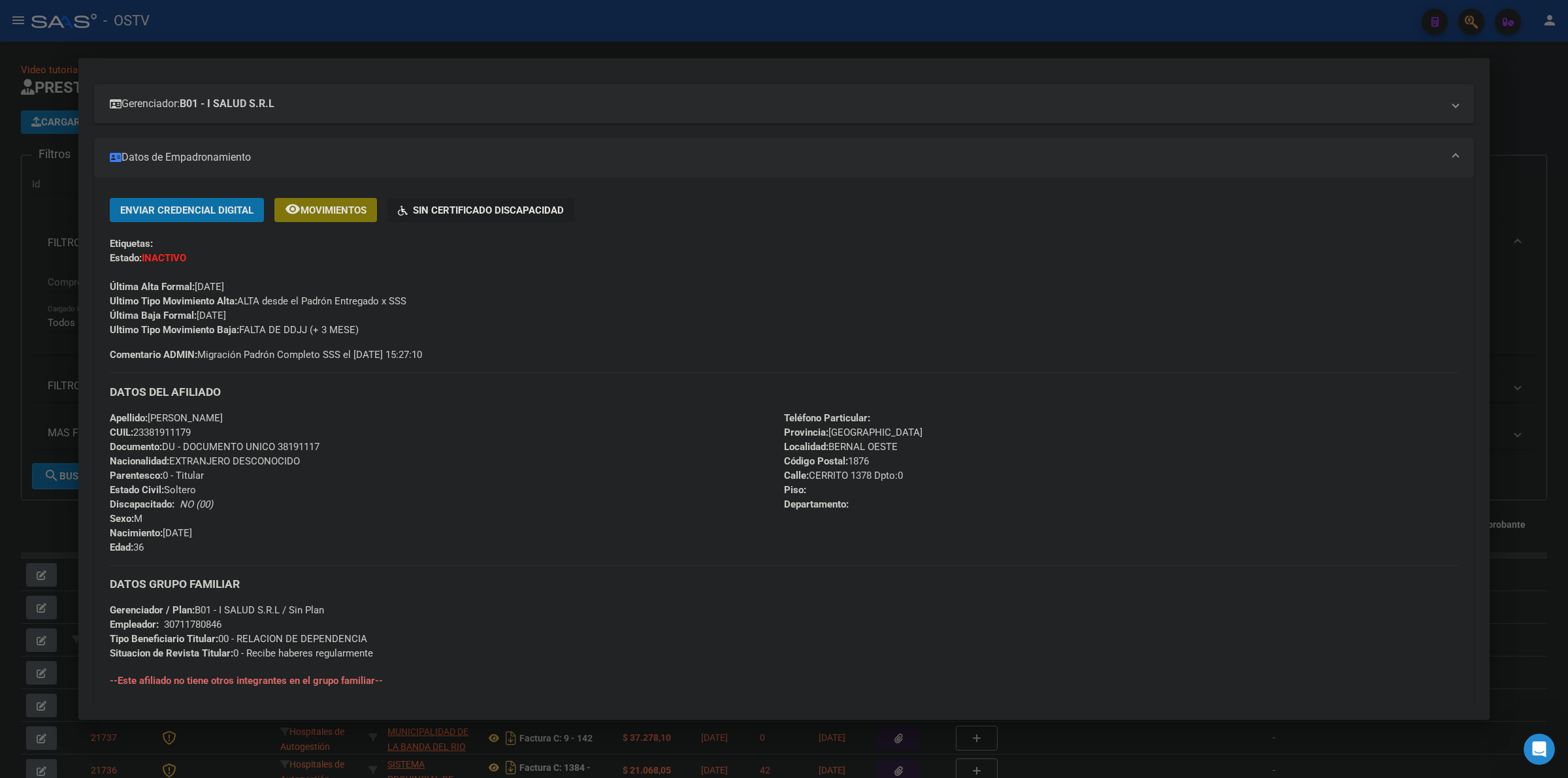
click at [5, 387] on div at bounding box center [784, 389] width 1568 height 778
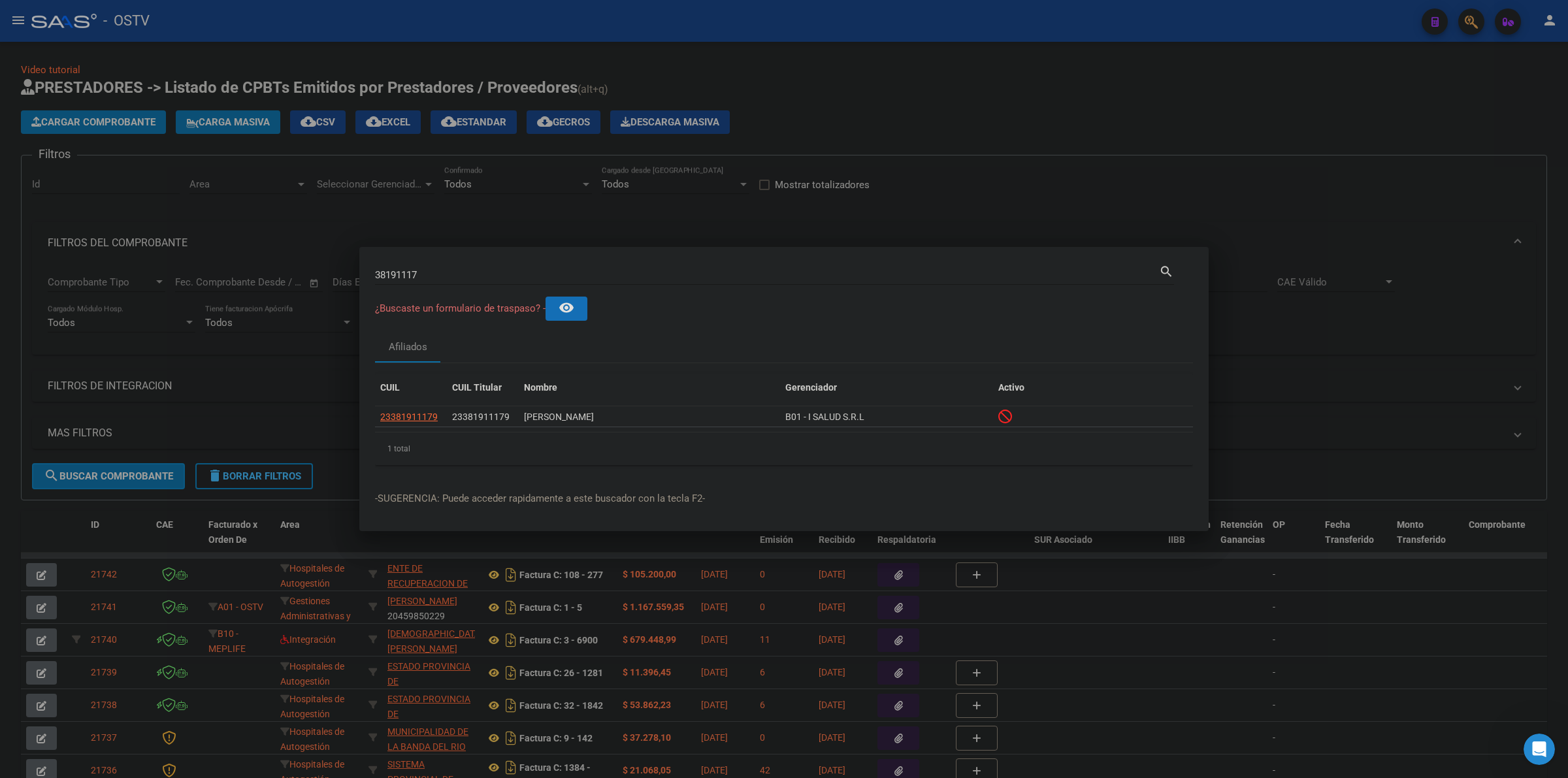
click at [923, 80] on div at bounding box center [784, 389] width 1568 height 778
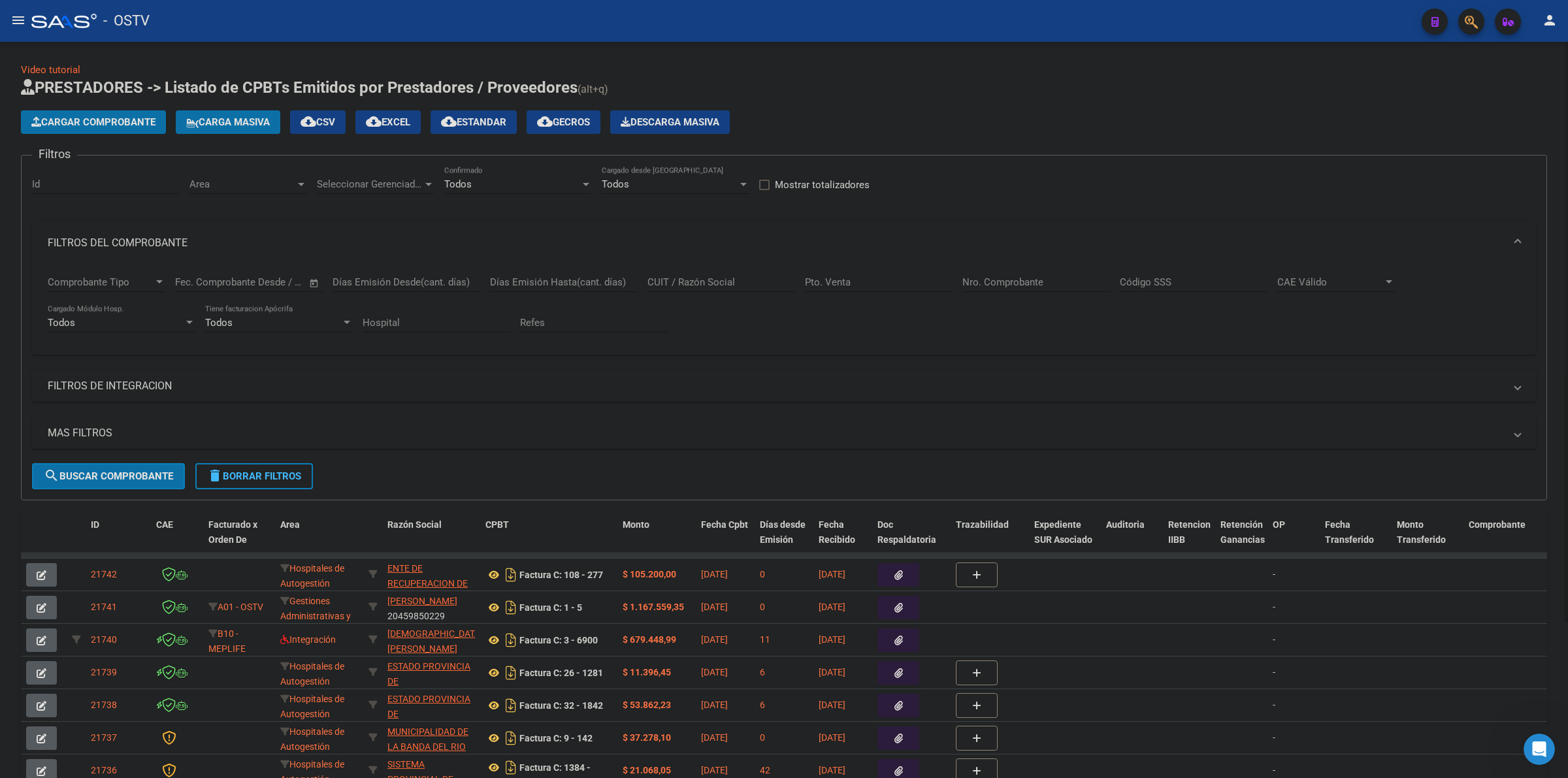
click at [916, 86] on h1 "PRESTADORES -> Listado de CPBTs Emitidos por Prestadores / Proveedores (alt+q)" at bounding box center [784, 88] width 1526 height 23
click at [985, 100] on app-list-header "PRESTADORES -> Listado de CPBTs Emitidos por Prestadores / Proveedores (alt+q) …" at bounding box center [784, 288] width 1526 height 423
click at [271, 478] on span "delete Borrar Filtros" at bounding box center [254, 476] width 94 height 12
click at [970, 83] on h1 "PRESTADORES -> Listado de CPBTs Emitidos por Prestadores / Proveedores (alt+q)" at bounding box center [784, 88] width 1526 height 23
click at [970, 82] on h1 "PRESTADORES -> Listado de CPBTs Emitidos por Prestadores / Proveedores (alt+q)" at bounding box center [784, 88] width 1526 height 23
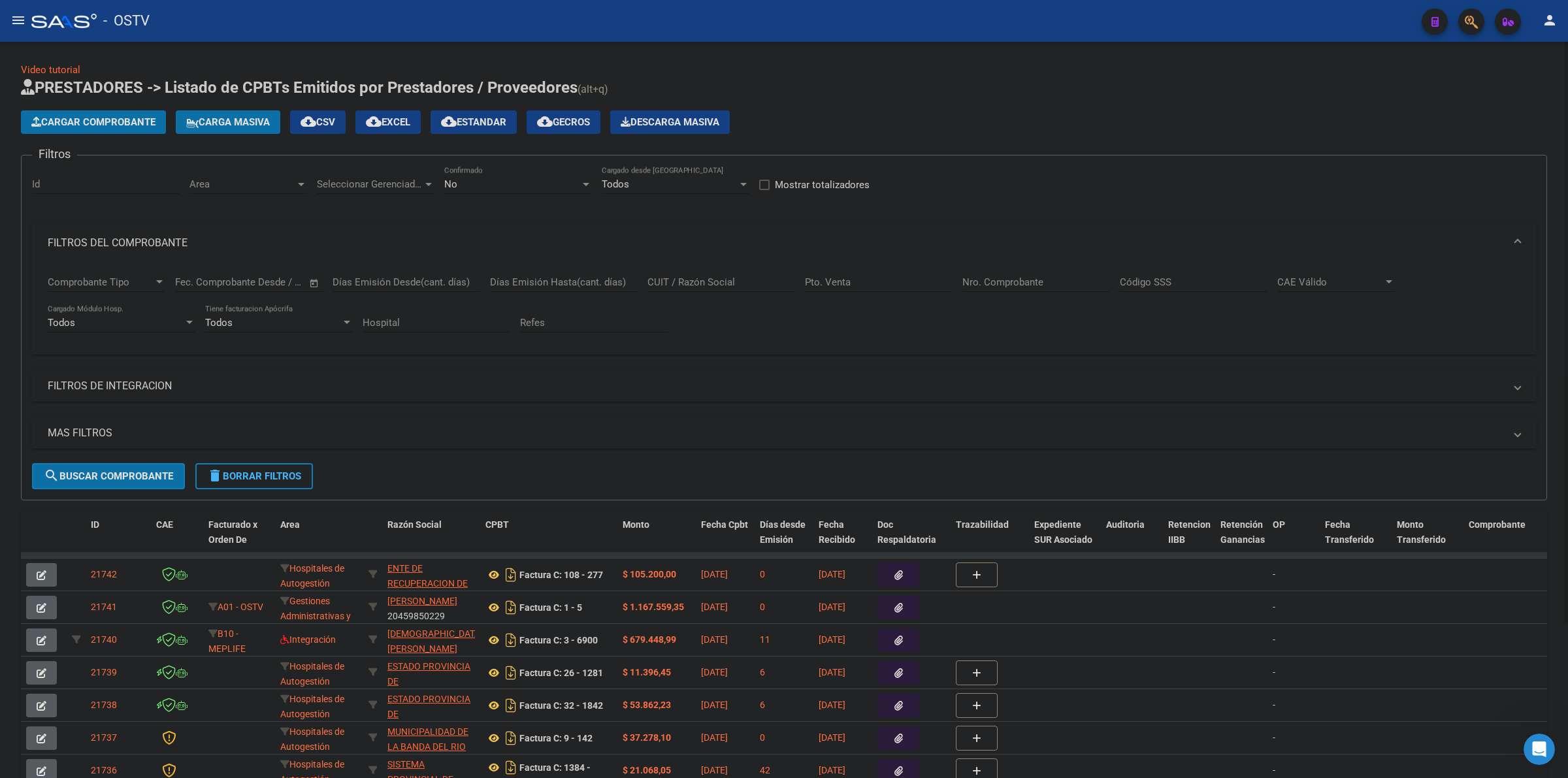
click at [847, 80] on h1 "PRESTADORES -> Listado de CPBTs Emitidos por Prestadores / Proveedores (alt+q)" at bounding box center [784, 88] width 1526 height 23
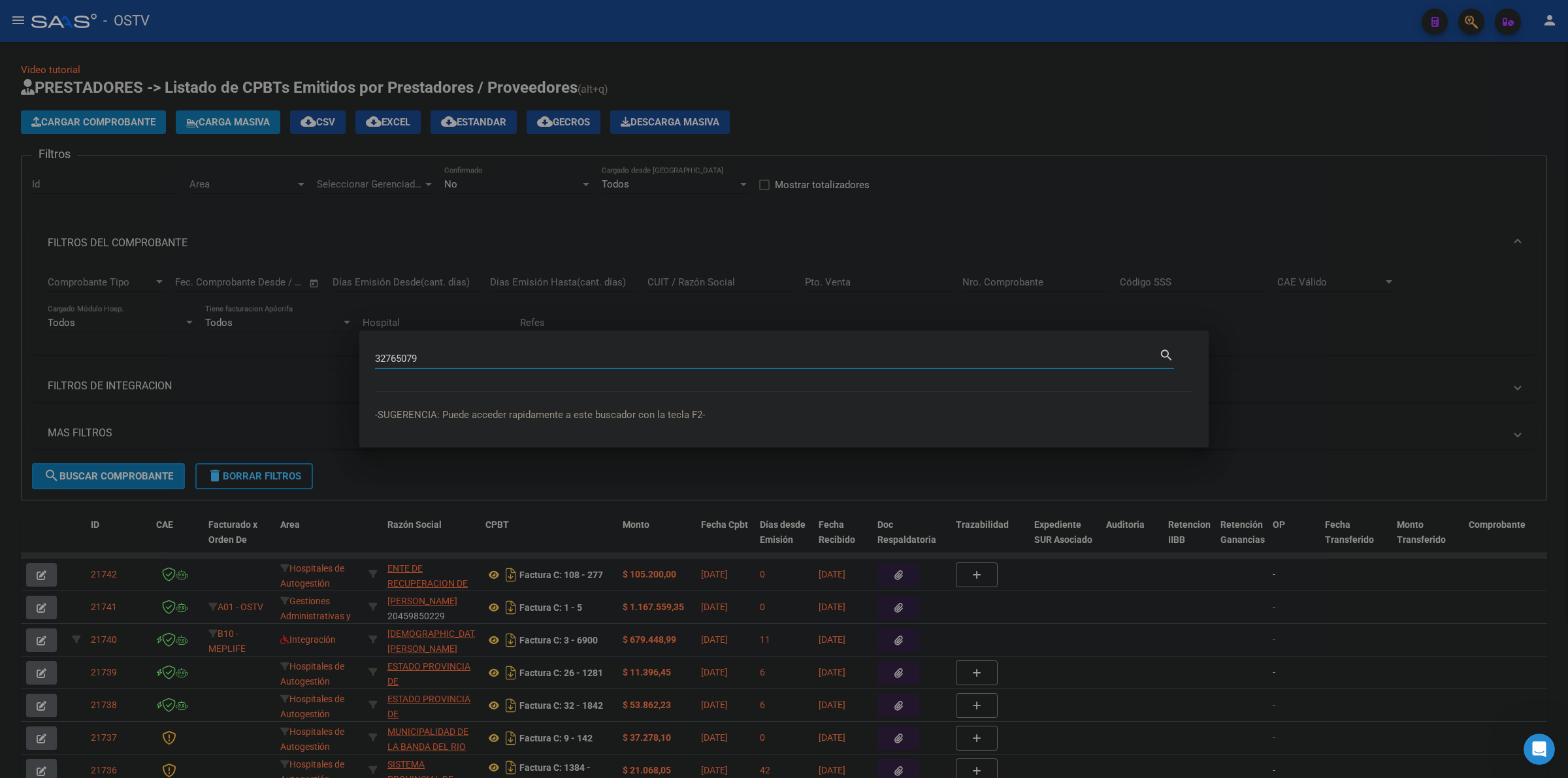
type input "32765079"
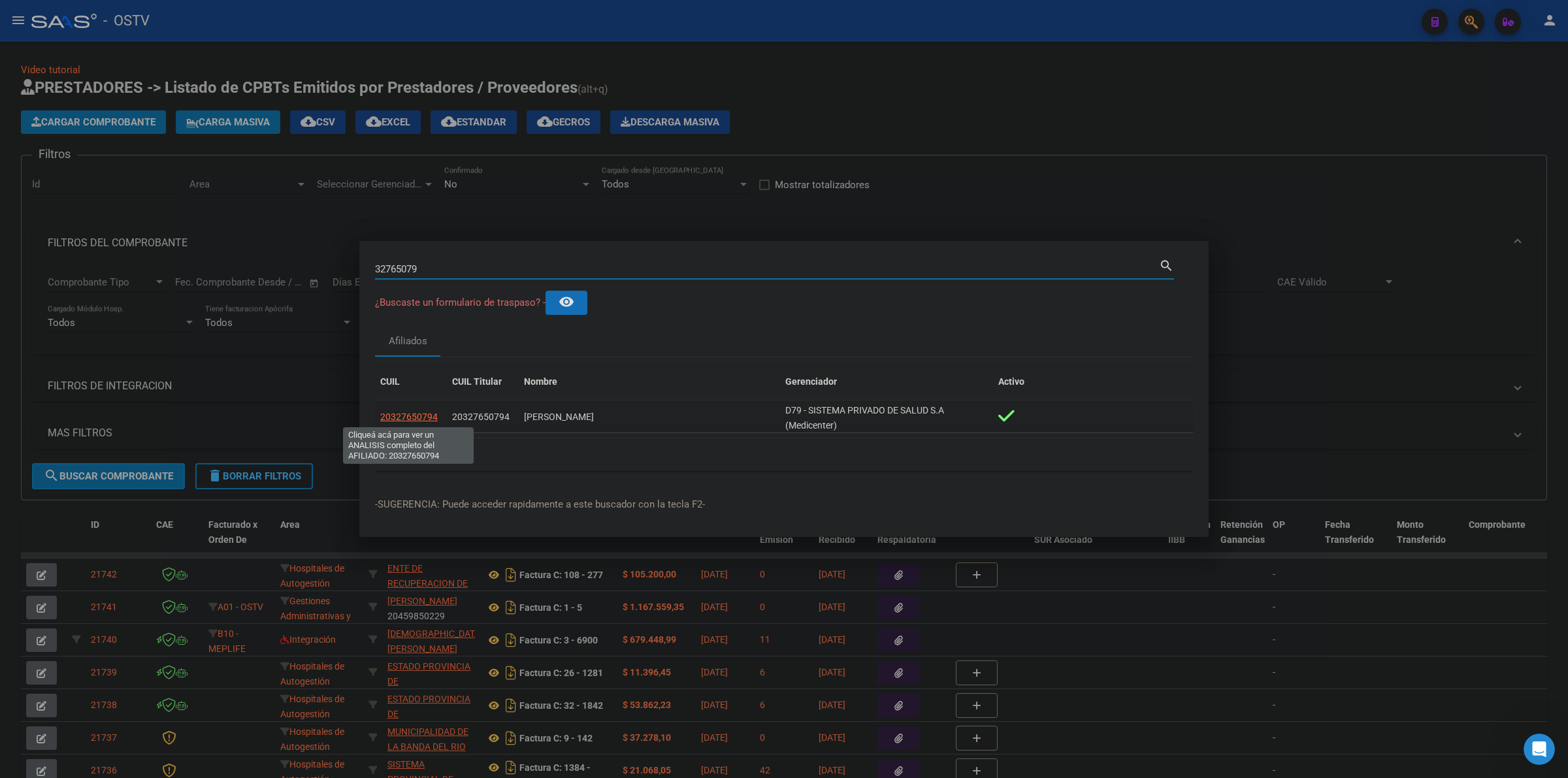
click at [403, 413] on span "20327650794" at bounding box center [409, 416] width 58 height 11
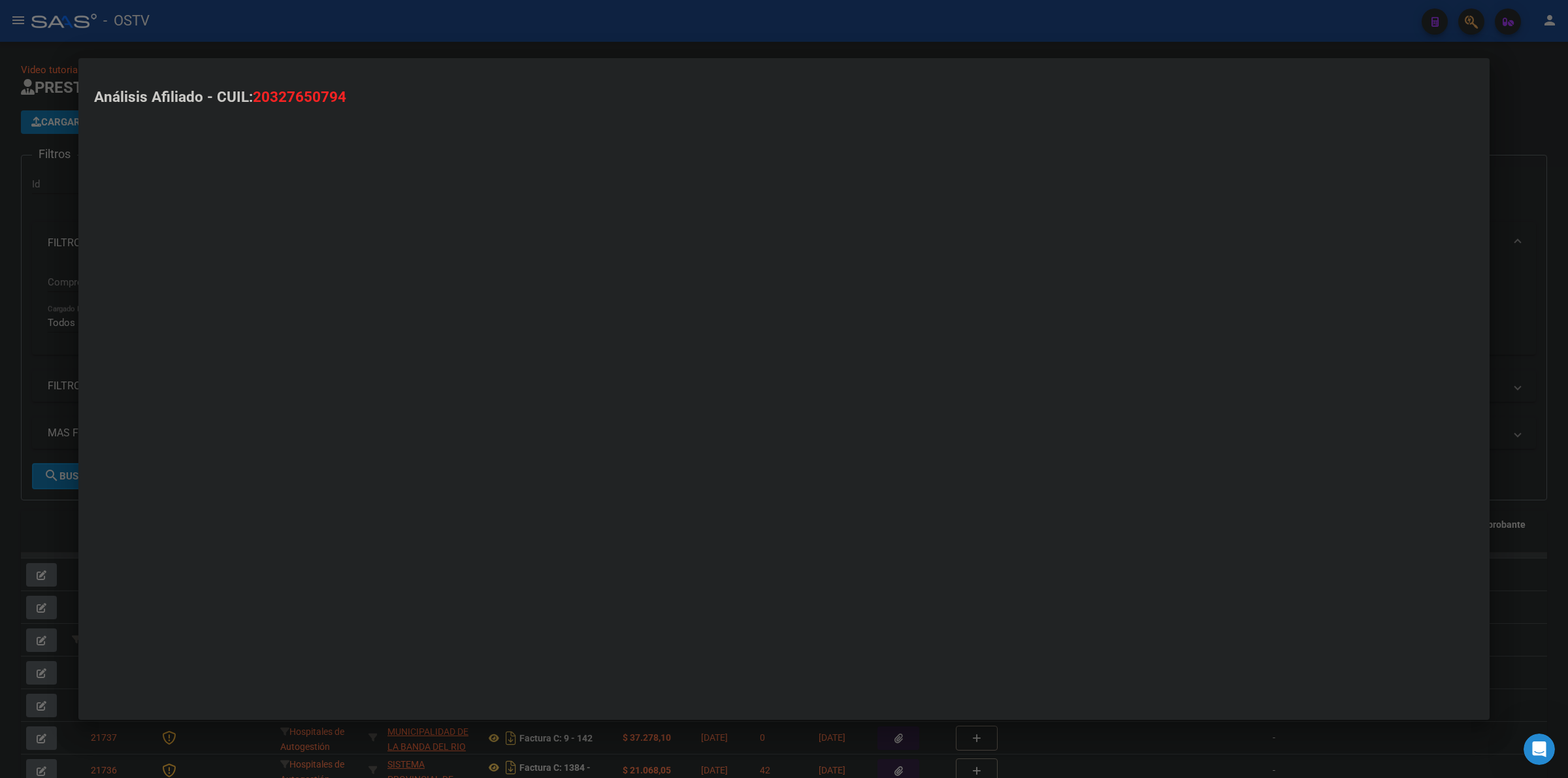
type textarea "20327650794"
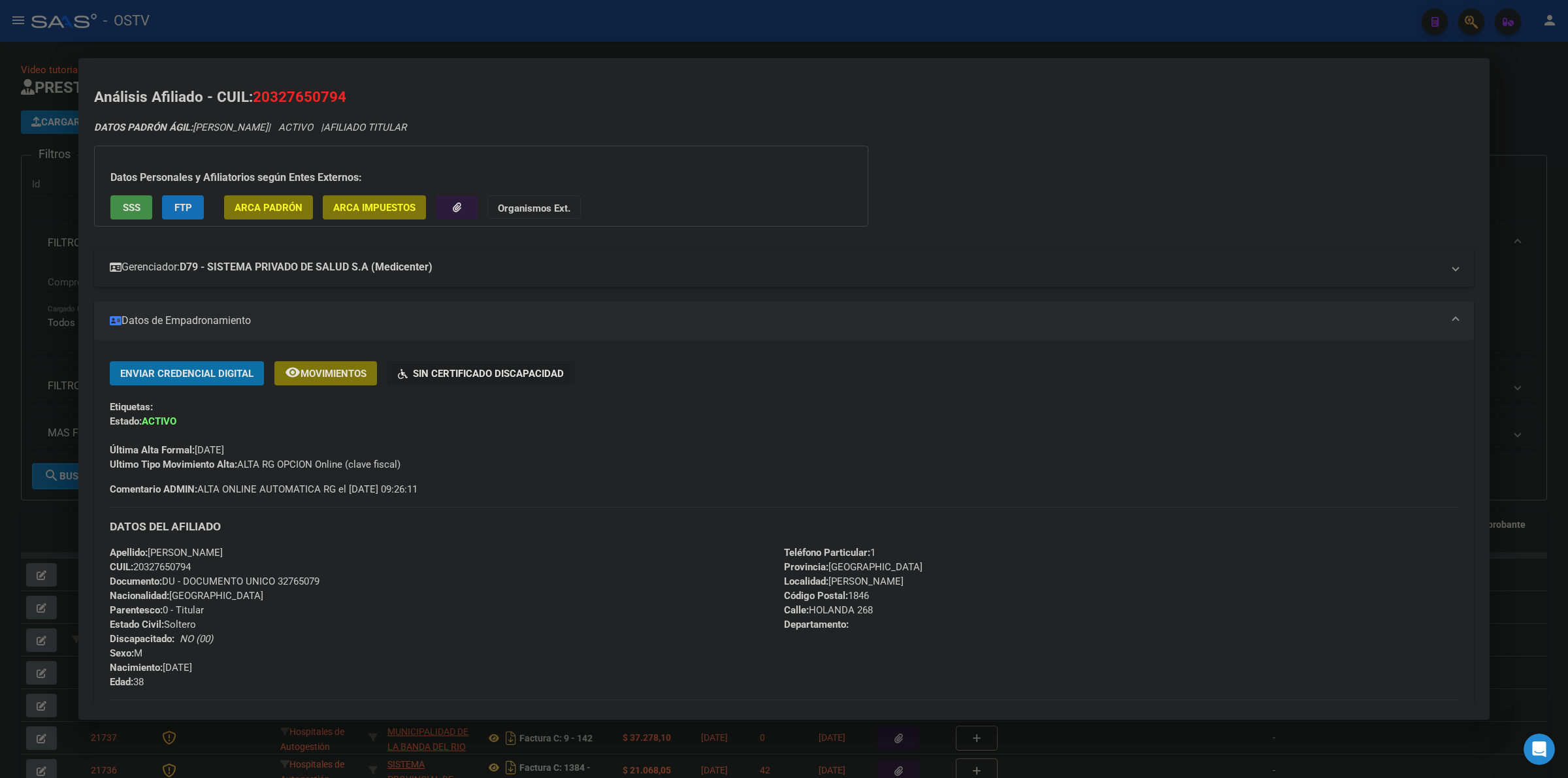
click at [549, 262] on mat-panel-title "Gerenciador: D79 - SISTEMA PRIVADO DE SALUD S.A (Medicenter)" at bounding box center [776, 267] width 1333 height 15
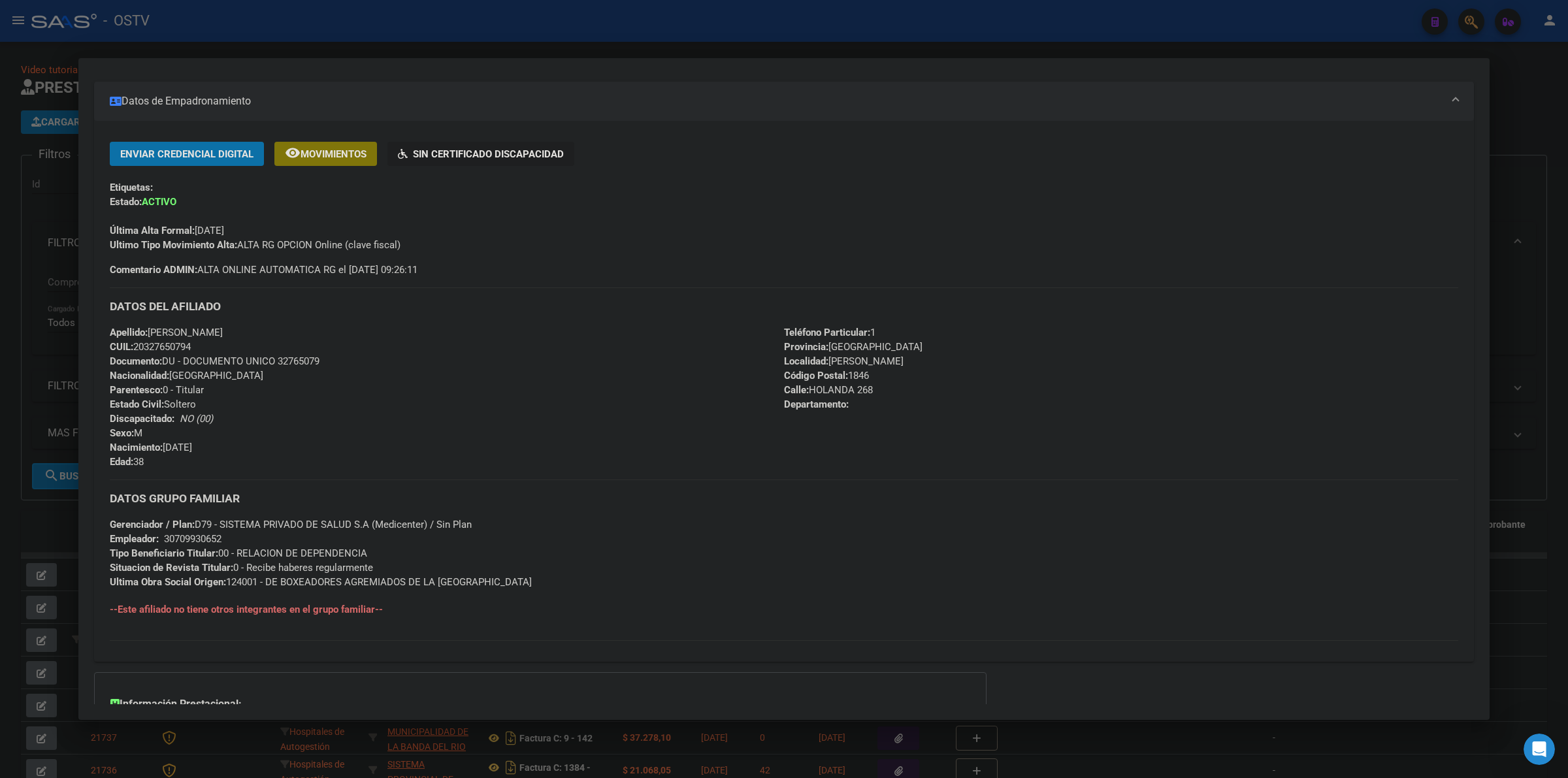
scroll to position [591, 0]
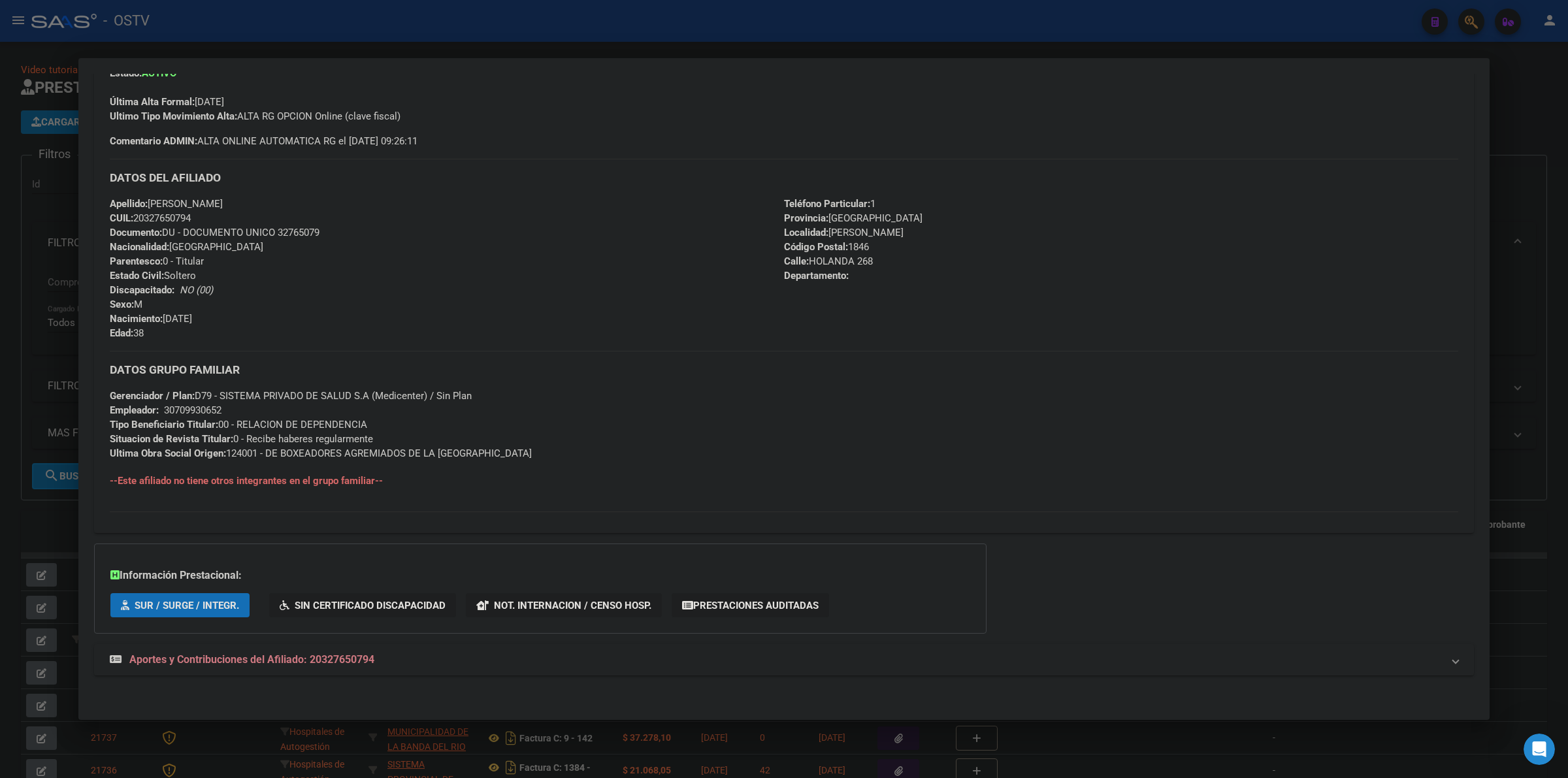
click at [290, 648] on mat-expansion-panel-header "Aportes y Contribuciones del Afiliado: 20327650794" at bounding box center [784, 660] width 1380 height 32
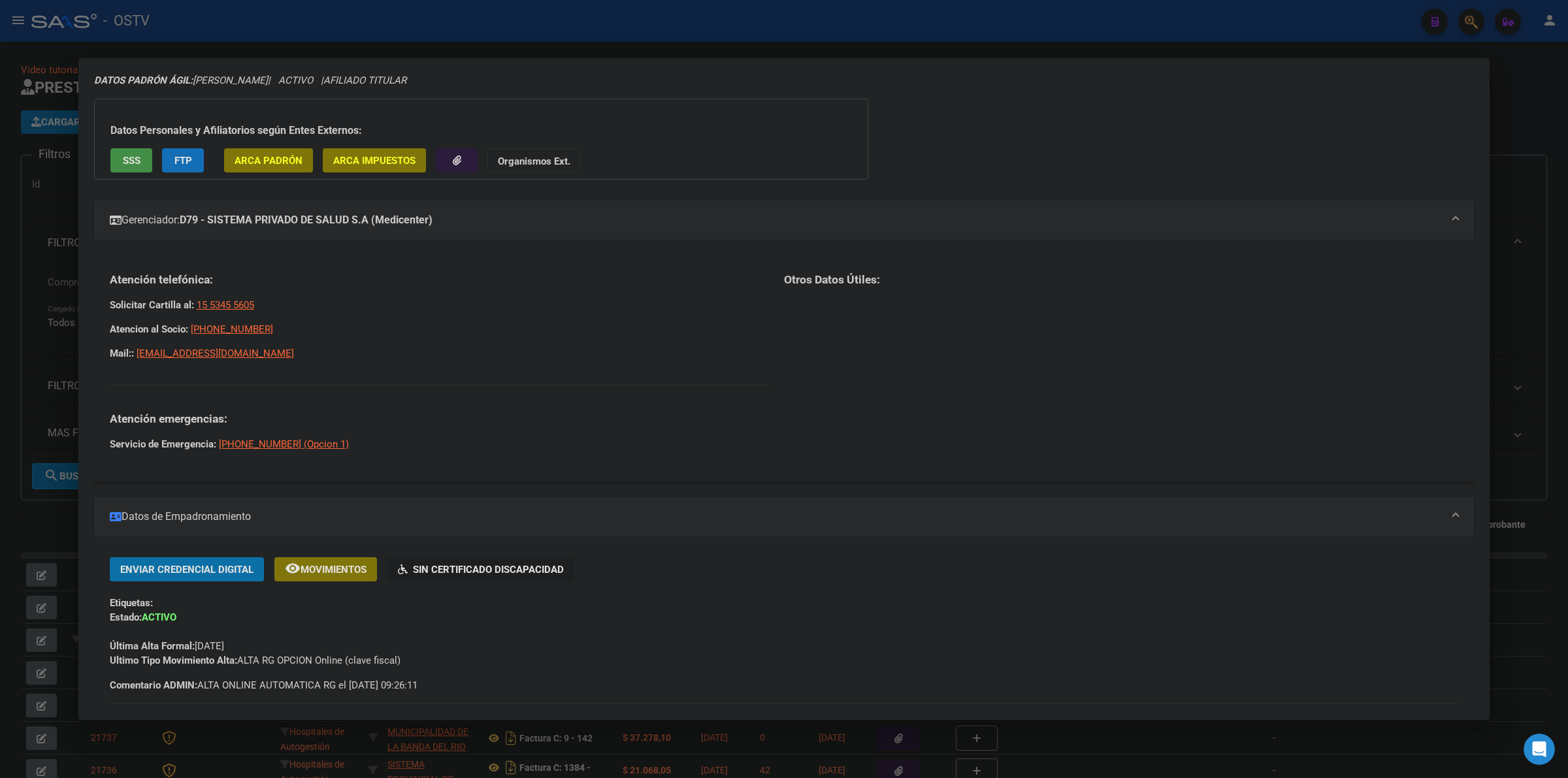
scroll to position [0, 0]
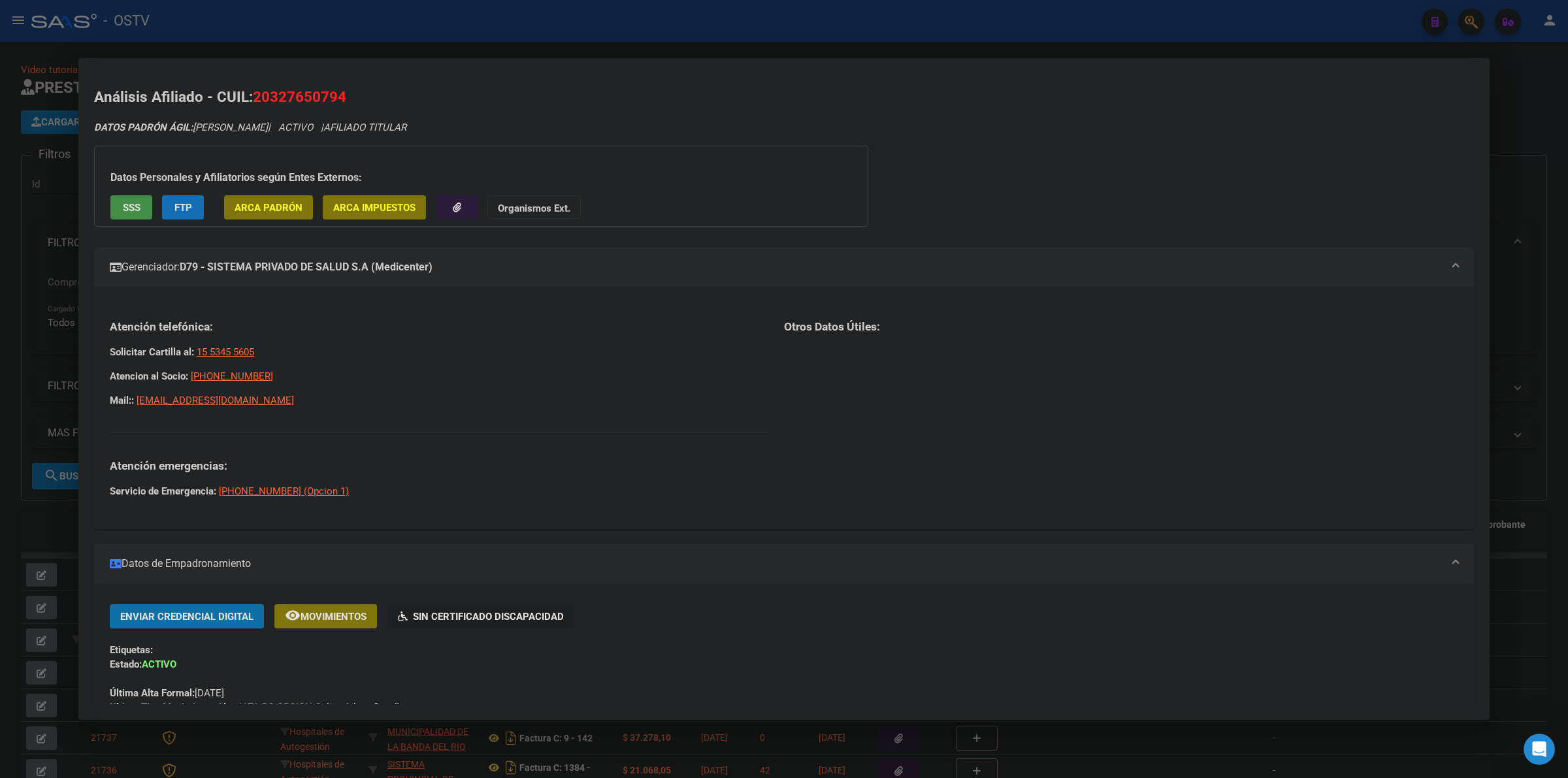
click at [429, 259] on strong "D79 - SISTEMA PRIVADO DE SALUD S.A (Medicenter)" at bounding box center [306, 267] width 253 height 15
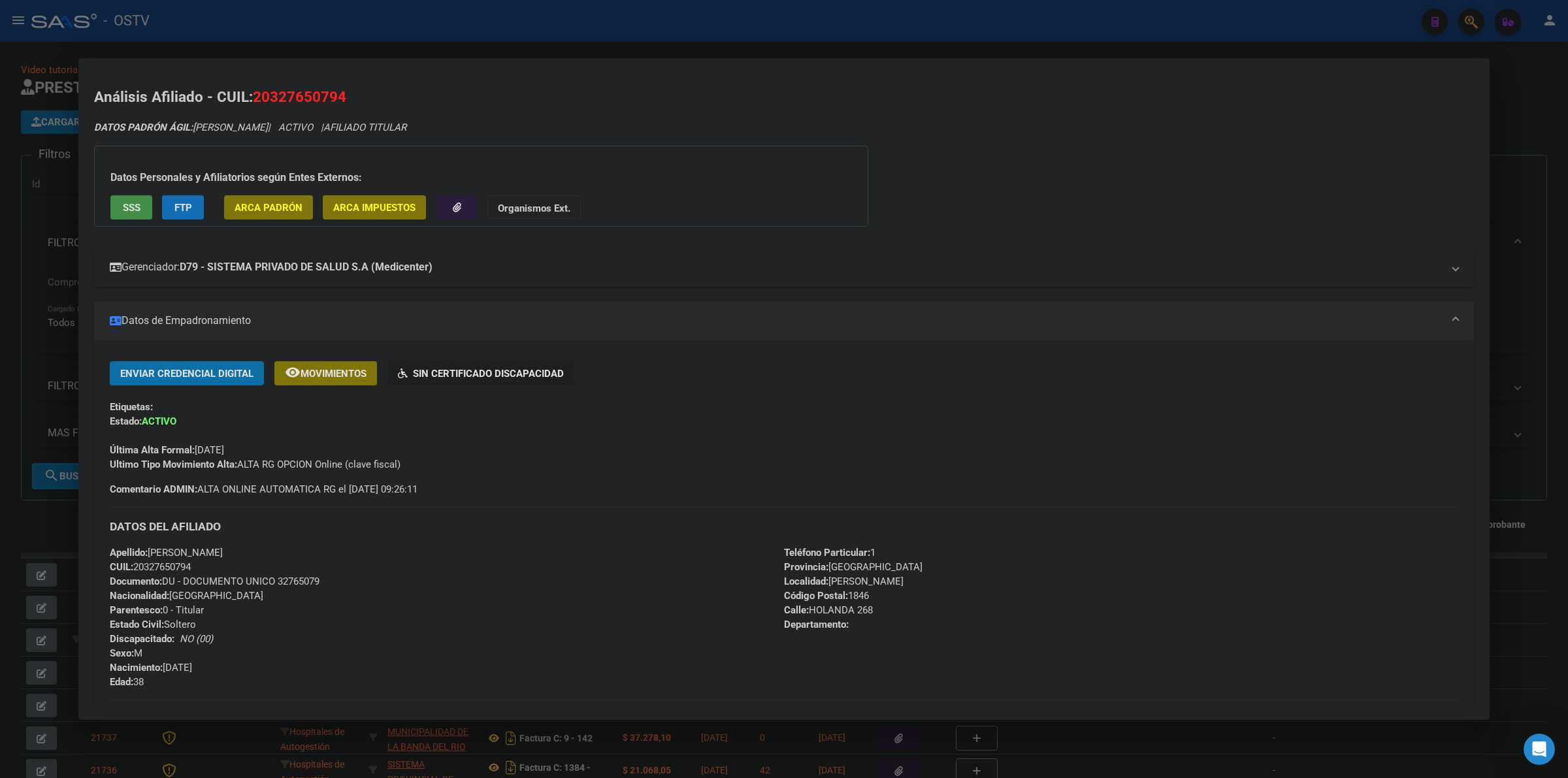
click at [417, 263] on strong "D79 - SISTEMA PRIVADO DE SALUD S.A (Medicenter)" at bounding box center [306, 267] width 253 height 15
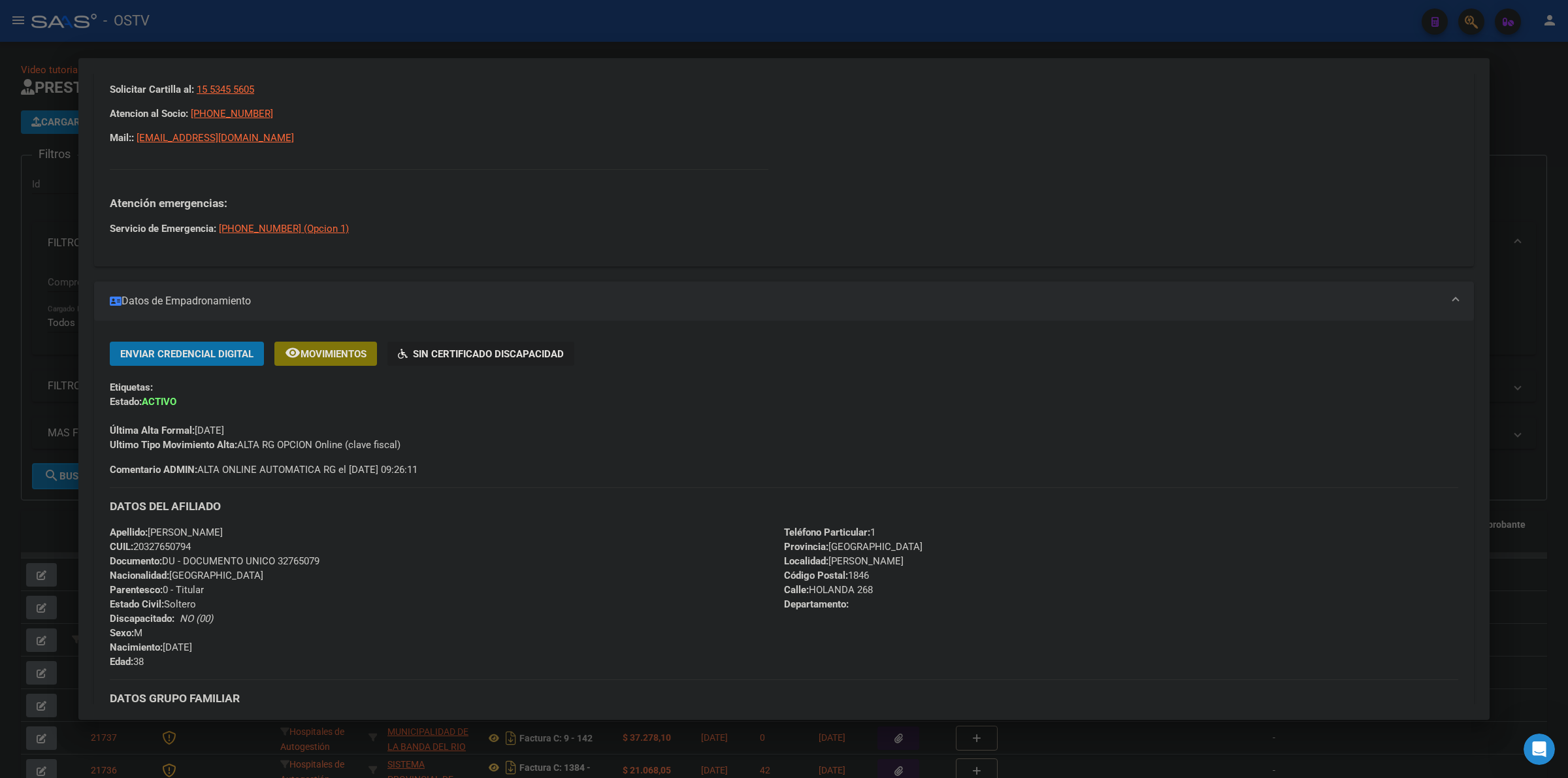
scroll to position [245, 0]
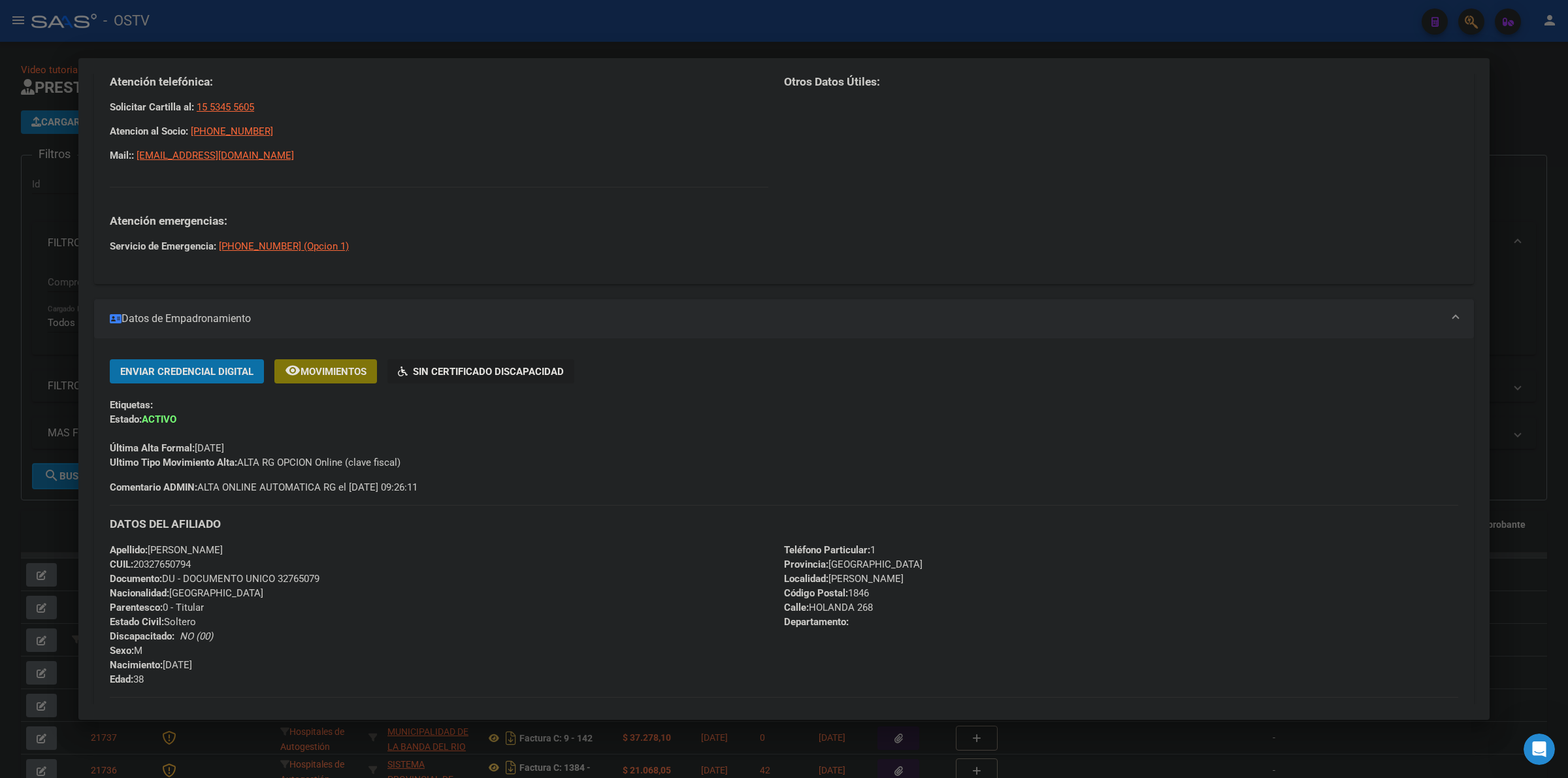
drag, startPoint x: 335, startPoint y: 582, endPoint x: 92, endPoint y: 544, distance: 246.0
click at [92, 544] on mat-dialog-content "Análisis Afiliado - CUIL: 20327650794 DATOS PADRÓN ÁGIL: [PERSON_NAME] | ACTIVO…" at bounding box center [784, 389] width 1412 height 629
copy div "Apellido: [PERSON_NAME] CUIL: 20327650794 Documento: DU - DOCUMENTO UNICO 32765…"
click at [381, 573] on div "Apellido: [PERSON_NAME] CUIL: 20327650794 Documento: DU - DOCUMENTO UNICO 32765…" at bounding box center [447, 615] width 674 height 144
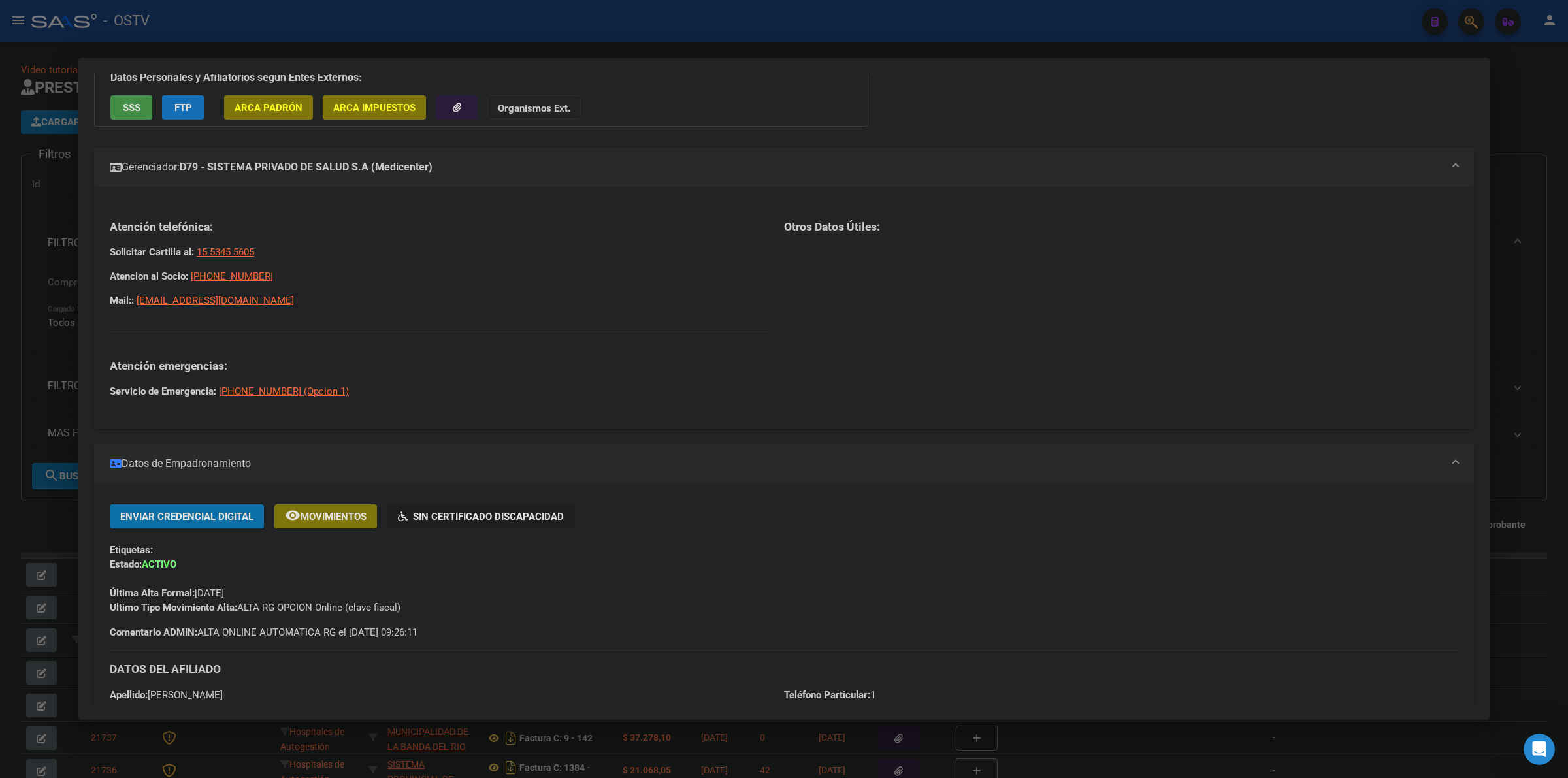
scroll to position [27, 0]
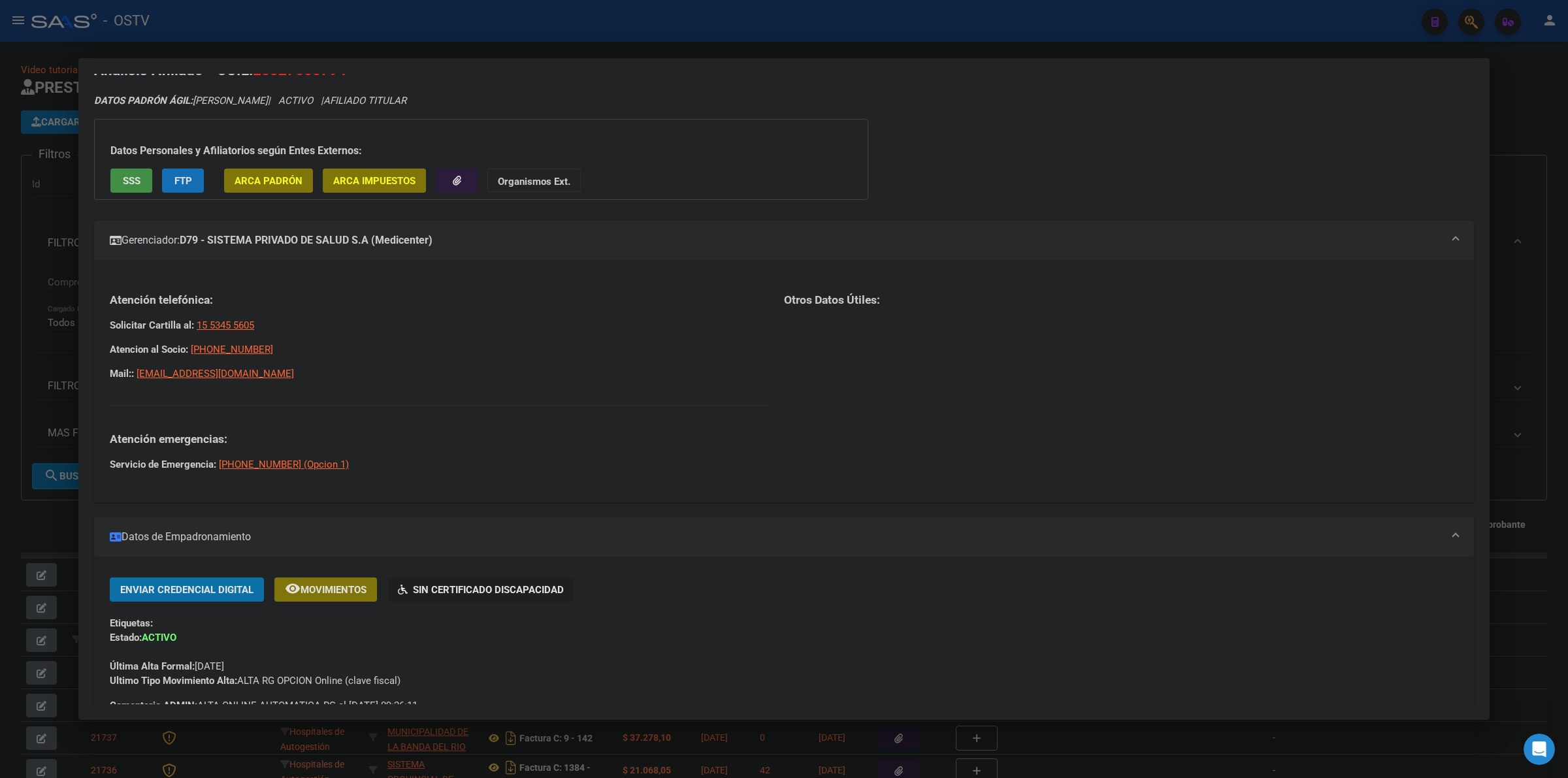
click at [501, 432] on h3 "Atención emergencias:" at bounding box center [439, 439] width 659 height 14
click at [412, 256] on mat-expansion-panel-header "Gerenciador: D79 - SISTEMA PRIVADO DE SALUD S.A (Medicenter)" at bounding box center [784, 241] width 1380 height 39
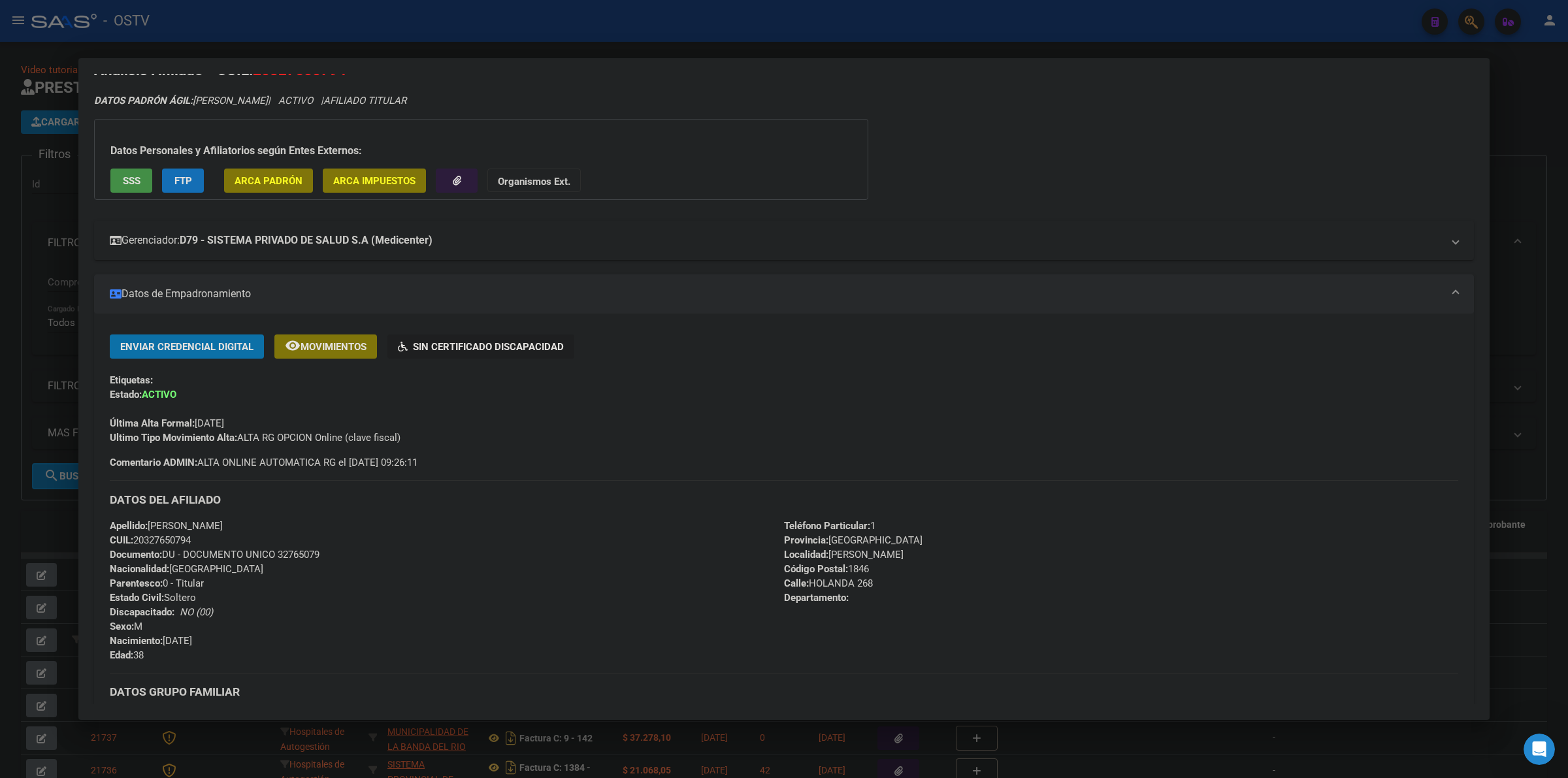
click at [411, 248] on mat-expansion-panel-header "Gerenciador: D79 - SISTEMA PRIVADO DE SALUD S.A (Medicenter)" at bounding box center [784, 241] width 1380 height 39
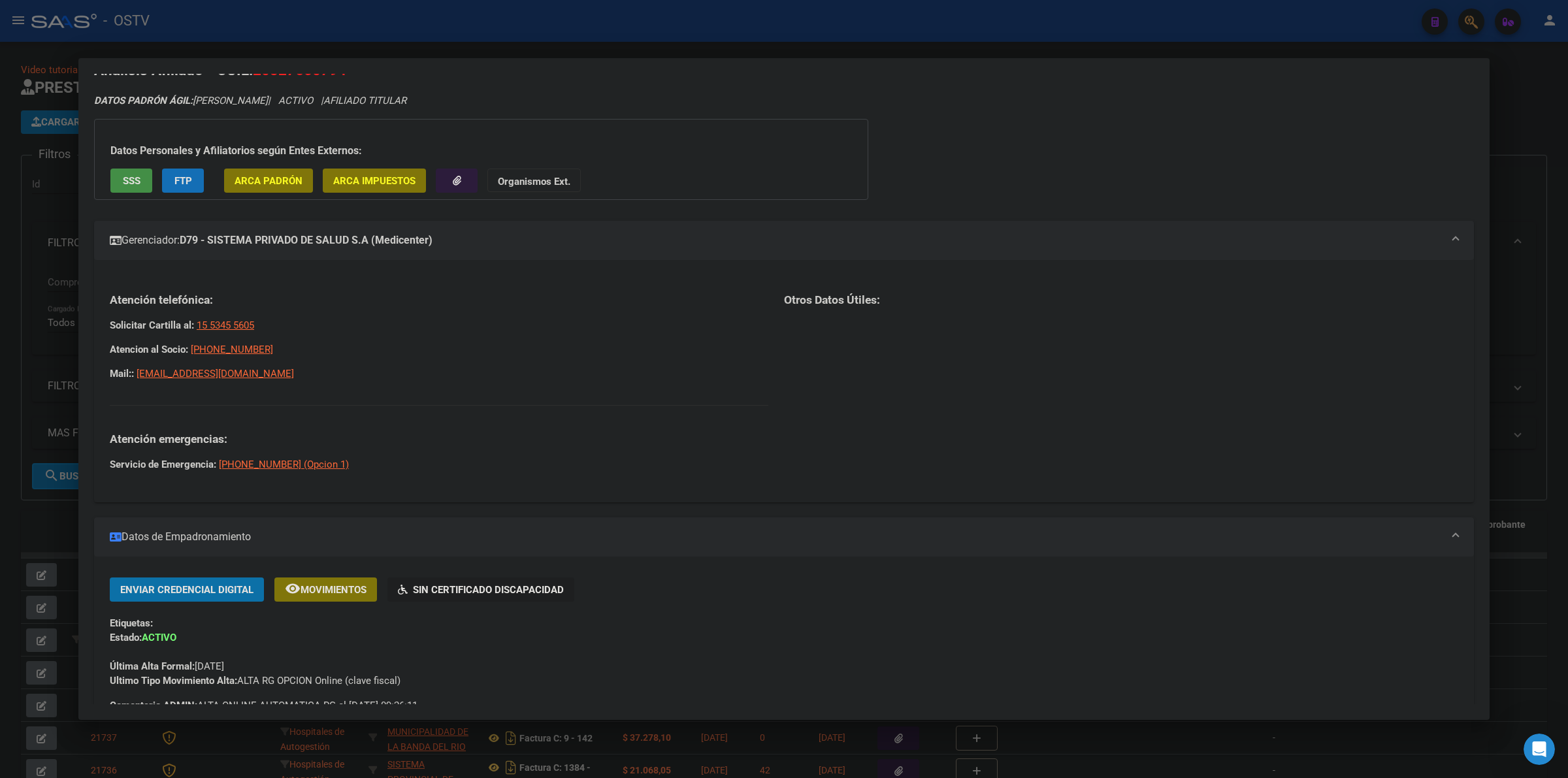
click at [12, 286] on div at bounding box center [784, 389] width 1568 height 778
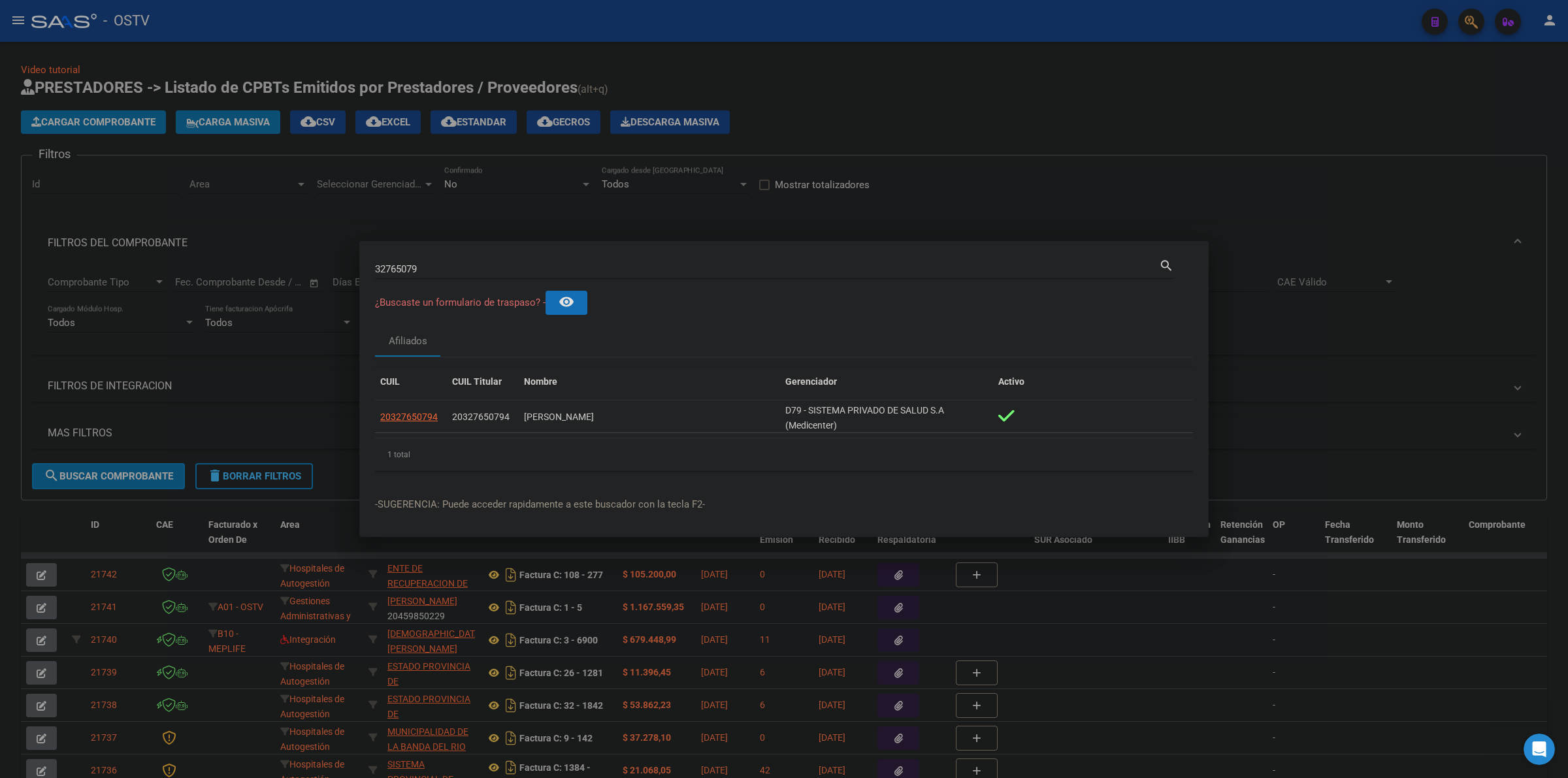
click at [988, 118] on div at bounding box center [784, 389] width 1568 height 778
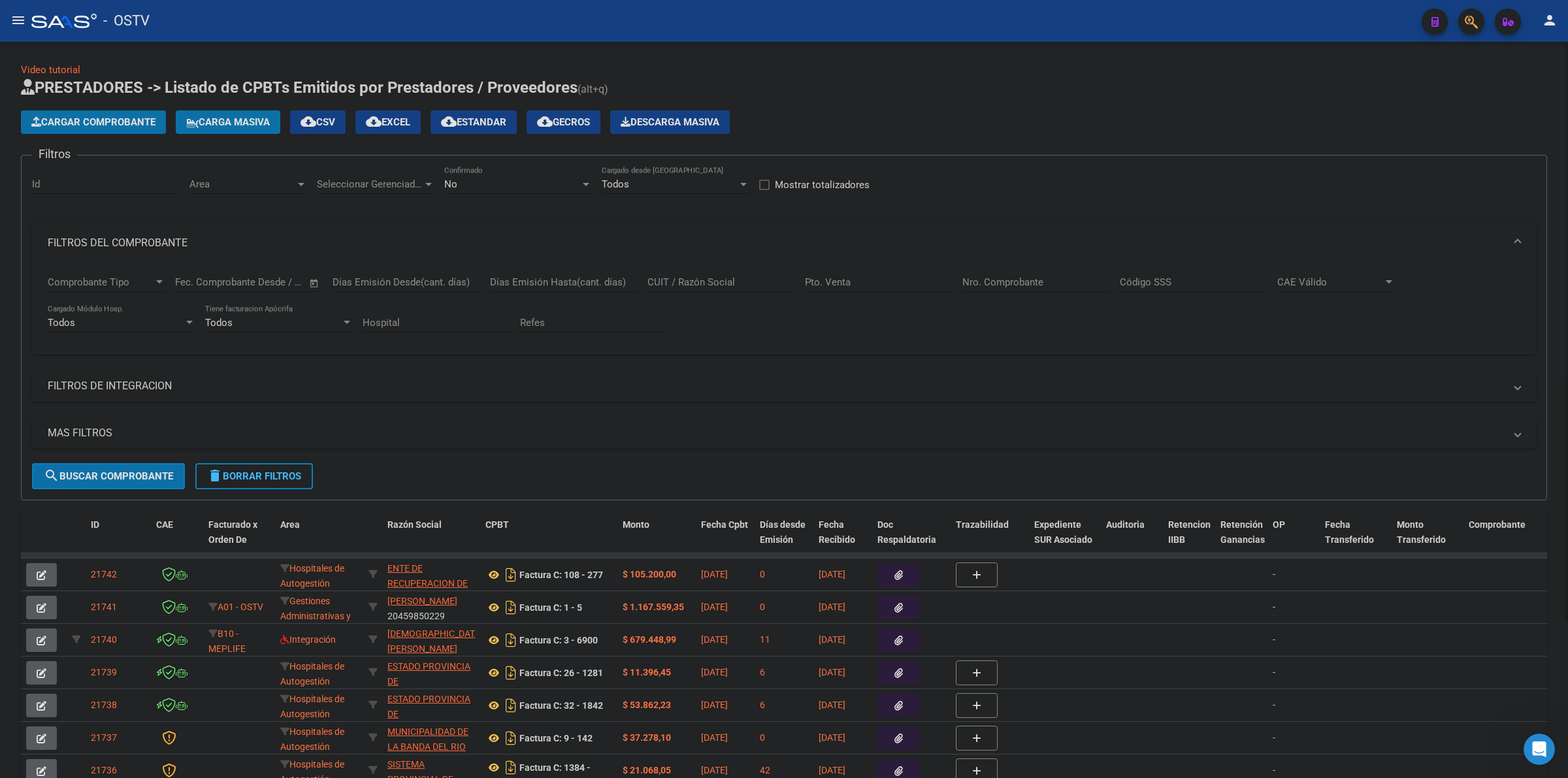
click at [882, 89] on h1 "PRESTADORES -> Listado de CPBTs Emitidos por Prestadores / Proveedores (alt+q)" at bounding box center [784, 88] width 1526 height 23
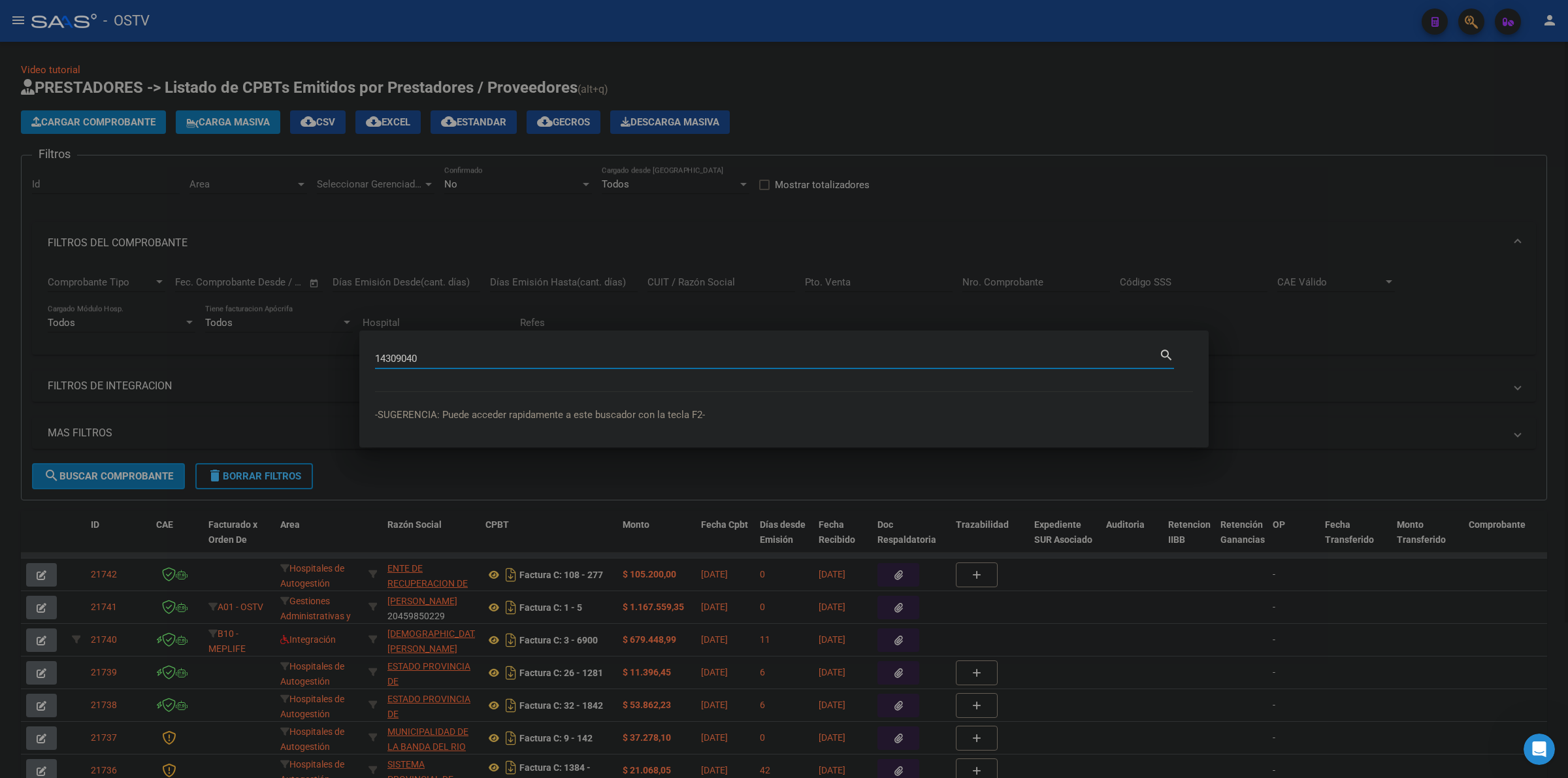
type input "14309040"
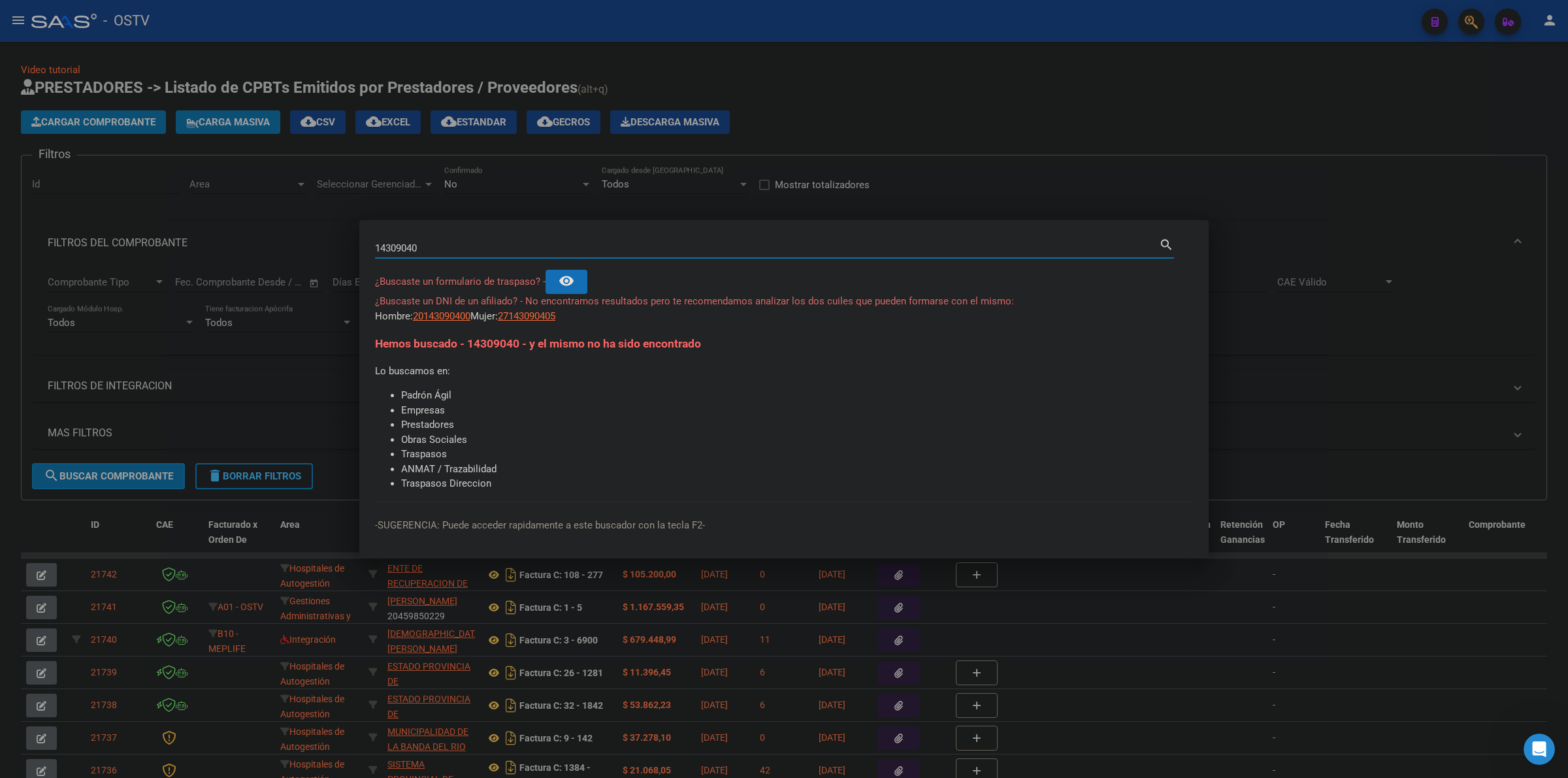
drag, startPoint x: 453, startPoint y: 245, endPoint x: 349, endPoint y: 245, distance: 104.0
click at [349, 245] on div "14309040 Buscar (apellido, dni, cuil, nro traspaso, cuit, obra social) search ¿…" at bounding box center [784, 389] width 1568 height 778
click at [428, 246] on input "14309040" at bounding box center [766, 248] width 784 height 12
drag, startPoint x: 428, startPoint y: 246, endPoint x: 361, endPoint y: 246, distance: 67.0
click at [361, 246] on mat-dialog-content "14309040 Buscar (apellido, dni, cuil, nro traspaso, cuit, obra social) search ¿…" at bounding box center [784, 369] width 850 height 266
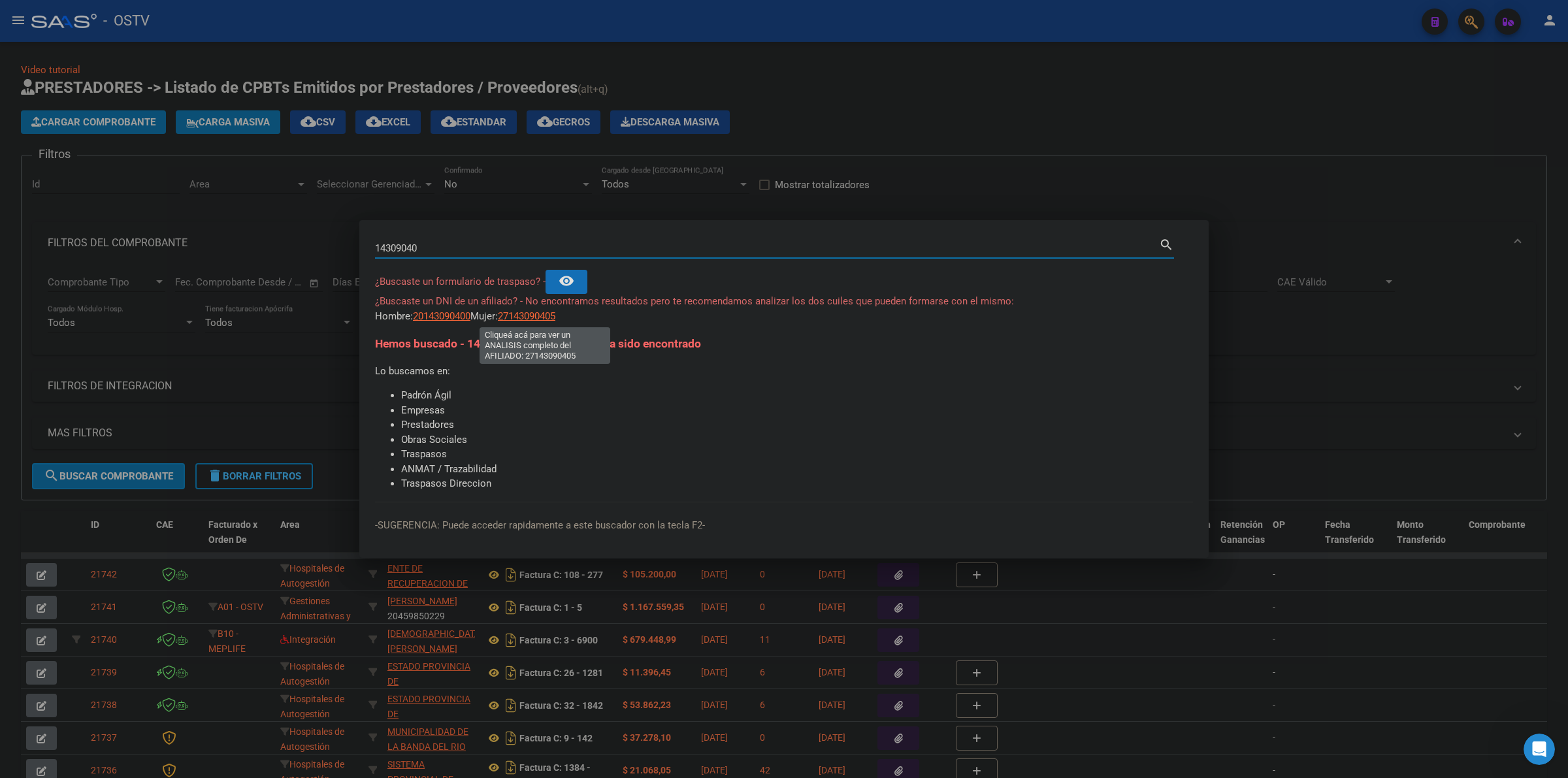
click at [531, 318] on span "27143090405" at bounding box center [527, 316] width 58 height 12
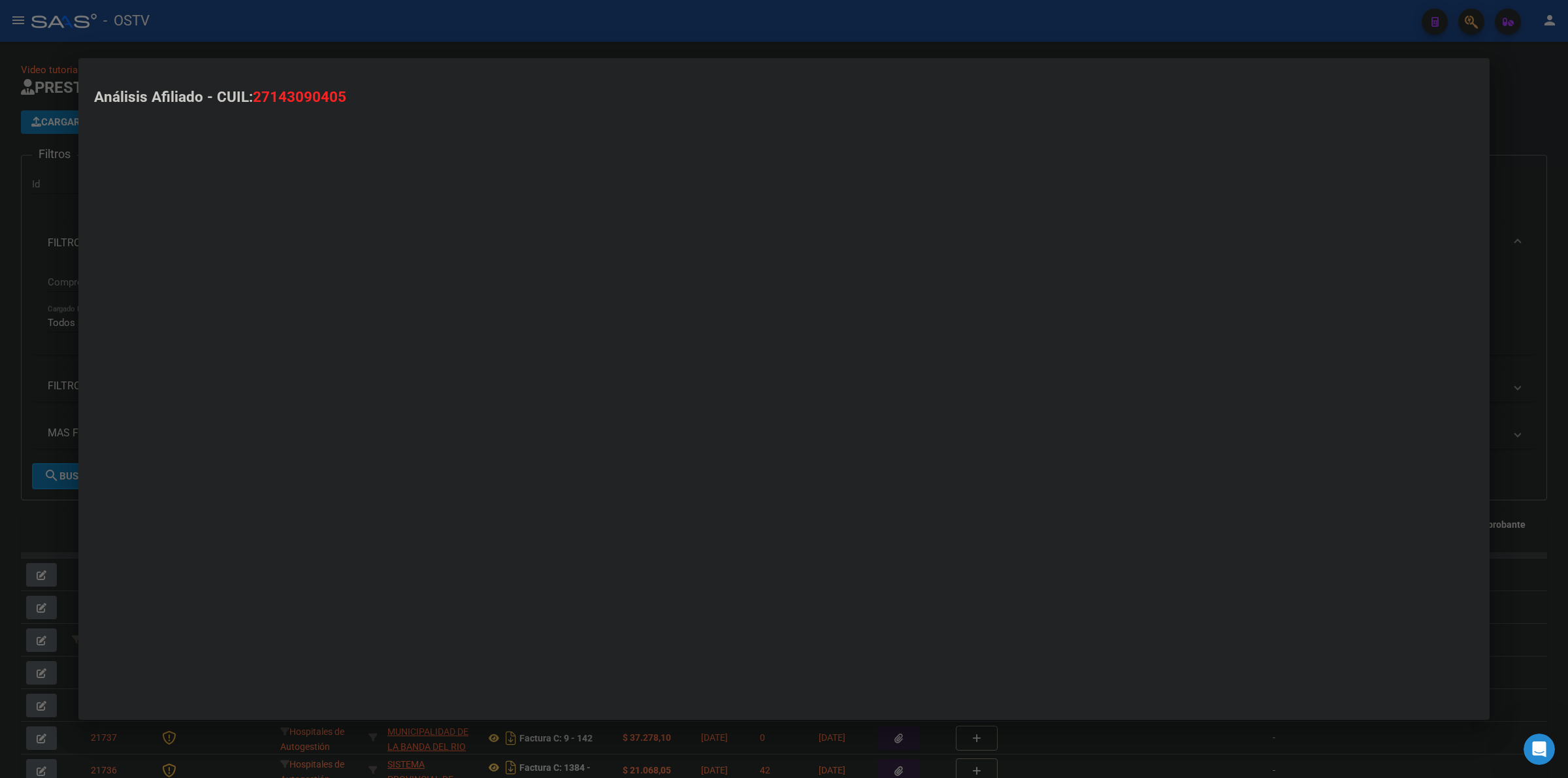
type textarea "27143090405"
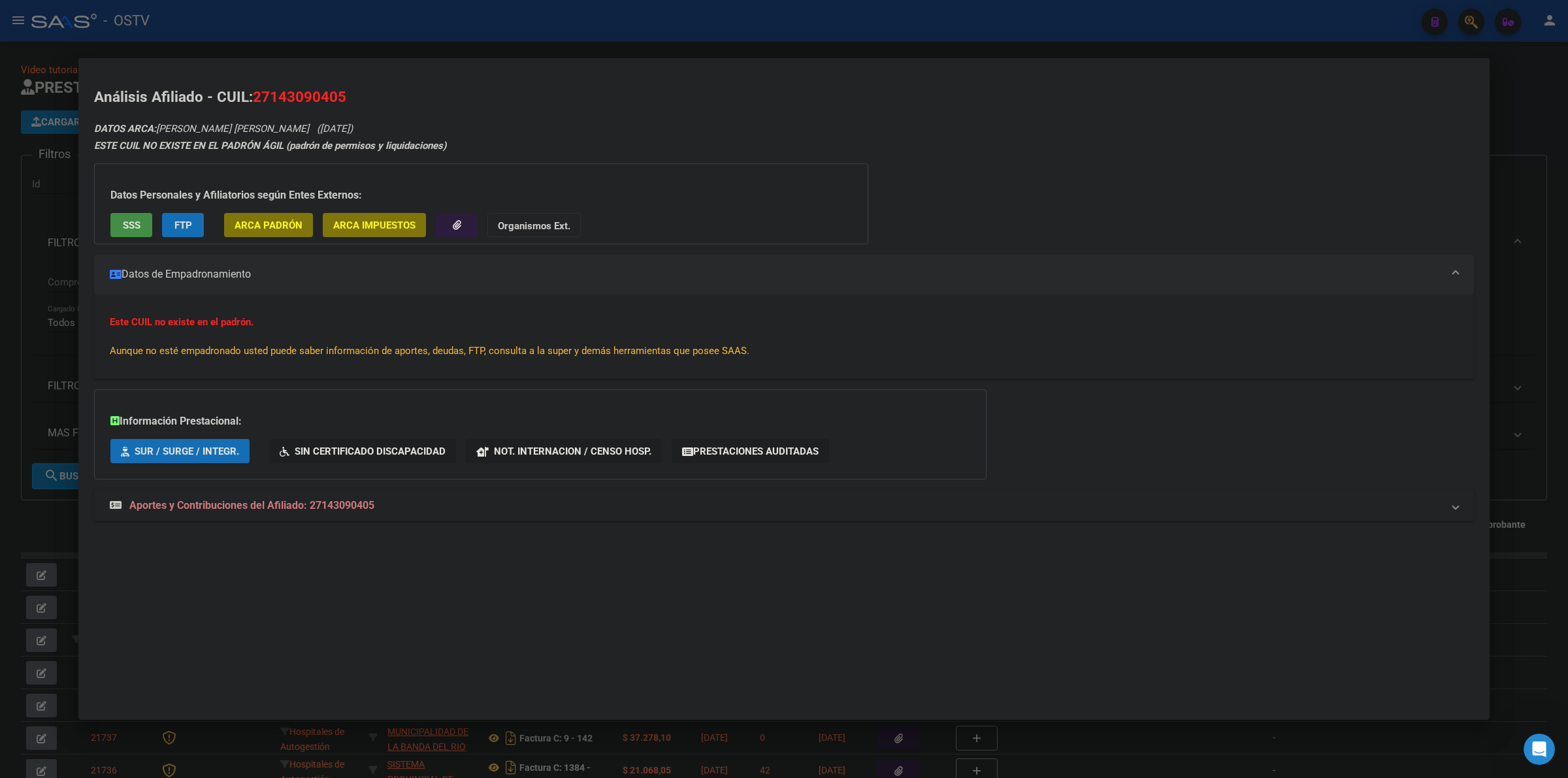
click at [321, 272] on mat-panel-title "Datos de Empadronamiento" at bounding box center [776, 274] width 1333 height 15
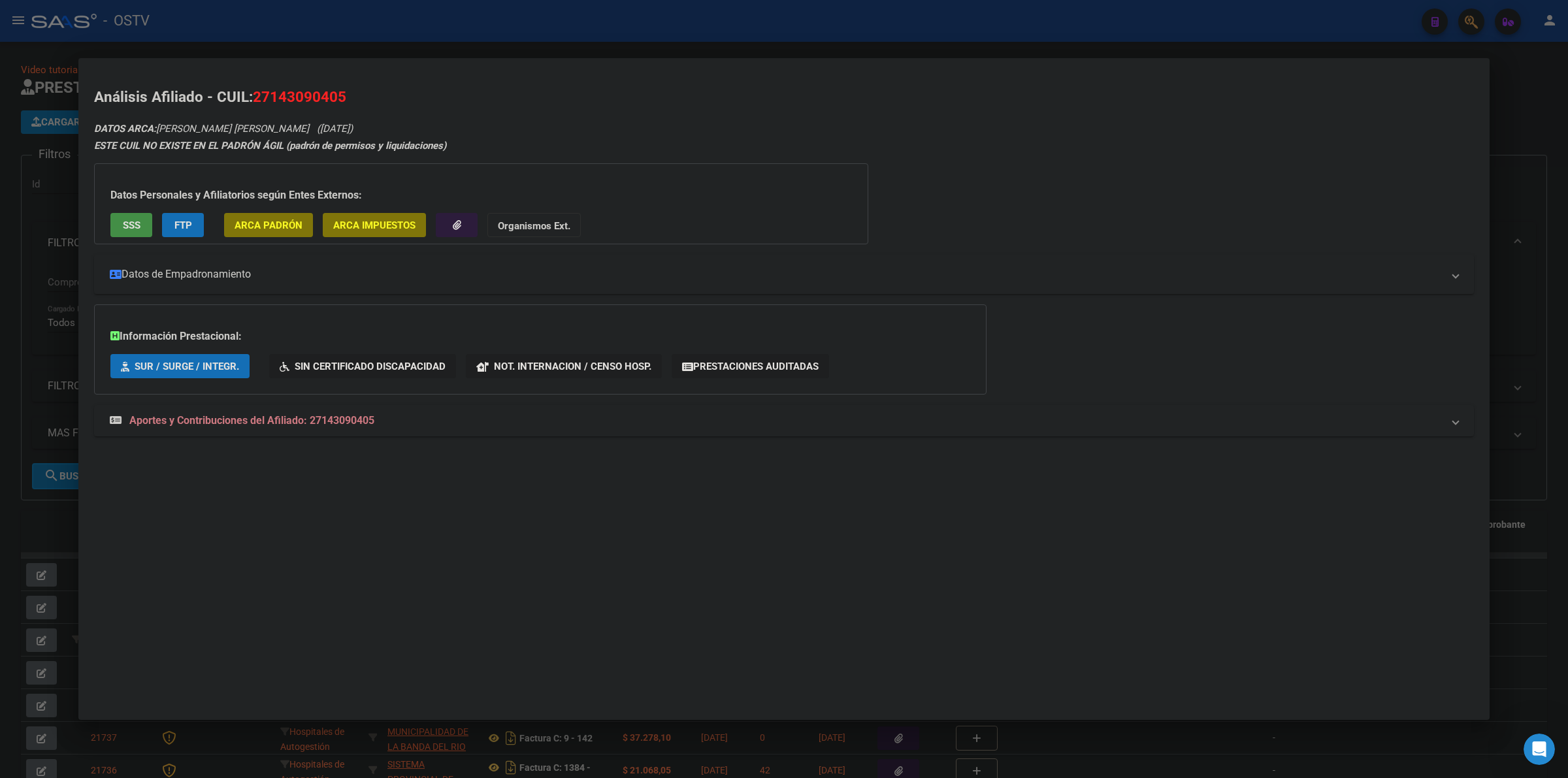
drag, startPoint x: 275, startPoint y: 272, endPoint x: 258, endPoint y: 275, distance: 17.3
click at [273, 272] on mat-panel-title "Datos de Empadronamiento" at bounding box center [776, 274] width 1333 height 15
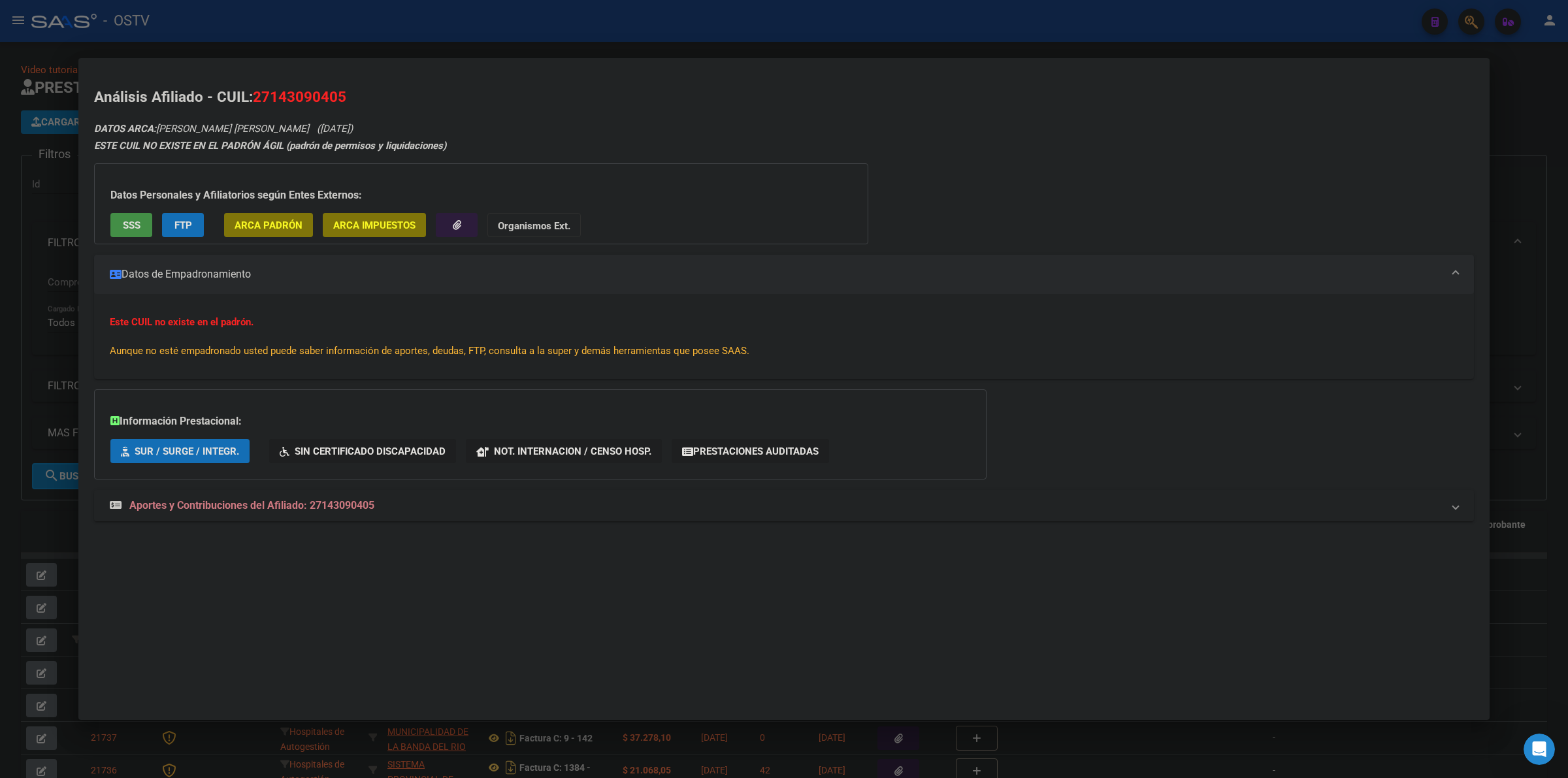
click at [262, 504] on span "Aportes y Contribuciones del Afiliado: 27143090405" at bounding box center [252, 506] width 245 height 13
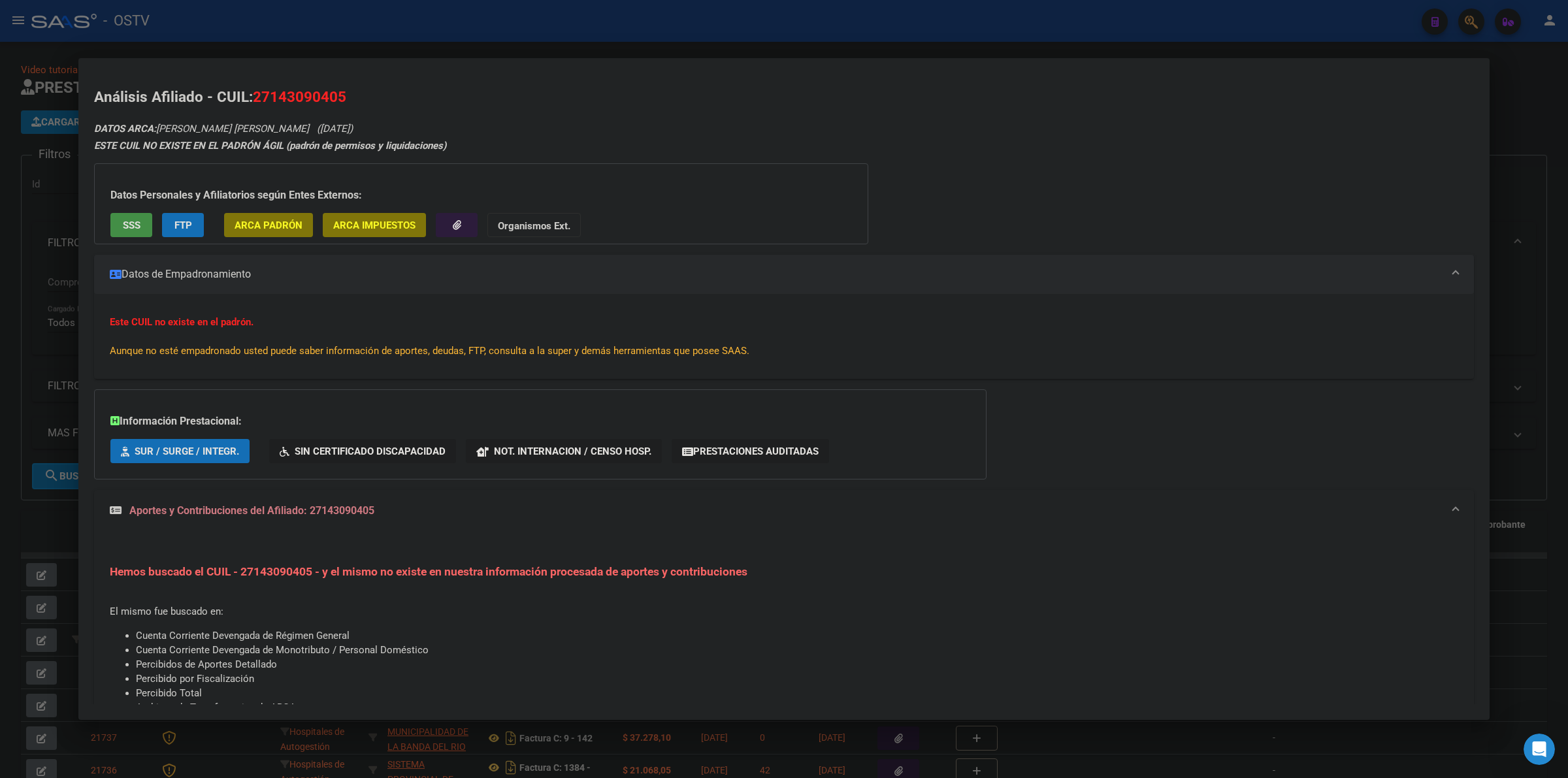
click at [1449, 44] on div at bounding box center [784, 389] width 1568 height 778
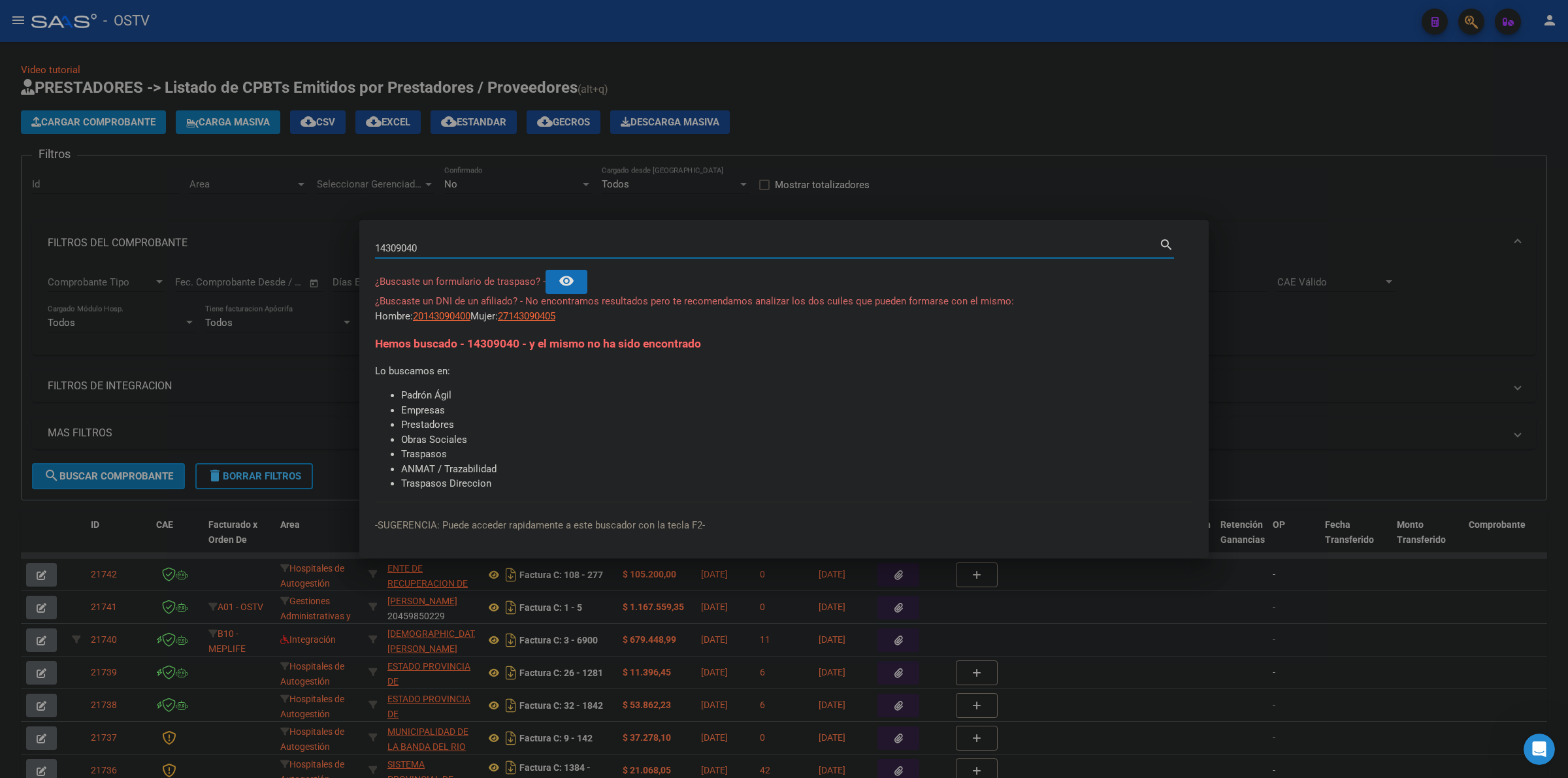
drag, startPoint x: 509, startPoint y: 244, endPoint x: 269, endPoint y: 269, distance: 241.3
click at [269, 269] on div "14309040 Buscar (apellido, dni, cuil, nro traspaso, cuit, obra social) search ¿…" at bounding box center [784, 389] width 1568 height 778
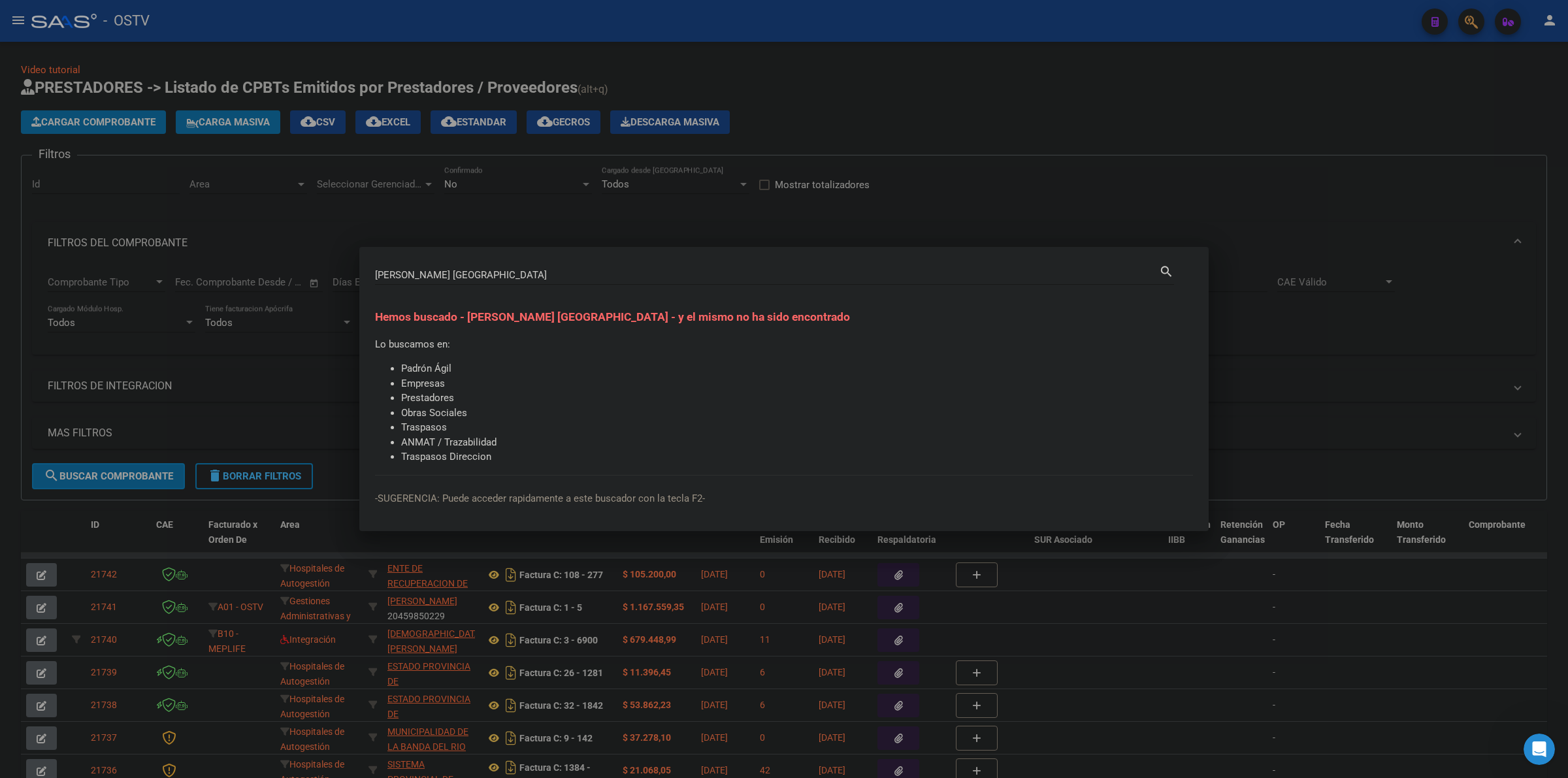
click at [469, 275] on div "[PERSON_NAME] ARGENTINA Buscar (apellido, dni, [PERSON_NAME], nro traspaso, cui…" at bounding box center [766, 275] width 784 height 20
click at [471, 273] on input "[PERSON_NAME] [GEOGRAPHIC_DATA]" at bounding box center [766, 275] width 784 height 12
click at [471, 275] on input "[PERSON_NAME] [GEOGRAPHIC_DATA]" at bounding box center [766, 275] width 784 height 12
click at [448, 273] on input "[PERSON_NAME] [GEOGRAPHIC_DATA]" at bounding box center [766, 275] width 784 height 12
click at [447, 273] on input "[PERSON_NAME] [GEOGRAPHIC_DATA]" at bounding box center [766, 275] width 784 height 12
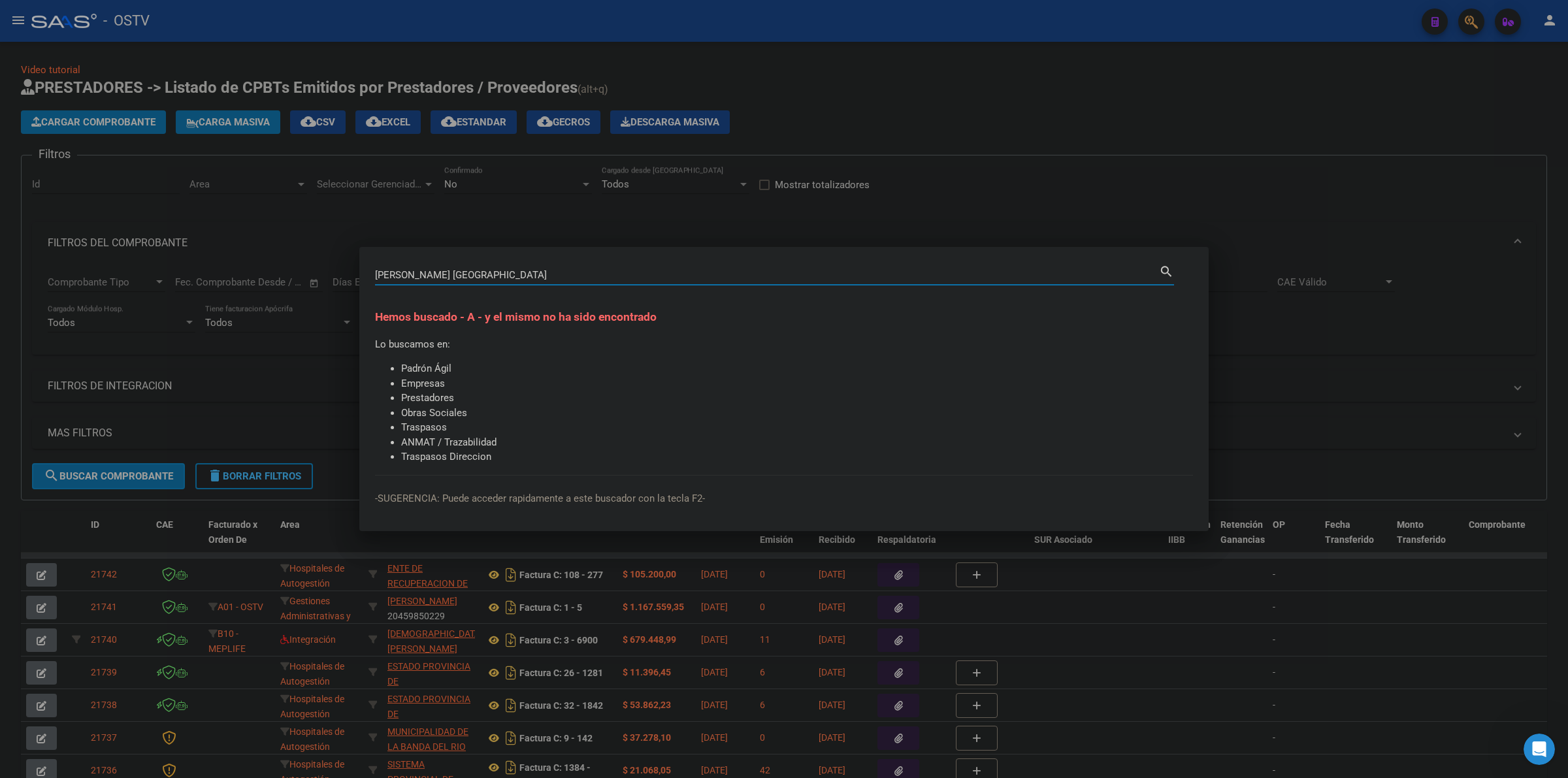
type input "A"
type input "[GEOGRAPHIC_DATA]"
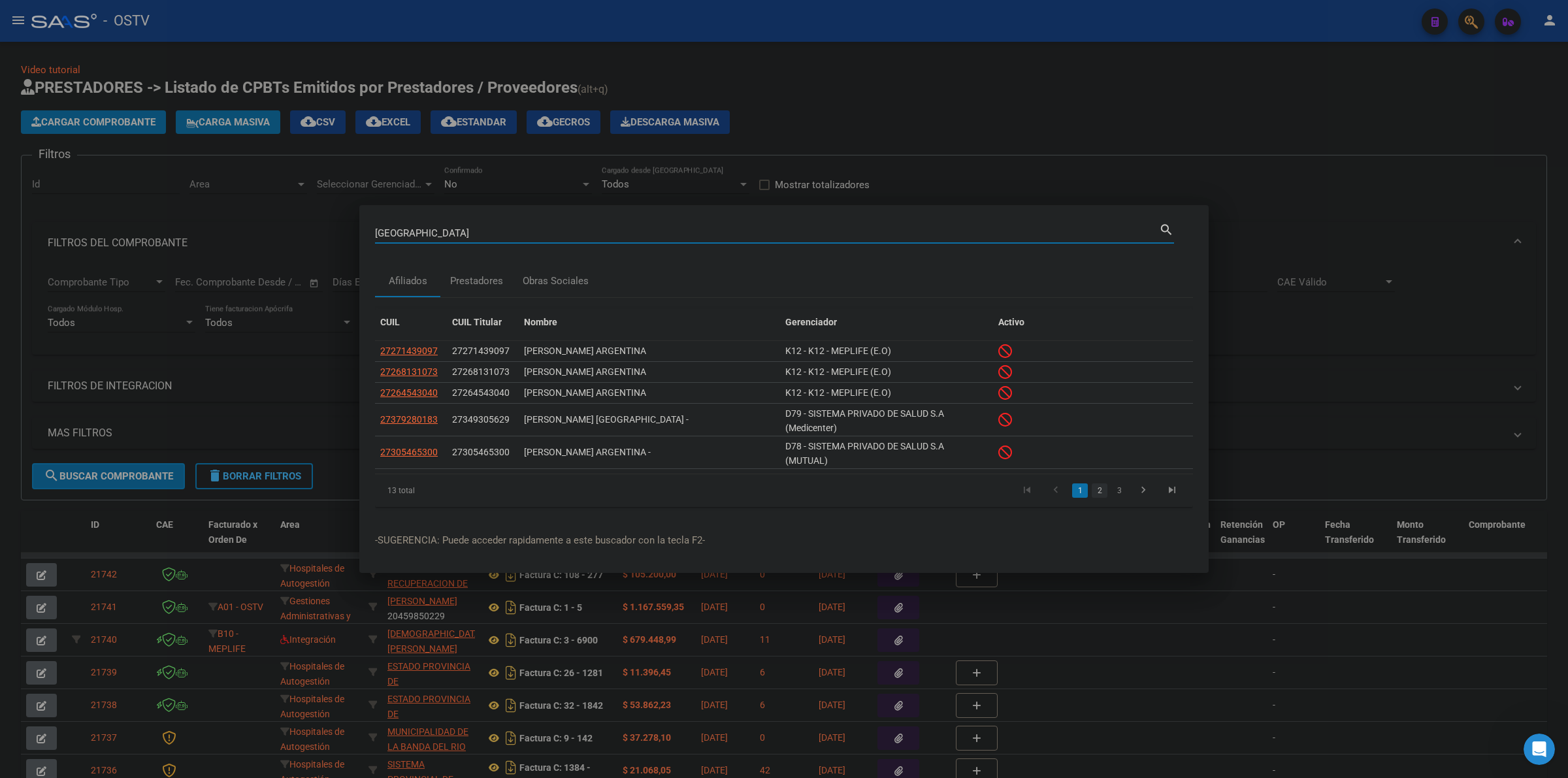
click at [1096, 495] on link "2" at bounding box center [1100, 490] width 15 height 14
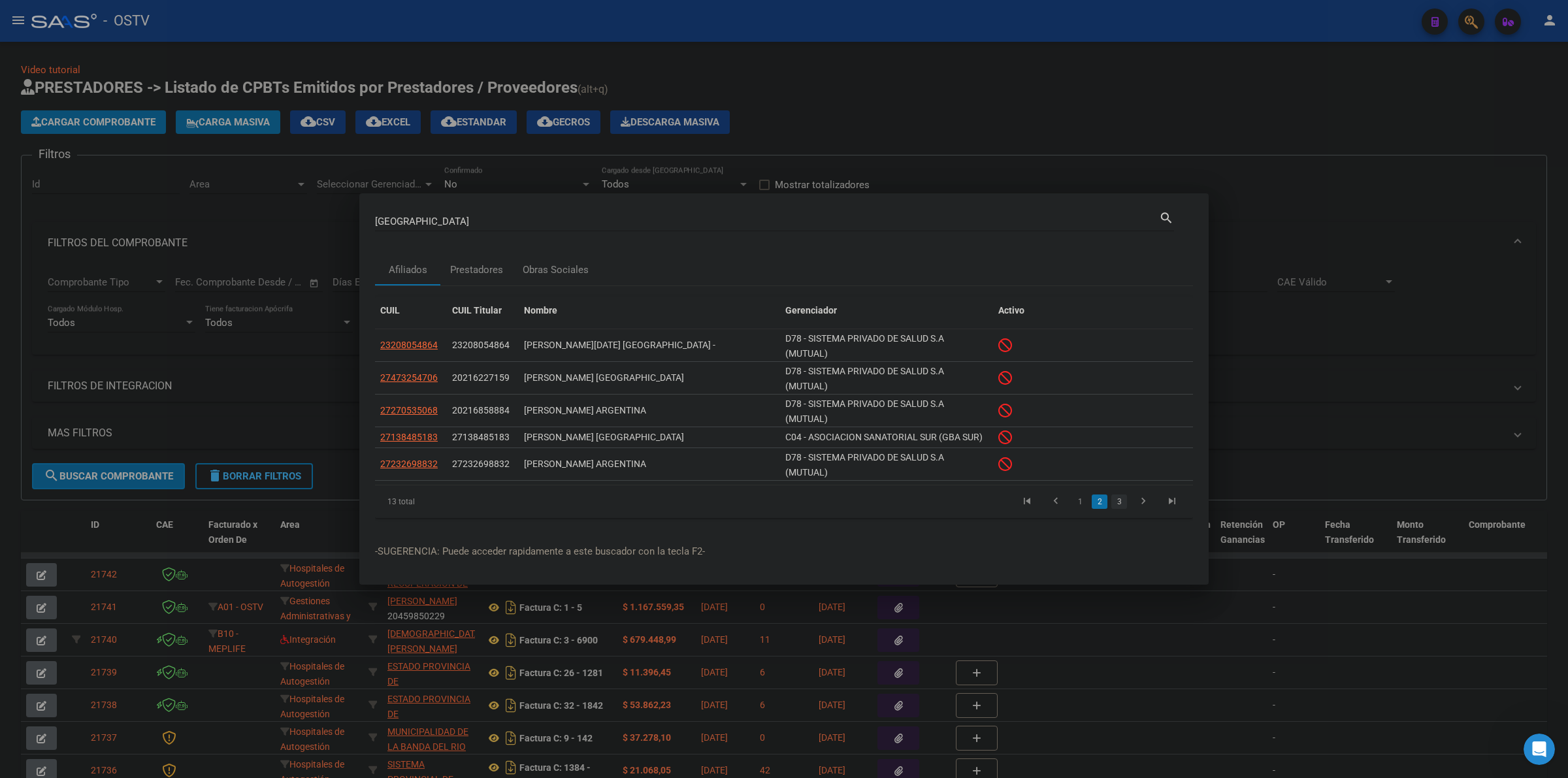
click at [1114, 501] on link "3" at bounding box center [1119, 501] width 15 height 14
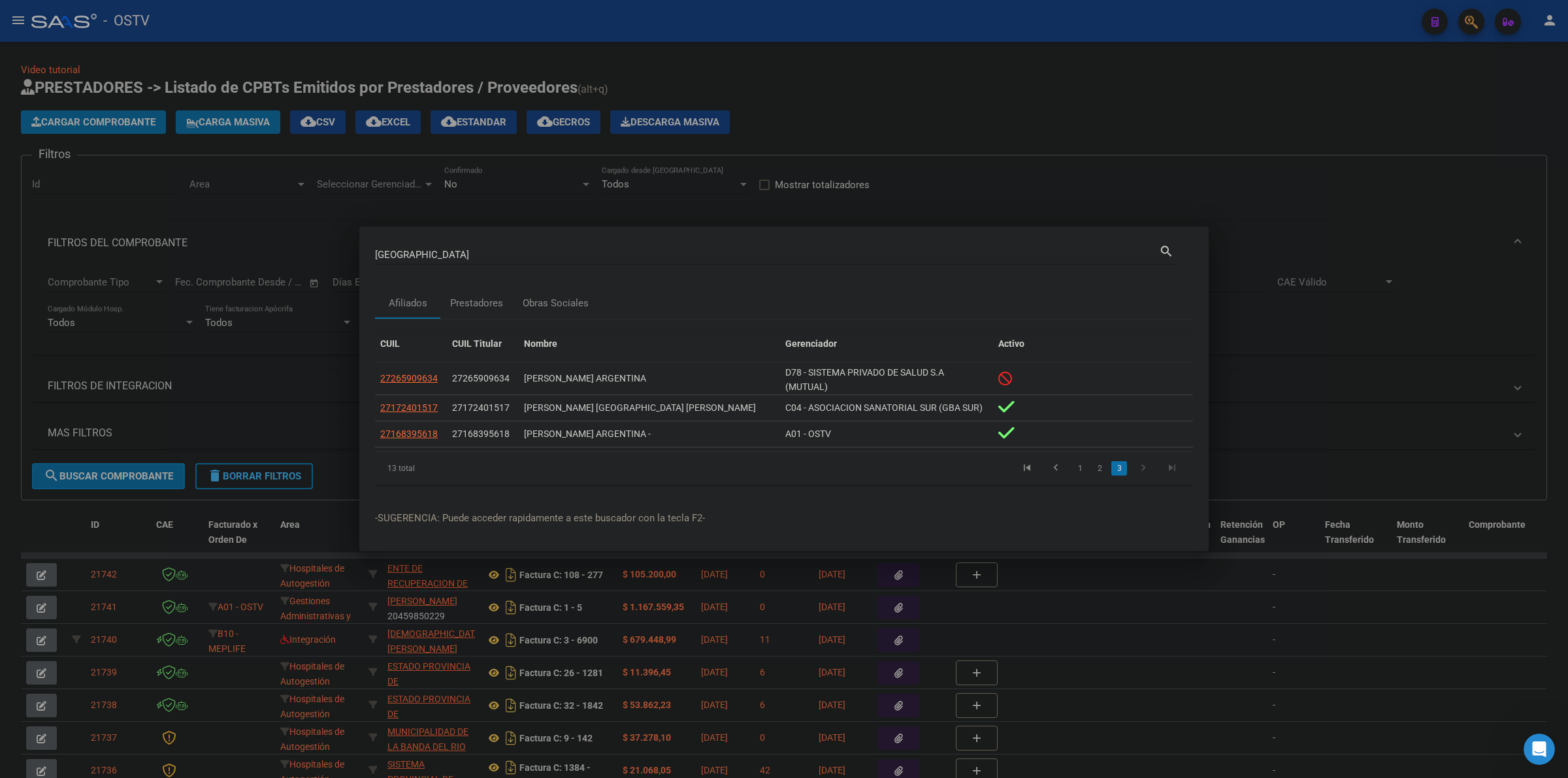
click at [899, 122] on div at bounding box center [784, 389] width 1568 height 778
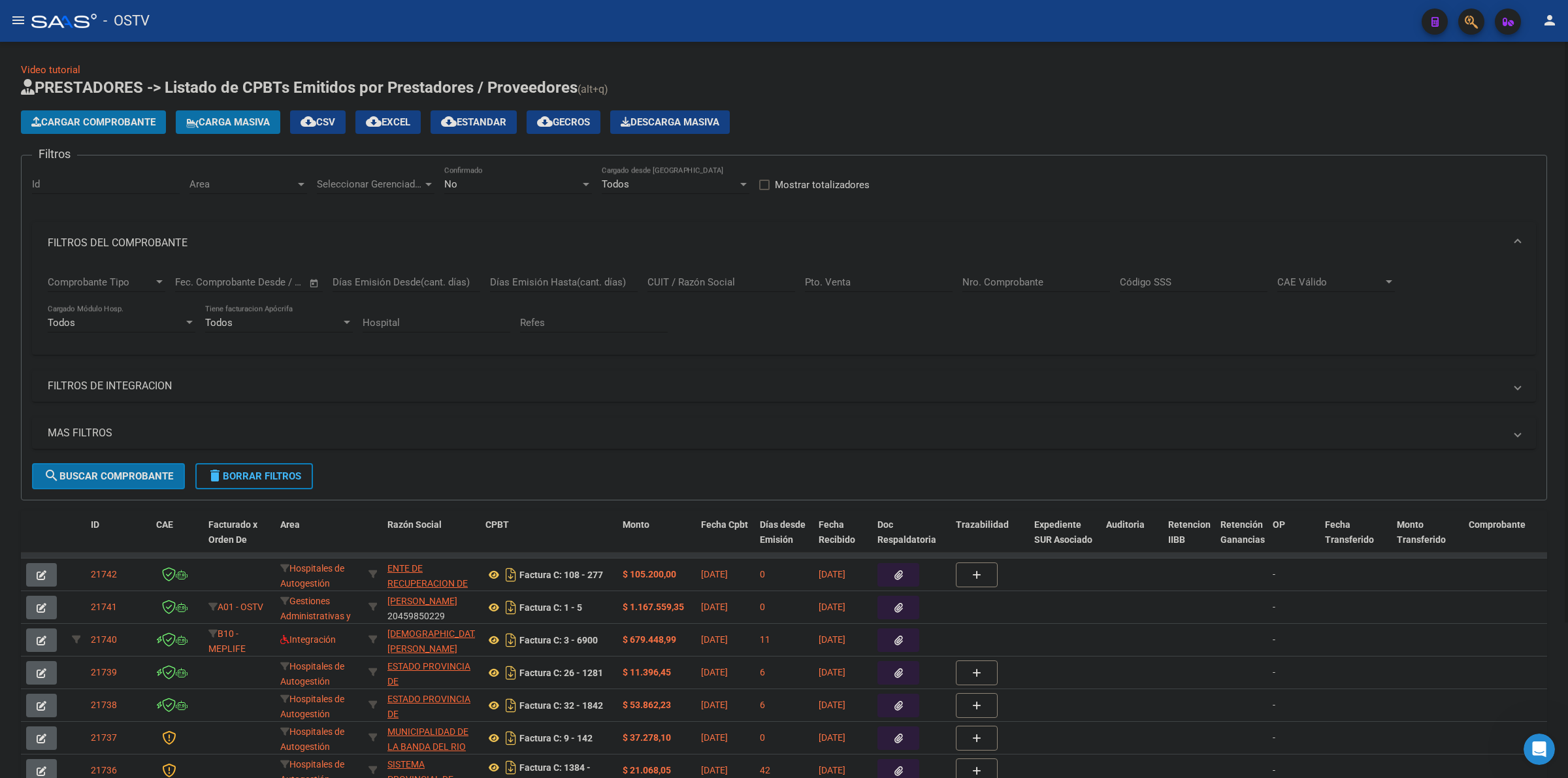
click at [928, 88] on h1 "PRESTADORES -> Listado de CPBTs Emitidos por Prestadores / Proveedores (alt+q)" at bounding box center [784, 88] width 1526 height 23
click at [1204, 123] on div "Cargar Comprobante Carga Masiva cloud_download CSV cloud_download EXCEL cloud_d…" at bounding box center [784, 122] width 1526 height 23
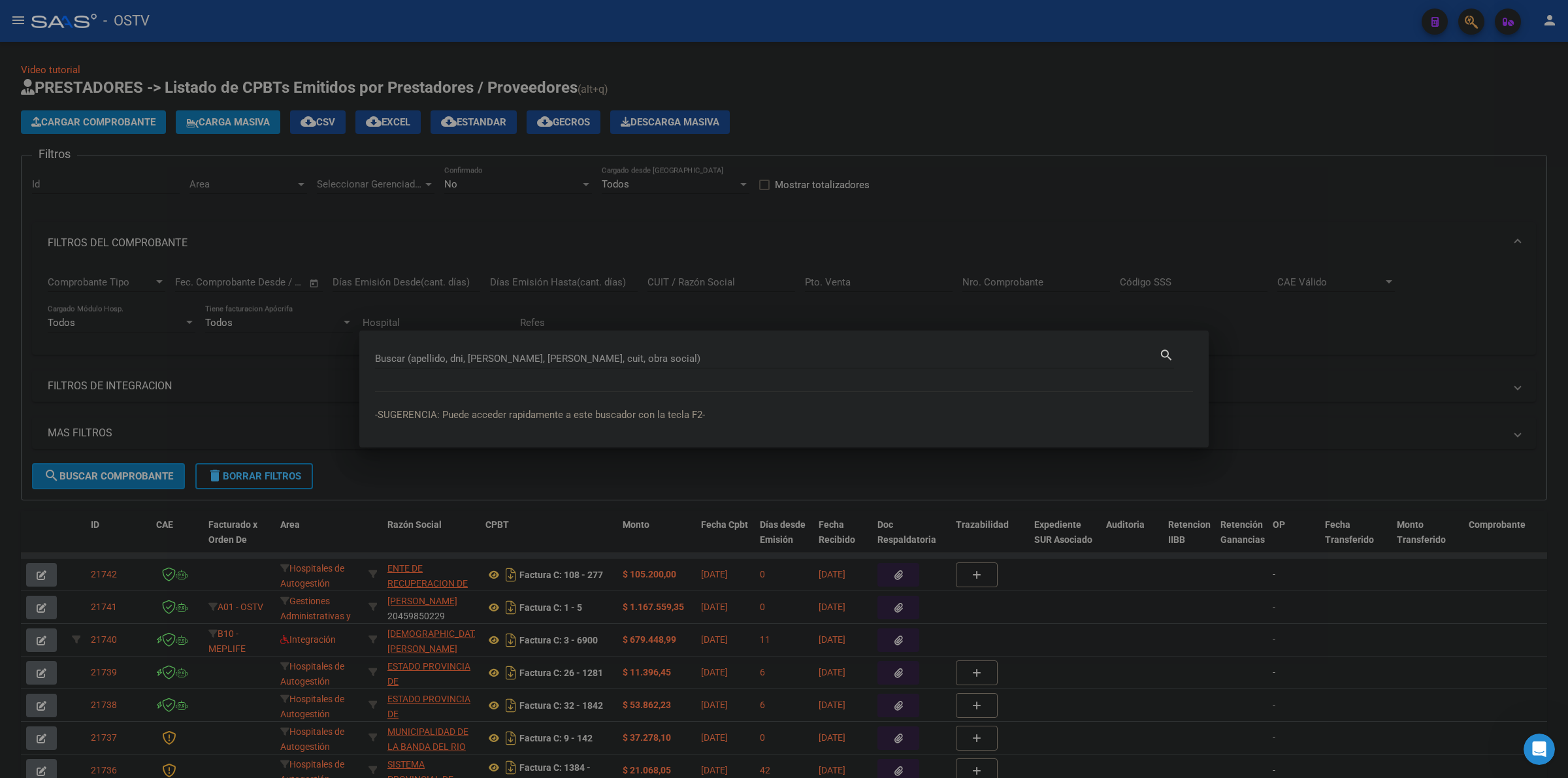
paste input "1430940"
type input "1430940"
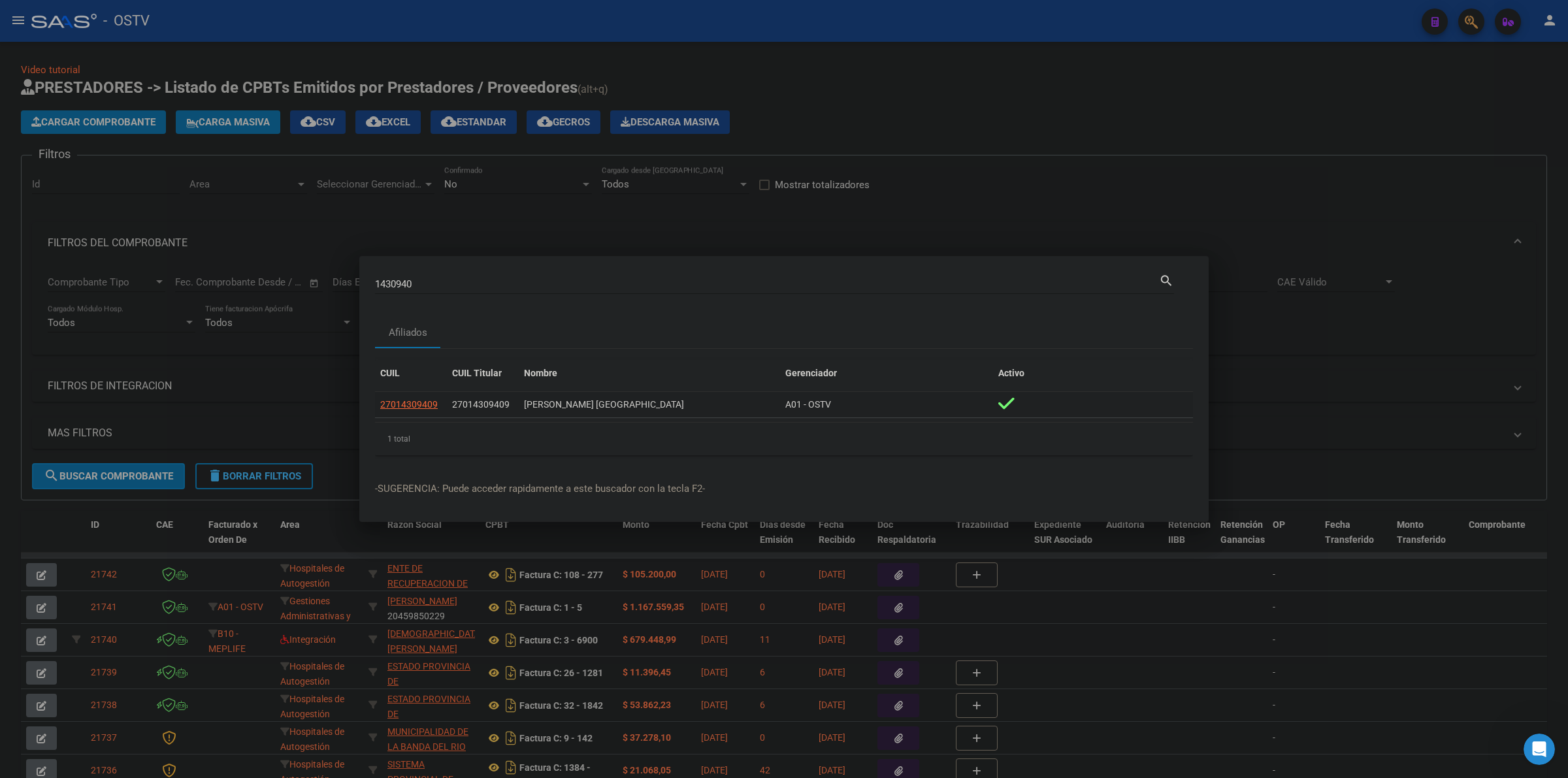
click at [412, 406] on span "27014309409" at bounding box center [409, 404] width 58 height 11
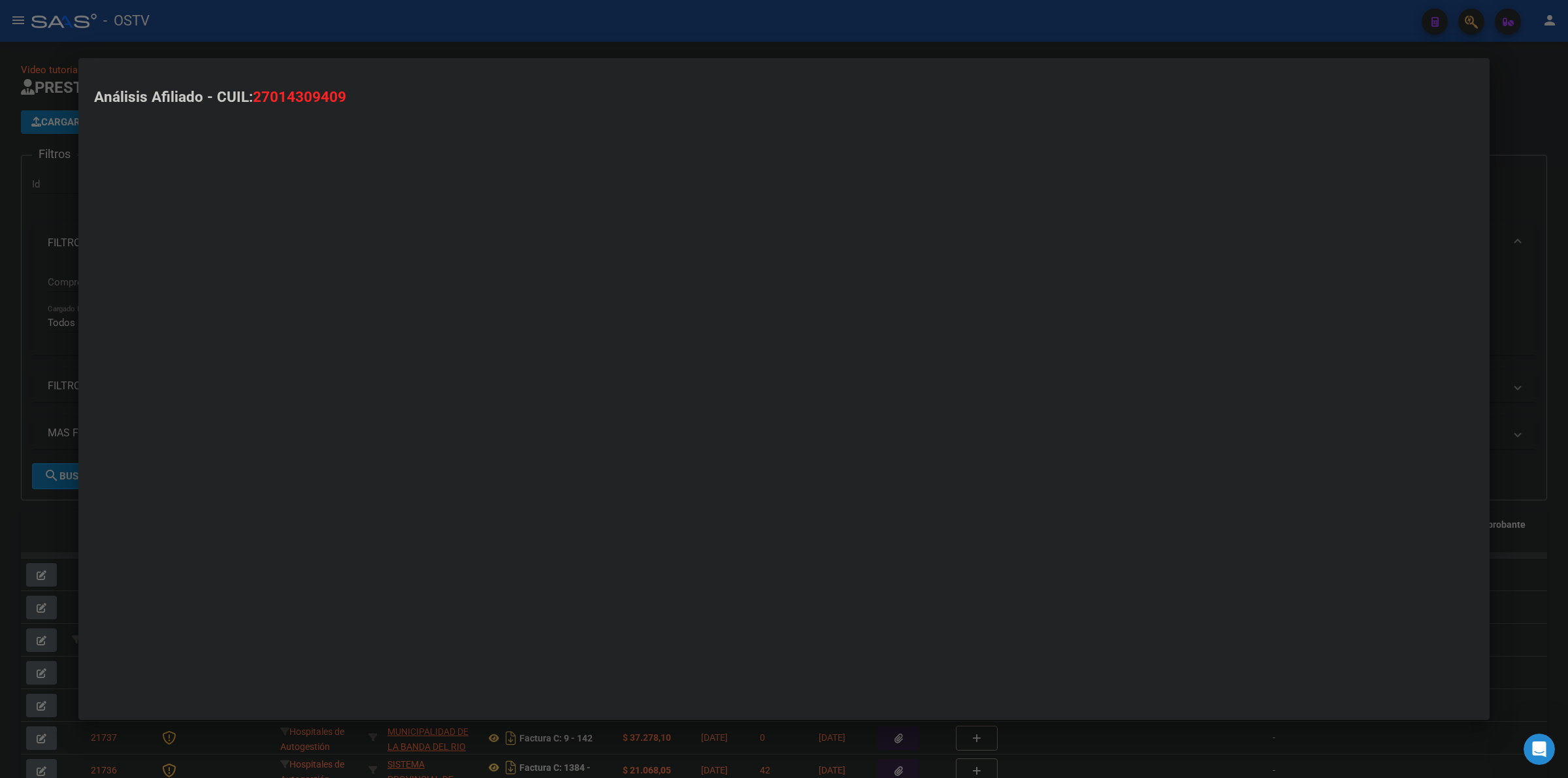
type textarea "27014309409"
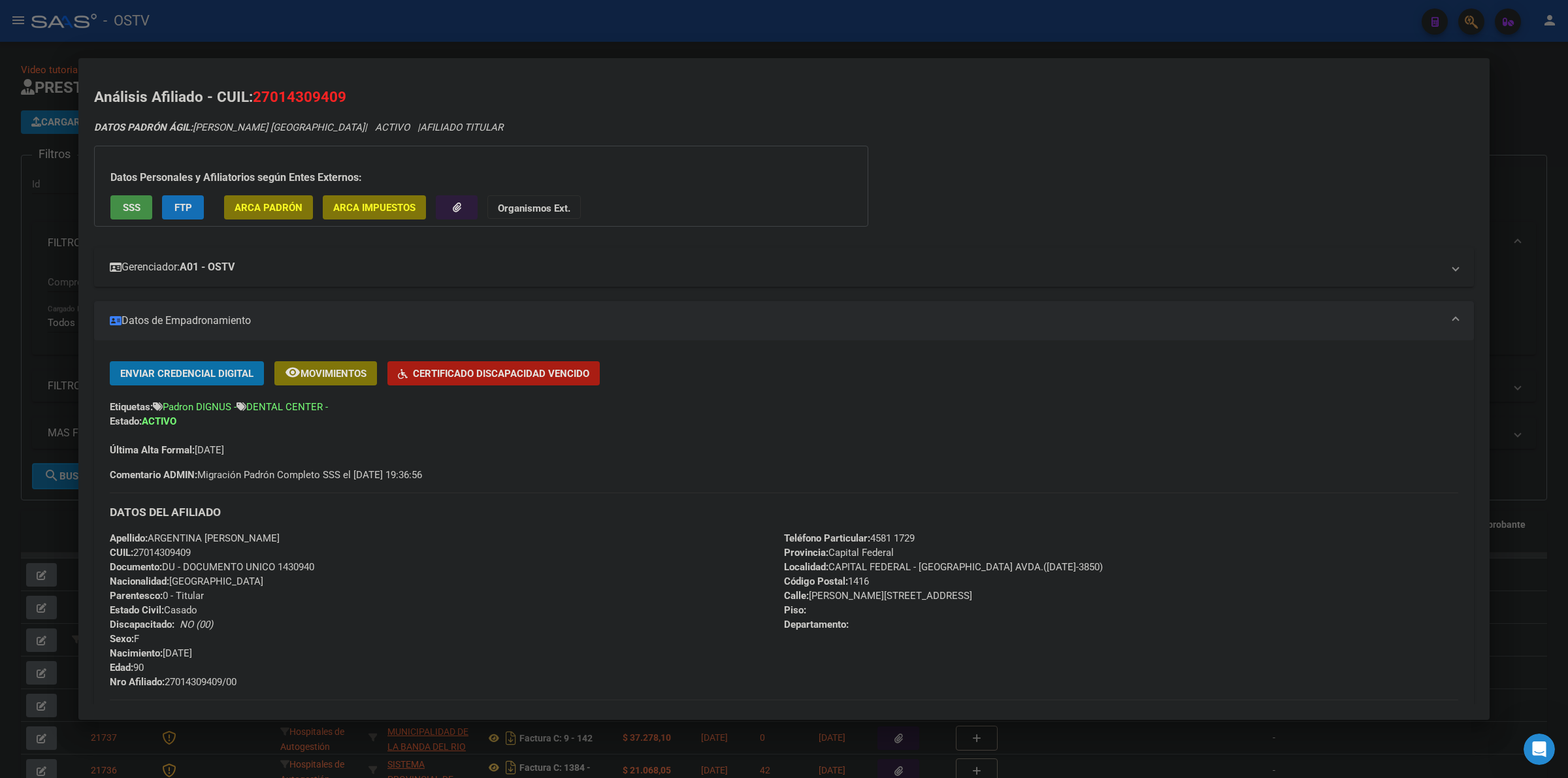
click at [700, 257] on mat-expansion-panel-header "Gerenciador: A01 - OSTV" at bounding box center [784, 268] width 1380 height 39
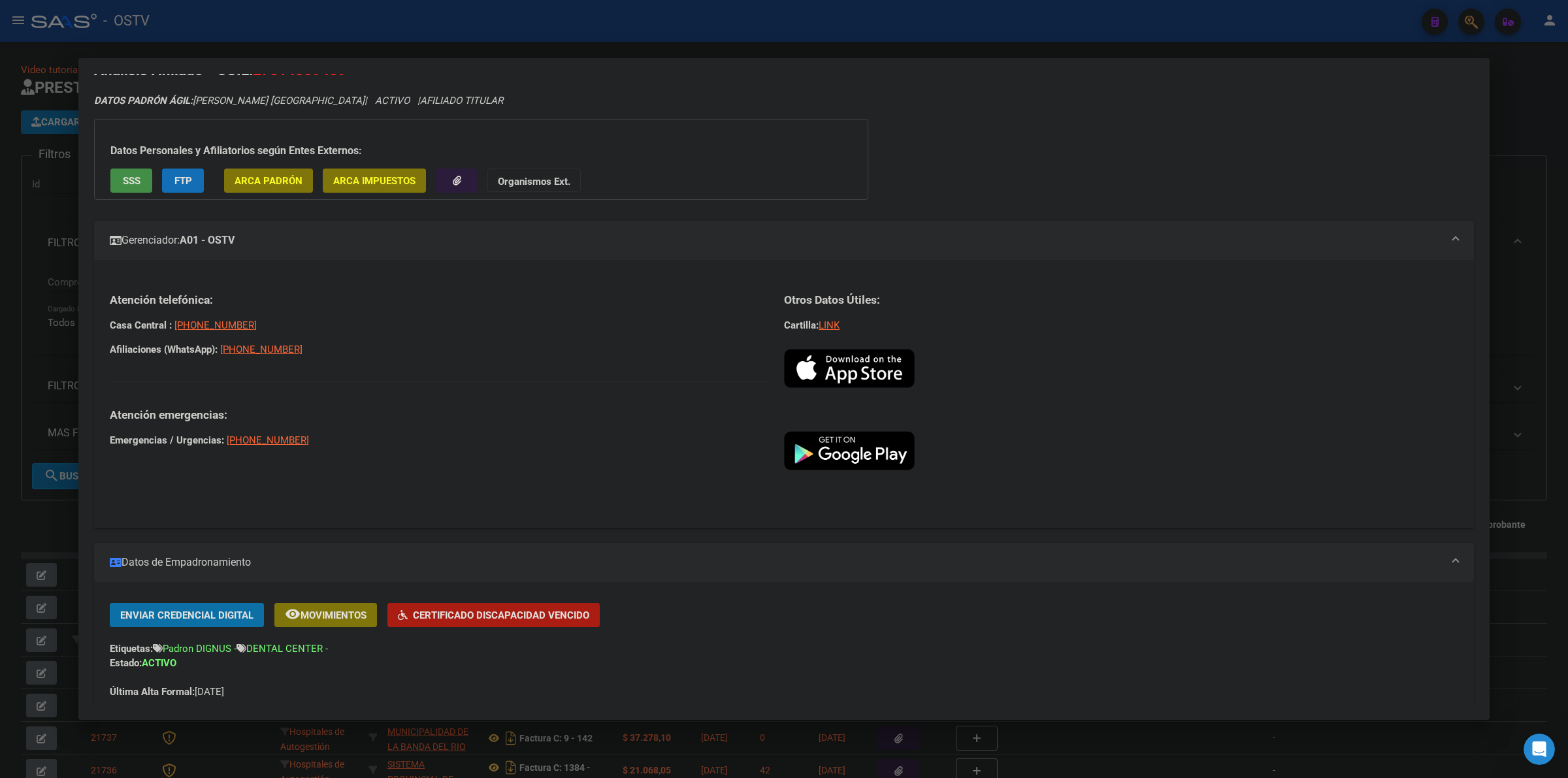
click at [428, 250] on mat-expansion-panel-header "Gerenciador: A01 - OSTV" at bounding box center [784, 241] width 1380 height 39
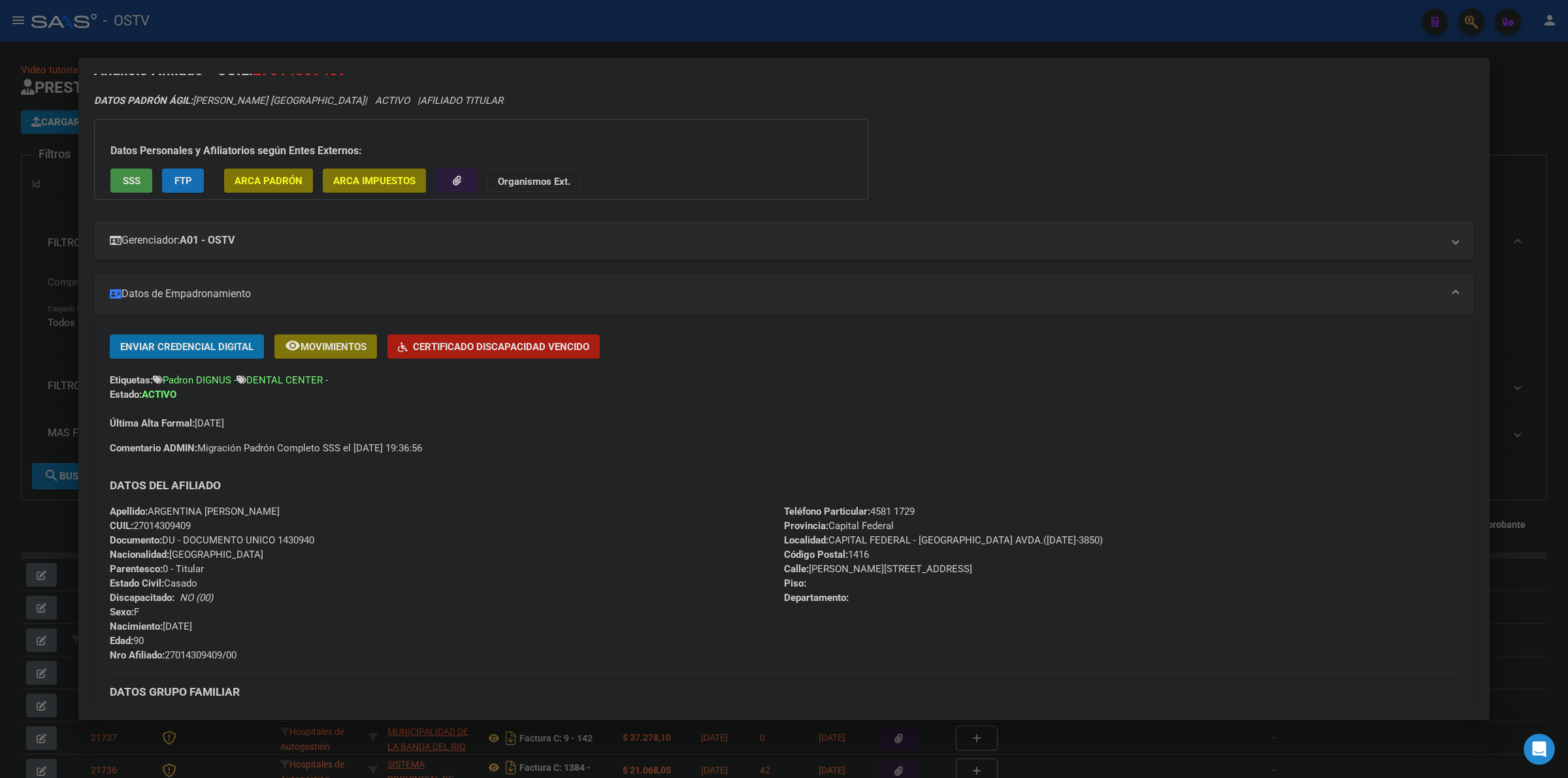
scroll to position [136, 0]
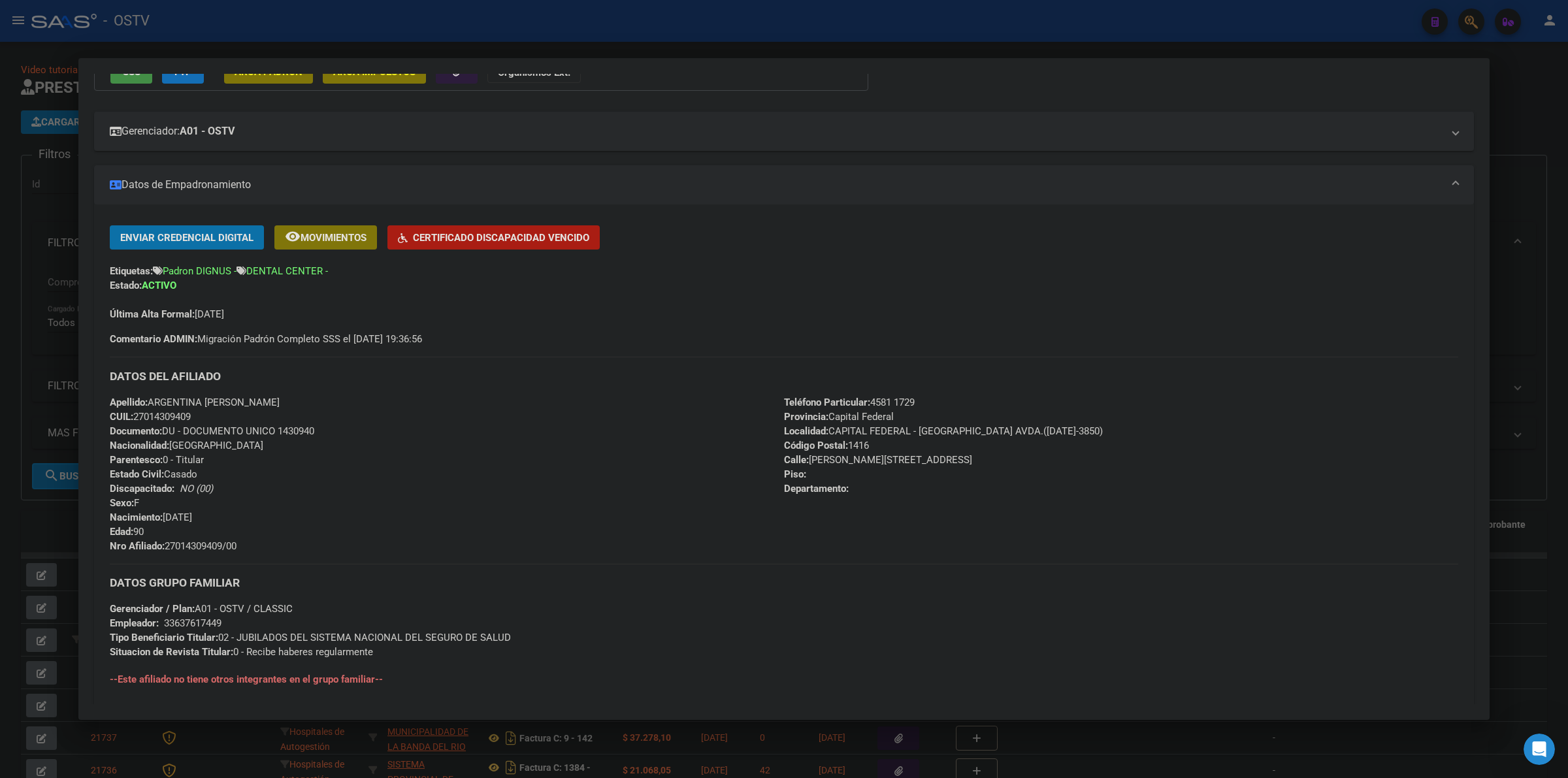
click at [298, 429] on span "Documento: DU - DOCUMENTO UNICO 1430940" at bounding box center [212, 431] width 204 height 12
copy span "1430940"
click at [335, 429] on div "Apellido: ARGENTINA [PERSON_NAME] CUIL: 27014309409 Documento: DU - DOCUMENTO U…" at bounding box center [447, 474] width 674 height 158
click at [201, 544] on span "Nro Afiliado: 27014309409/00" at bounding box center [173, 546] width 127 height 12
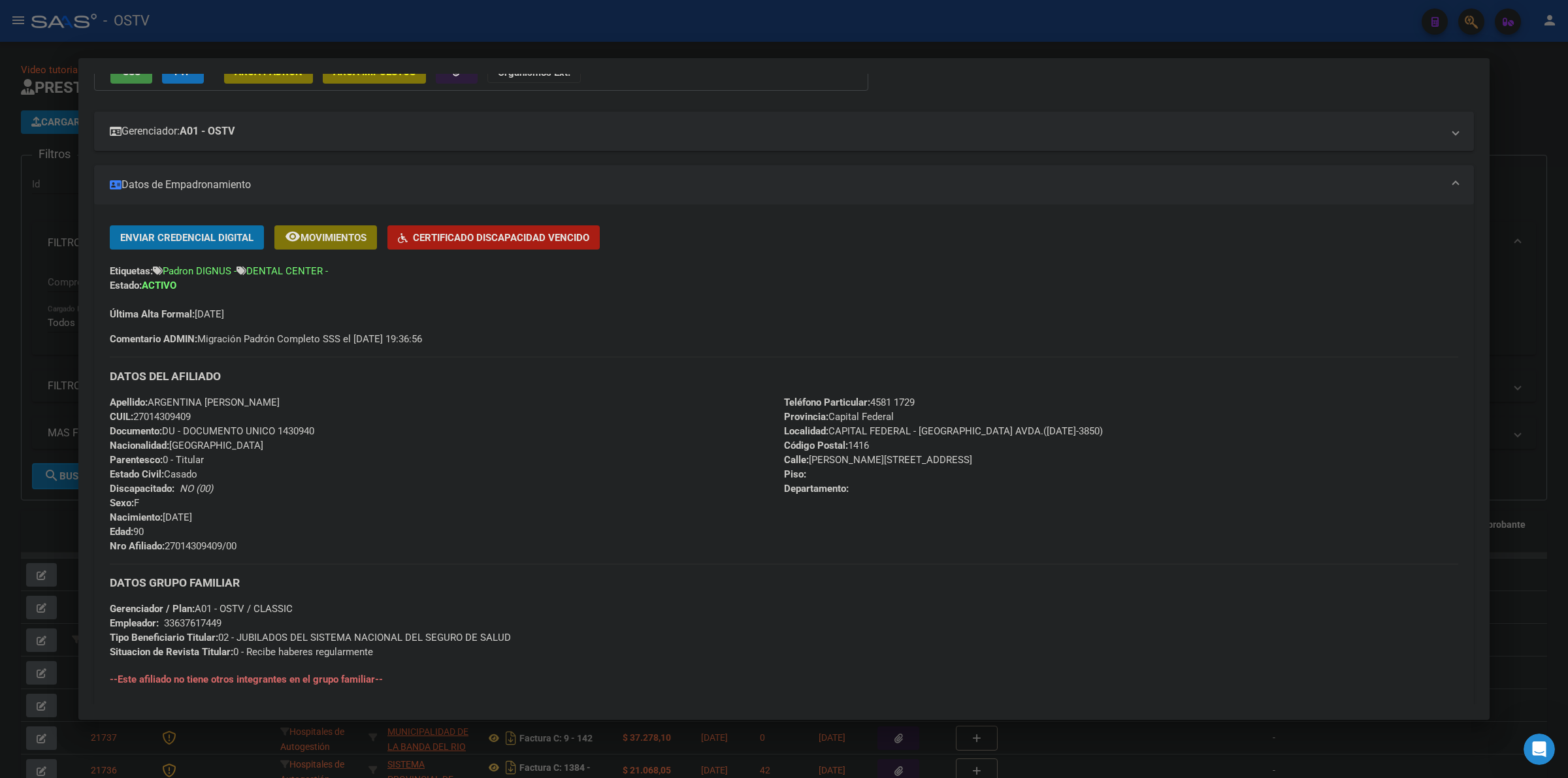
click at [201, 544] on span "Nro Afiliado: 27014309409/00" at bounding box center [173, 546] width 127 height 12
click at [521, 37] on div at bounding box center [784, 389] width 1568 height 778
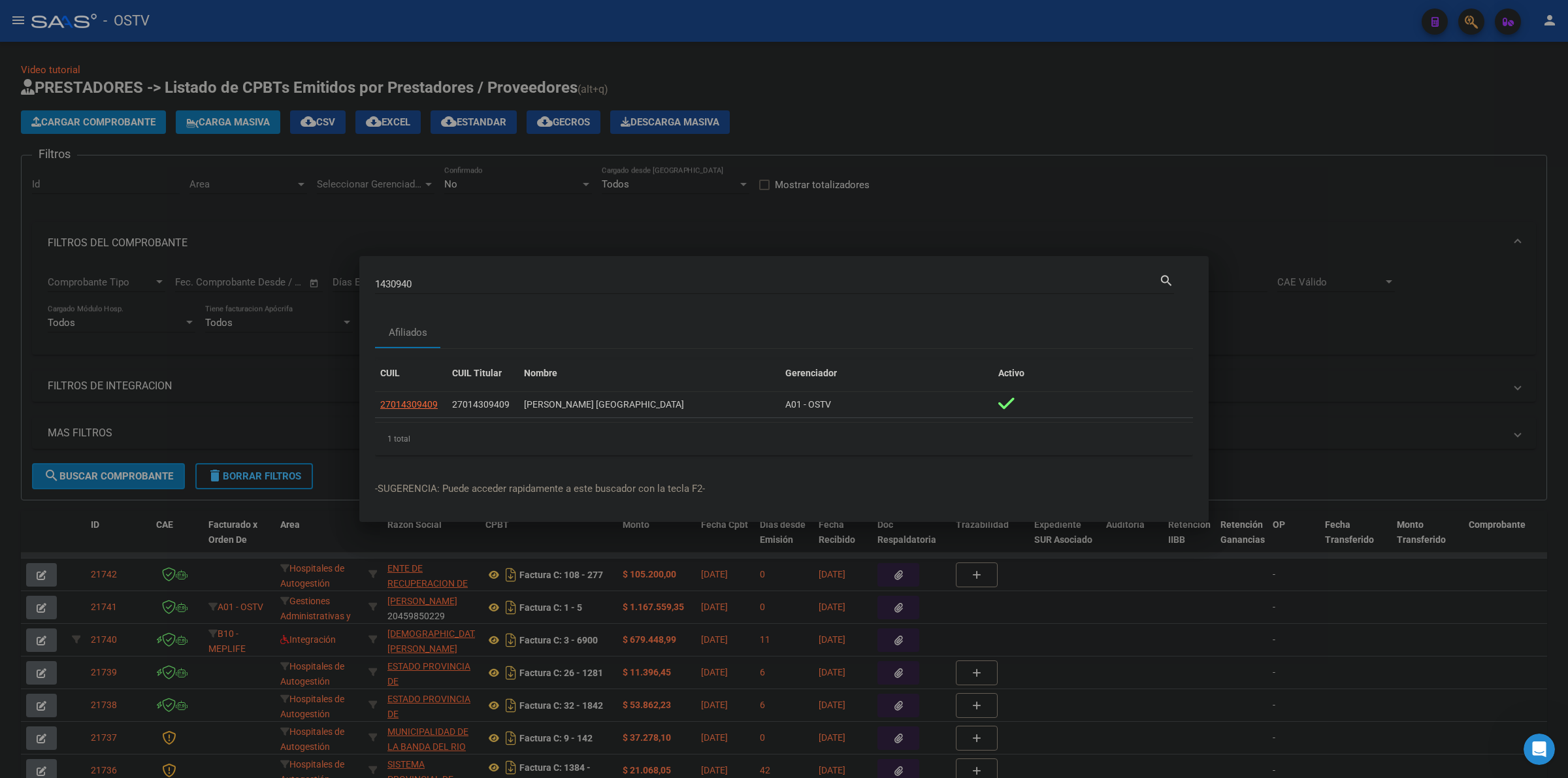
click at [425, 281] on input "1430940" at bounding box center [766, 284] width 784 height 12
click at [425, 280] on input "1430940" at bounding box center [766, 284] width 784 height 12
click at [423, 281] on input "1430940" at bounding box center [766, 284] width 784 height 12
paste input "23449594339"
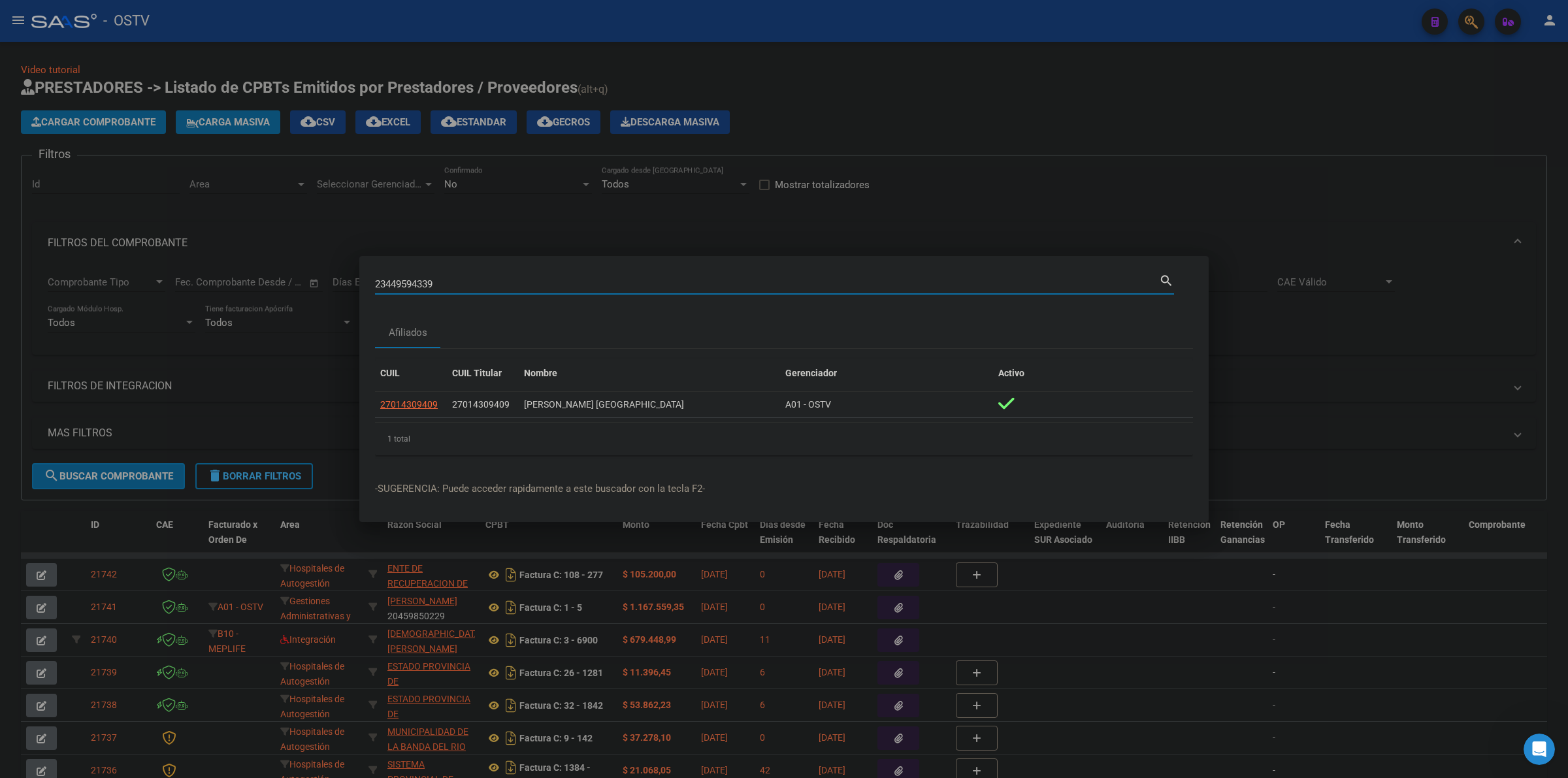
type input "23449594339"
